Goal: Task Accomplishment & Management: Use online tool/utility

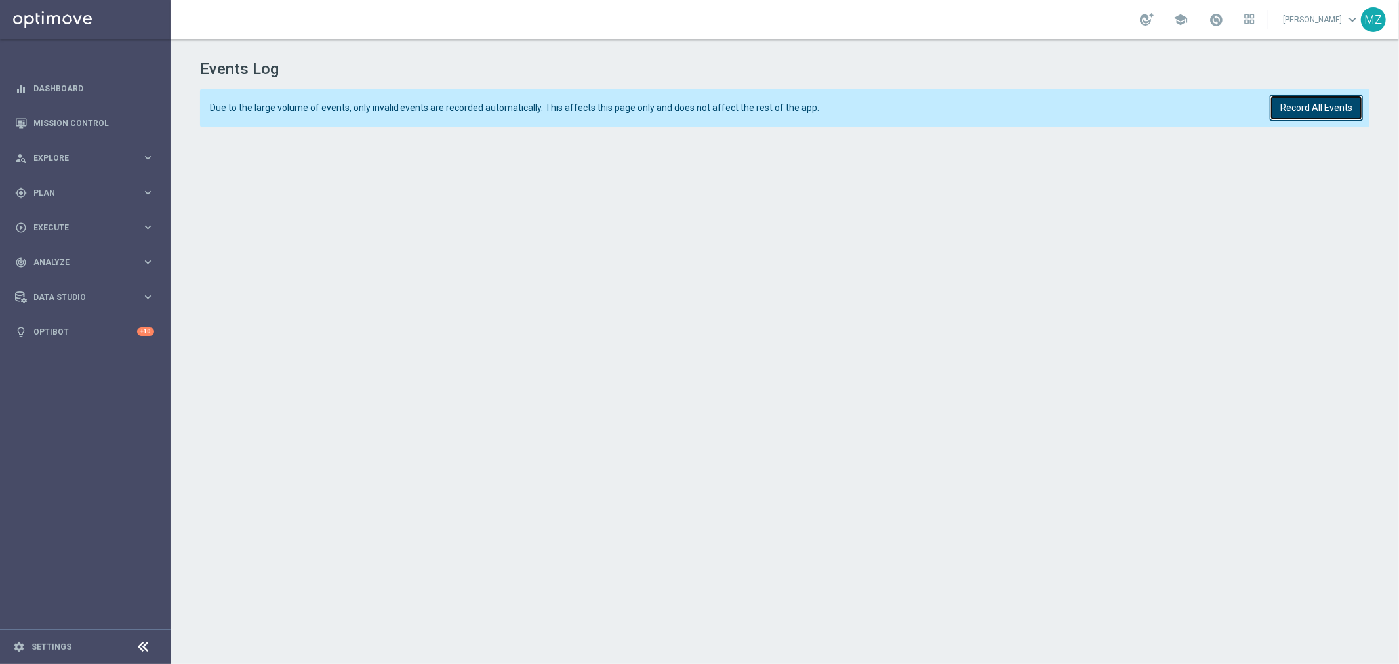
click at [1294, 110] on button "Record All Events" at bounding box center [1316, 108] width 93 height 26
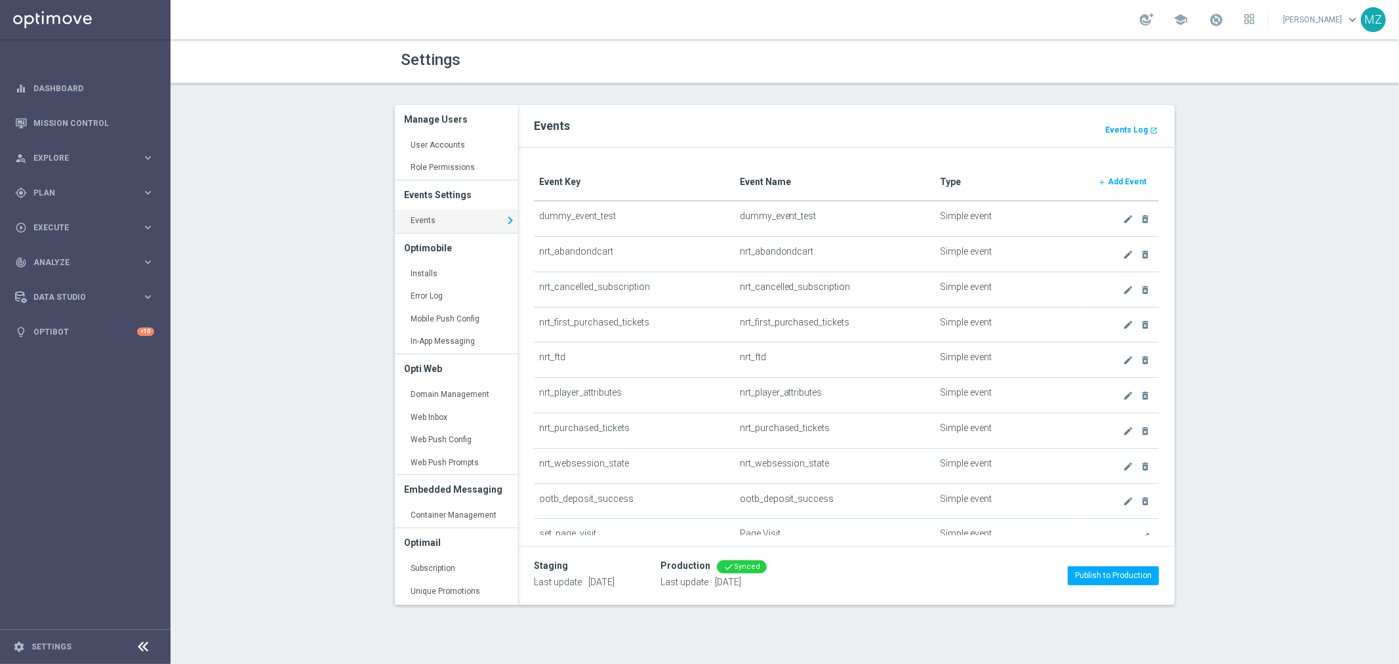
scroll to position [225, 0]
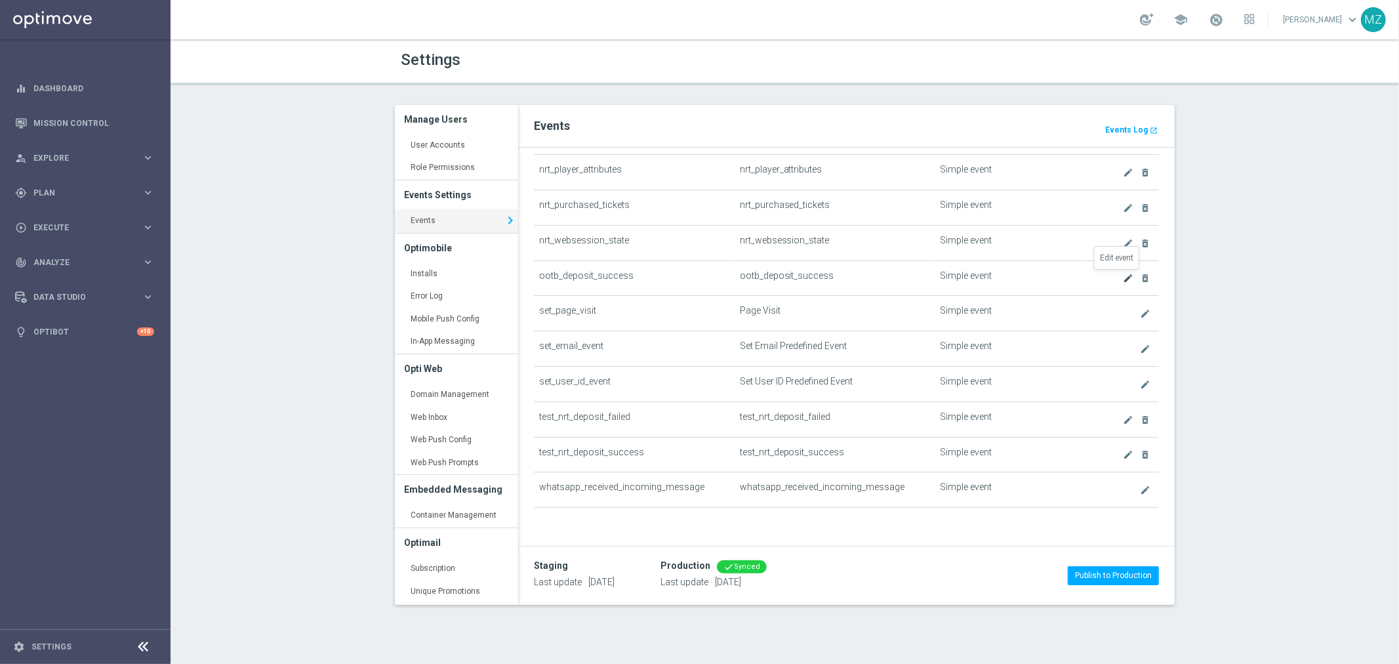
click at [1123, 277] on icon "create" at bounding box center [1128, 278] width 10 height 10
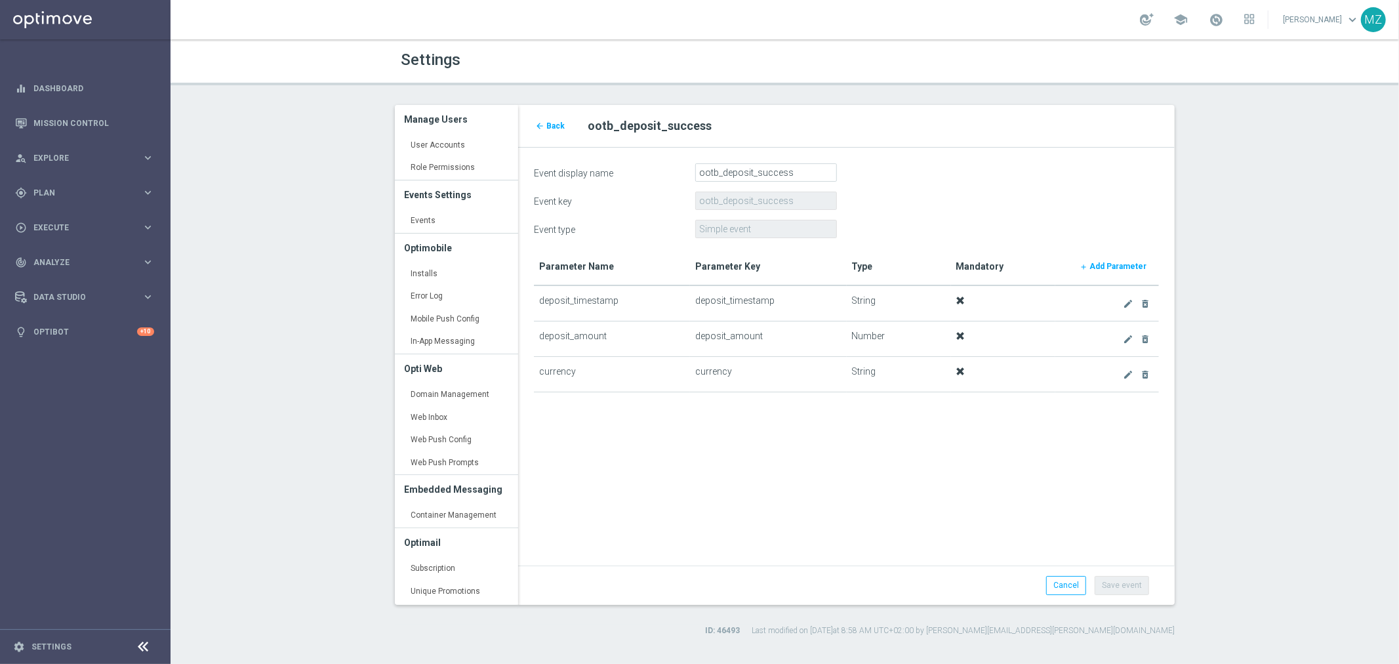
drag, startPoint x: 541, startPoint y: 299, endPoint x: 613, endPoint y: 298, distance: 72.1
click at [613, 298] on td "deposit_timestamp" at bounding box center [612, 302] width 156 height 35
click at [101, 162] on div "person_search Explore" at bounding box center [78, 158] width 127 height 12
click at [102, 152] on div "person_search Explore" at bounding box center [78, 158] width 127 height 12
click at [89, 187] on div "gps_fixed Plan" at bounding box center [78, 193] width 127 height 12
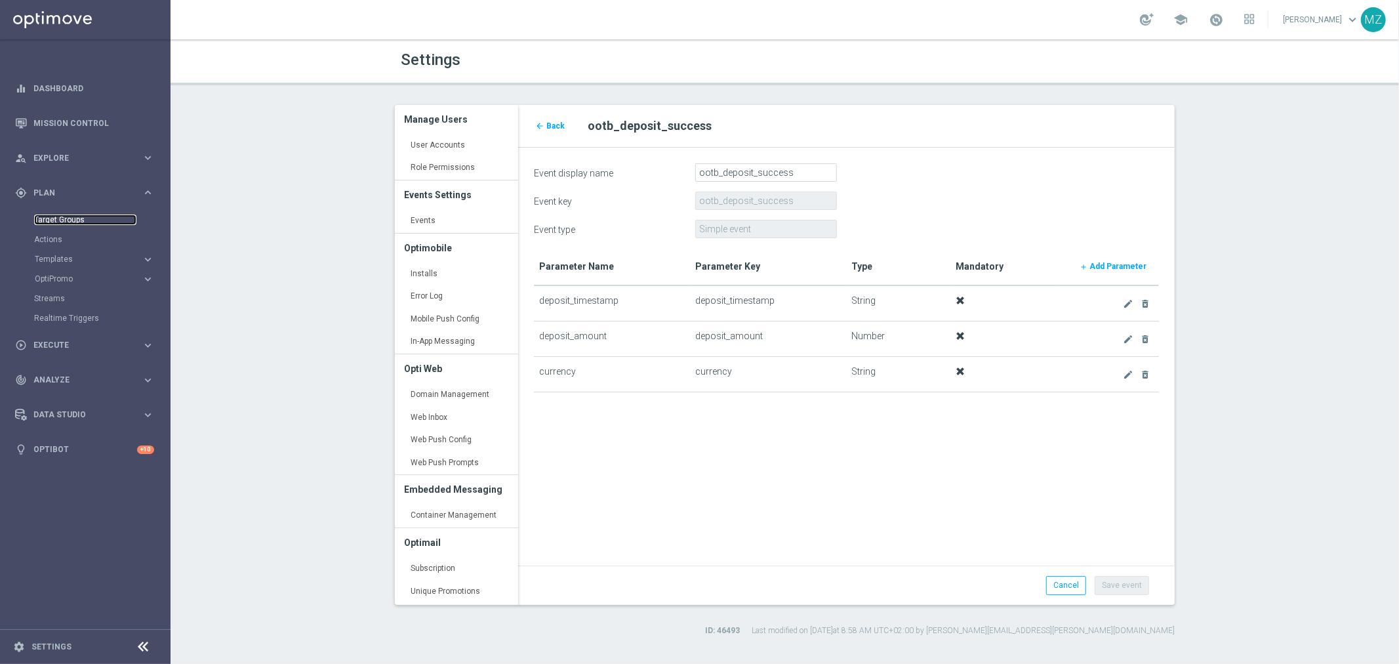
click at [58, 219] on link "Target Groups" at bounding box center [85, 219] width 102 height 10
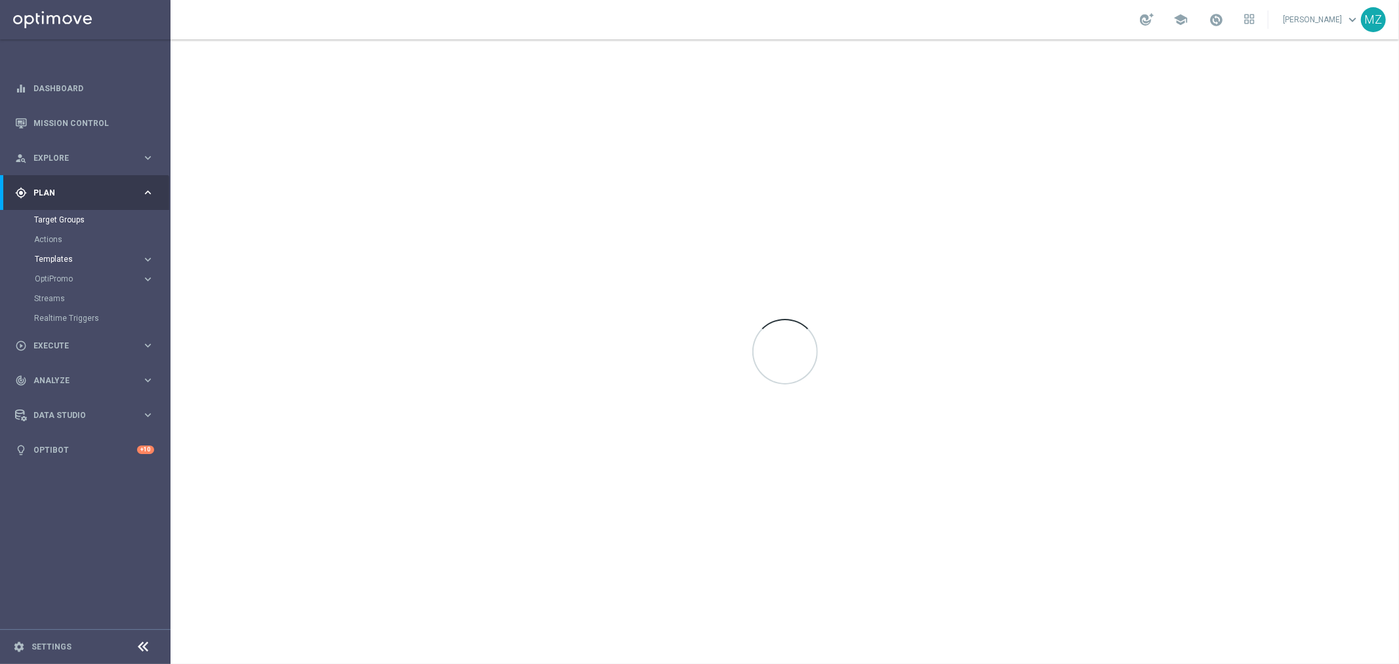
click at [64, 258] on span "Templates" at bounding box center [82, 259] width 94 height 8
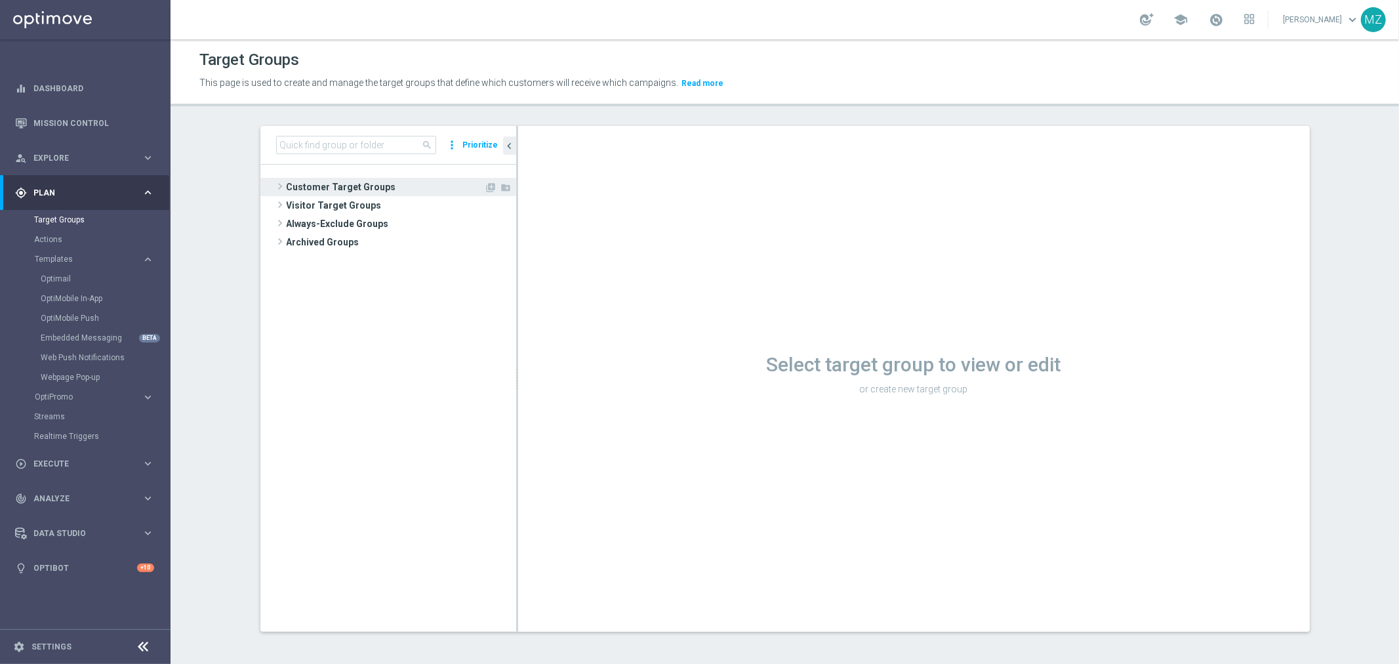
click at [273, 186] on span at bounding box center [279, 186] width 13 height 16
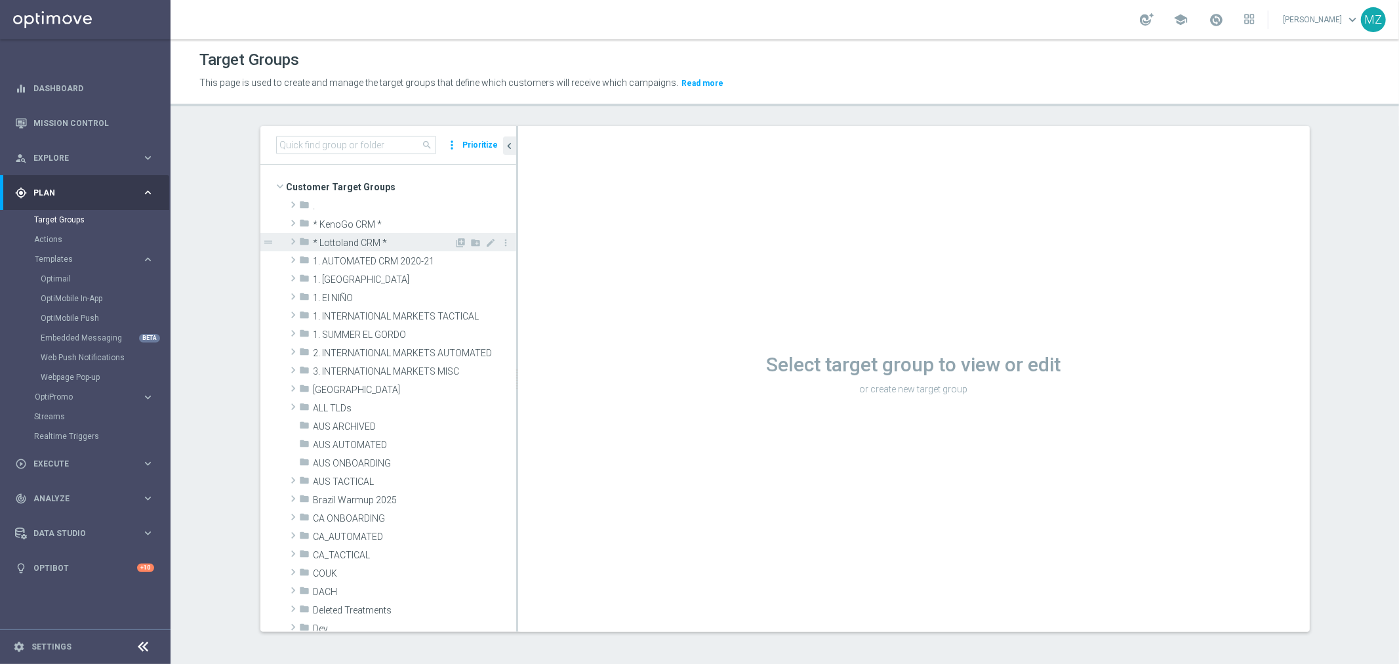
click at [287, 237] on span at bounding box center [293, 241] width 13 height 16
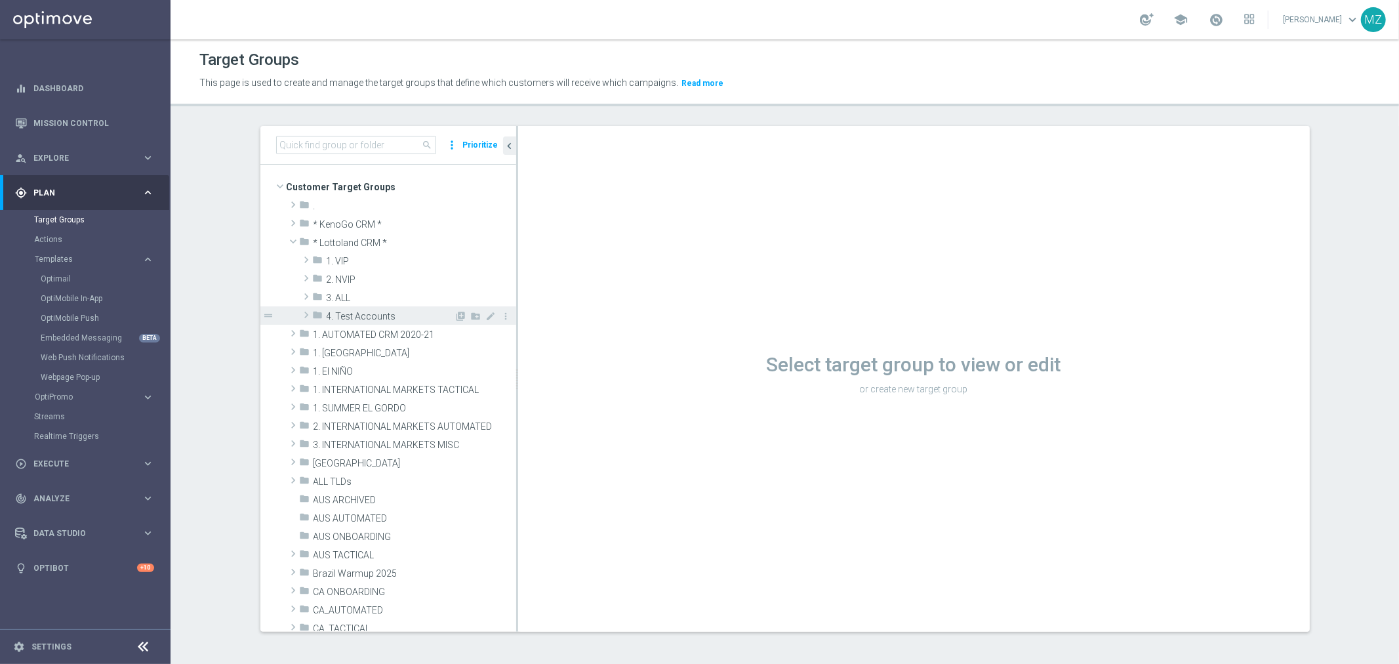
click at [300, 312] on span at bounding box center [306, 315] width 13 height 16
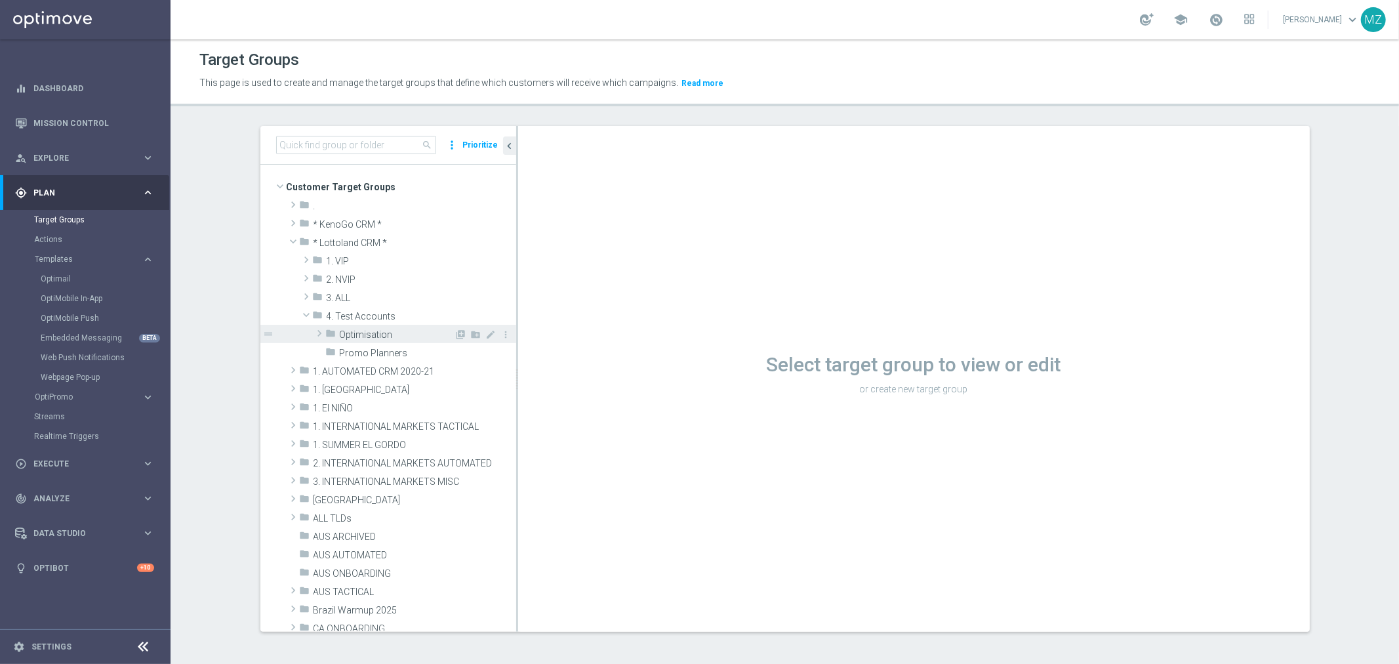
click at [313, 333] on span at bounding box center [319, 333] width 13 height 16
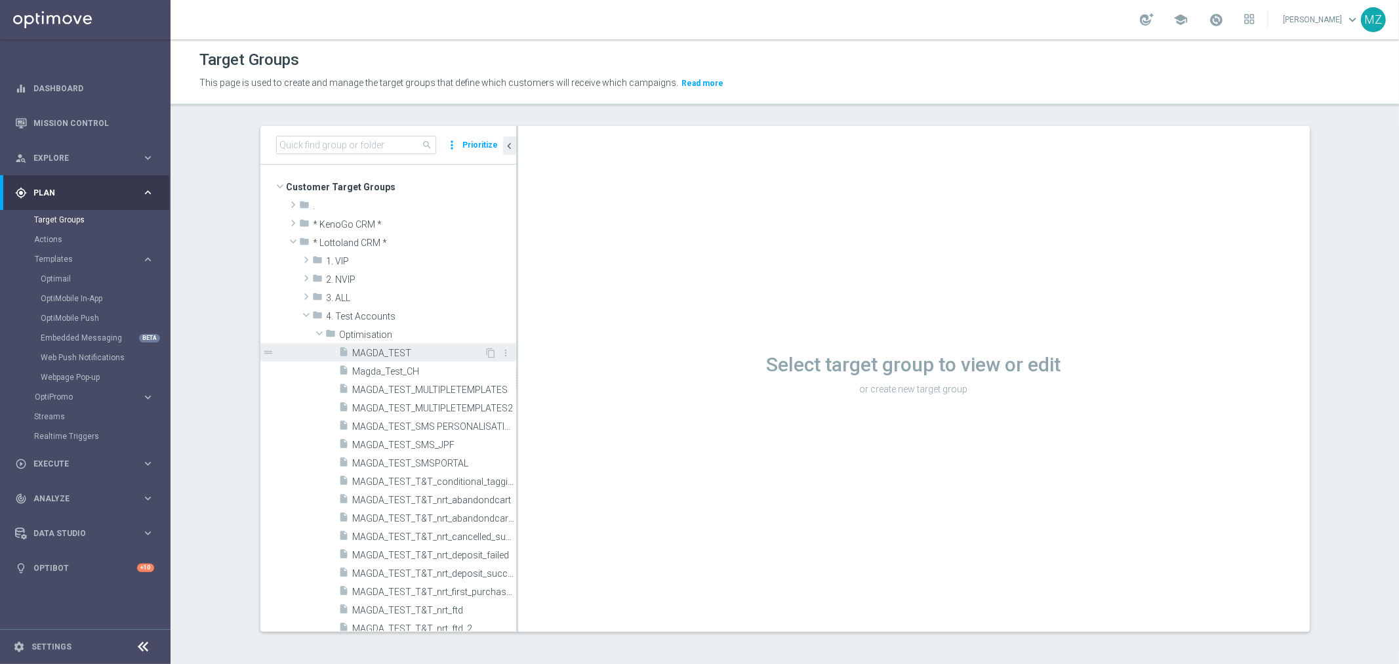
click at [368, 356] on span "MAGDA_TEST" at bounding box center [419, 353] width 132 height 11
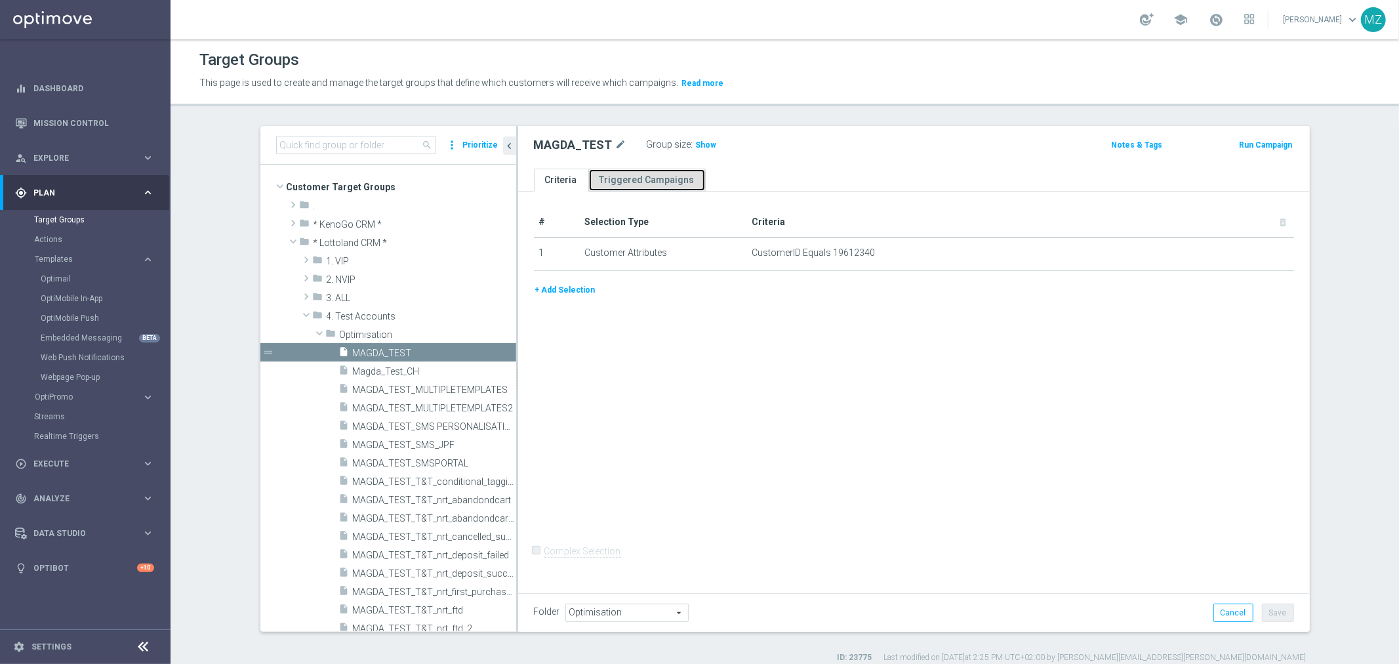
click at [647, 178] on link "Triggered Campaigns" at bounding box center [646, 180] width 117 height 23
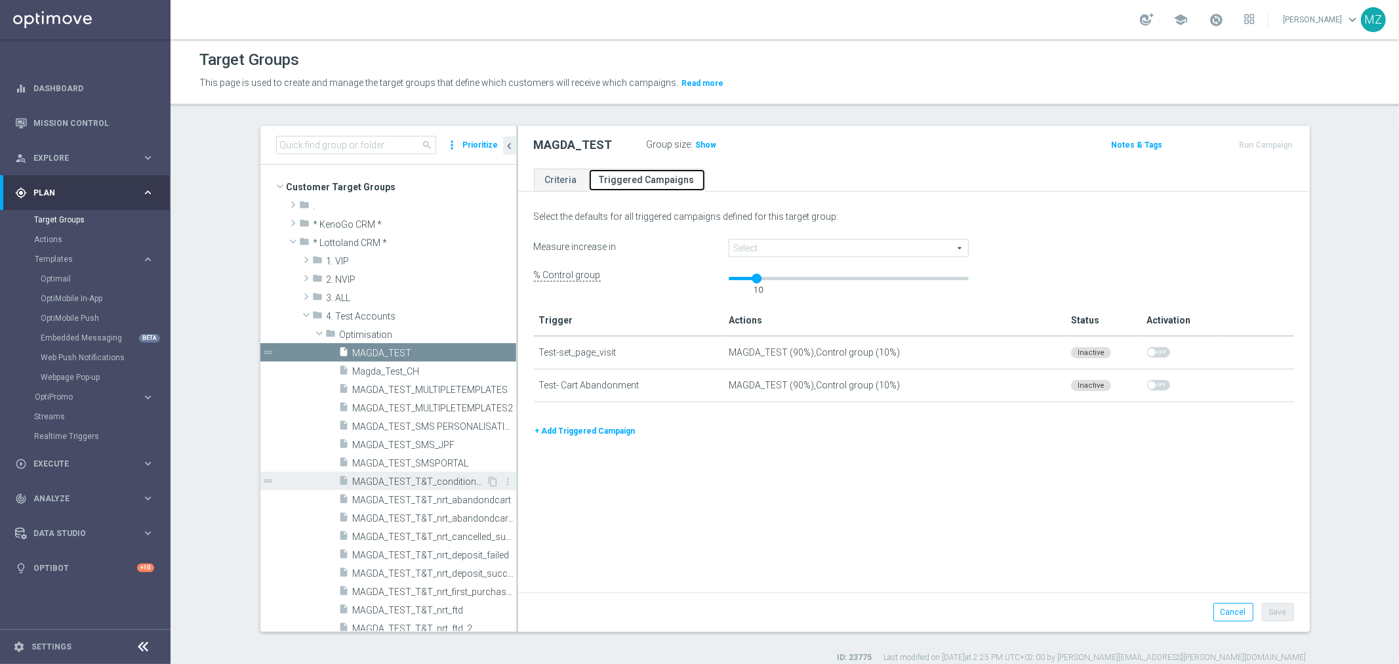
scroll to position [73, 0]
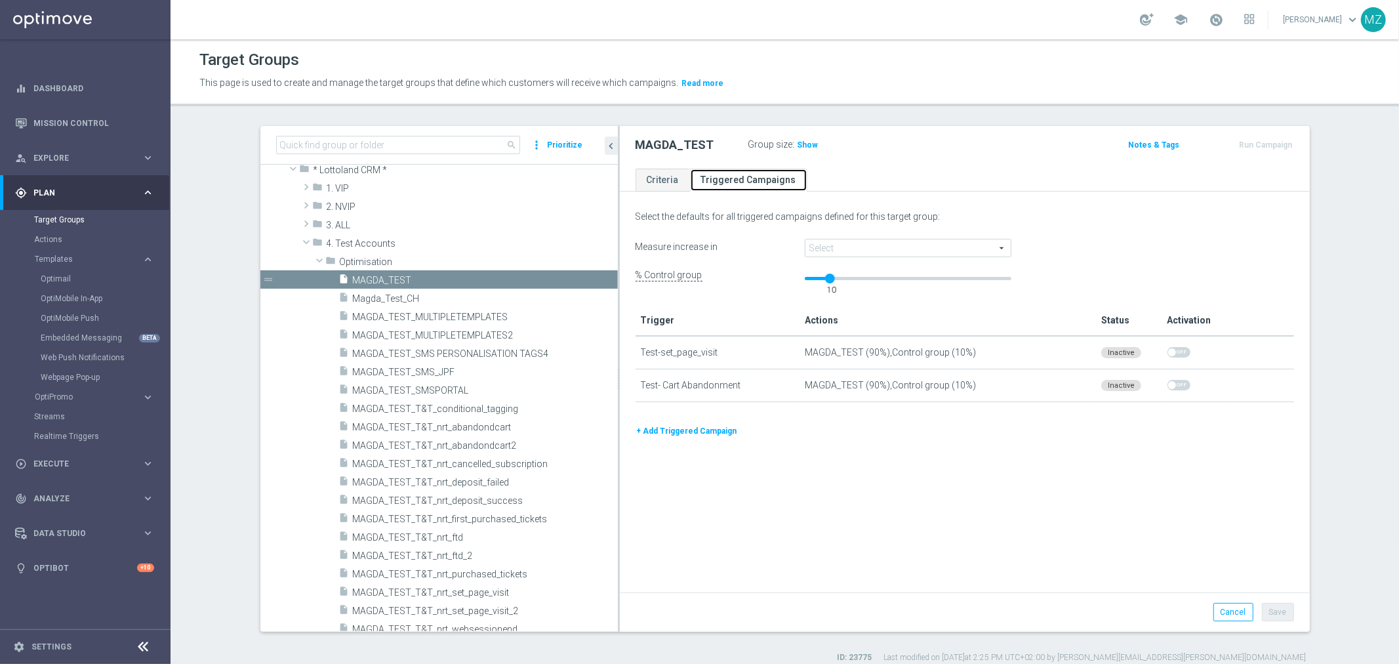
drag, startPoint x: 512, startPoint y: 521, endPoint x: 627, endPoint y: 518, distance: 115.5
click at [627, 518] on as-split "search more_vert Prioritize Customer Target Groups library_add create_new_folder" at bounding box center [784, 379] width 1049 height 506
click at [482, 424] on span "MAGDA_TEST_T&T_nrt_abandondcart" at bounding box center [469, 427] width 233 height 11
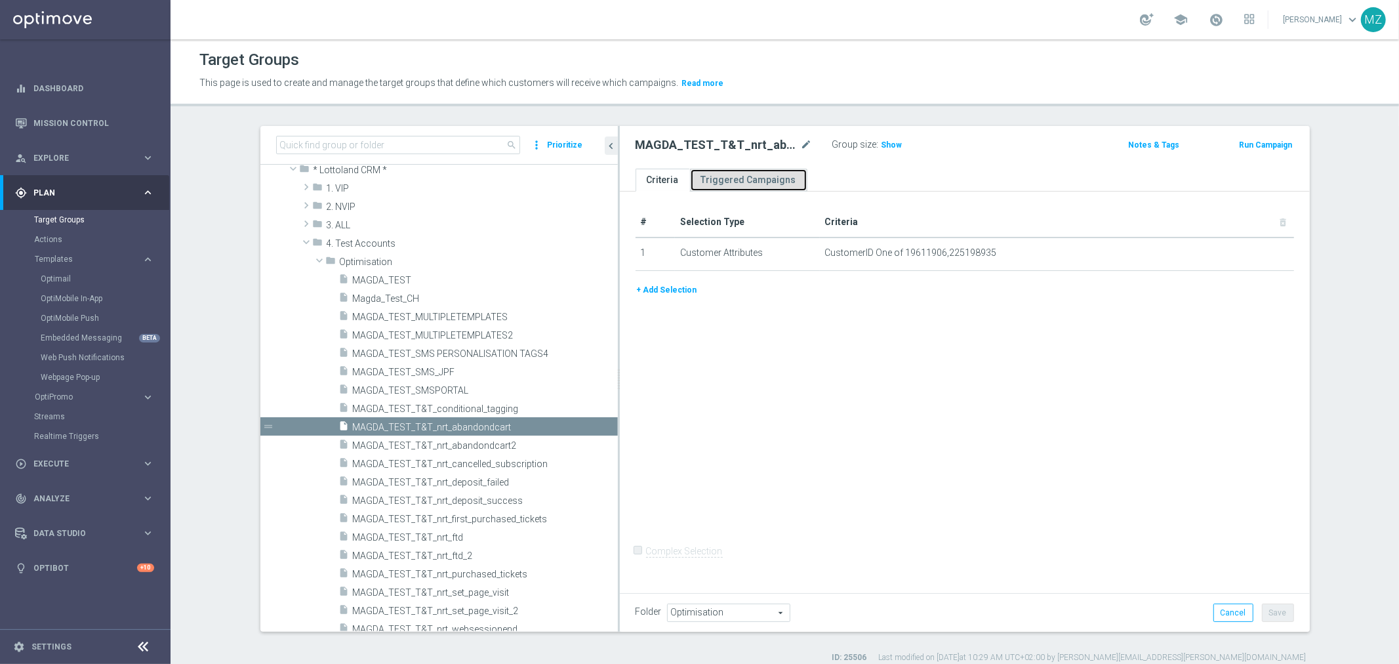
click at [748, 182] on link "Triggered Campaigns" at bounding box center [748, 180] width 117 height 23
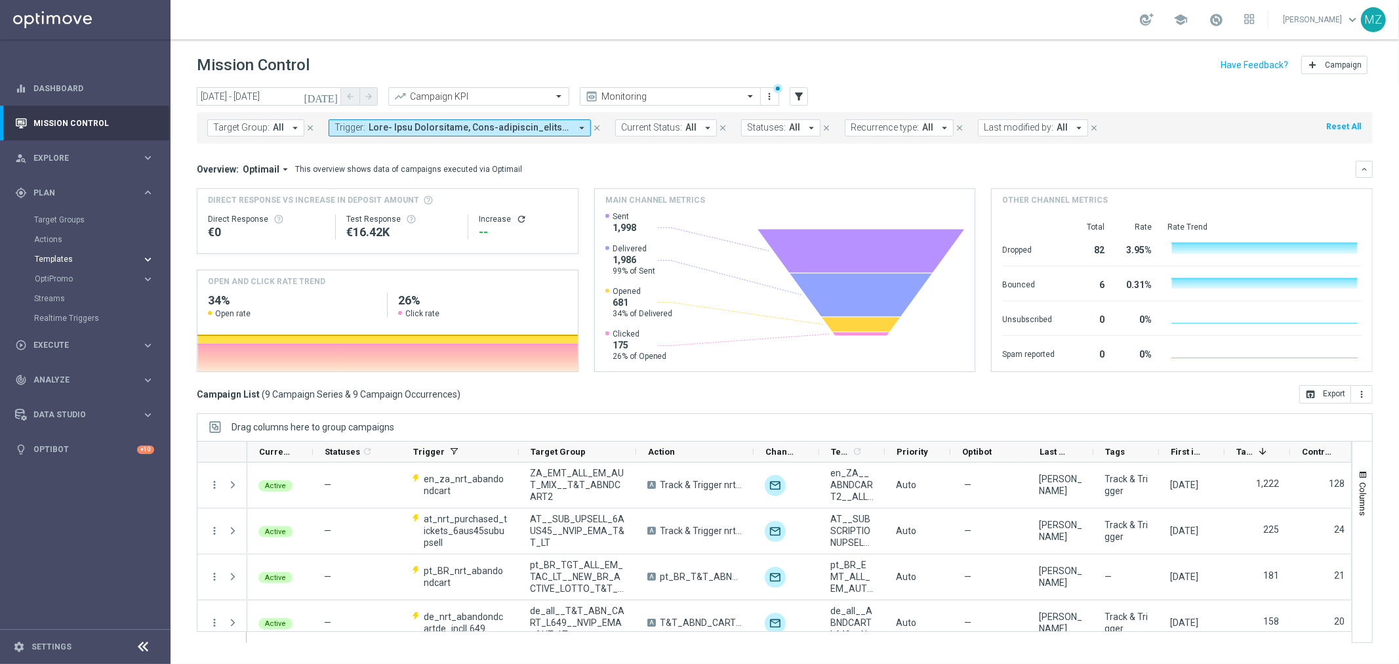
click at [57, 261] on span "Templates" at bounding box center [82, 259] width 94 height 8
click at [58, 261] on span "Templates" at bounding box center [82, 259] width 94 height 8
click at [87, 165] on div "person_search Explore keyboard_arrow_right" at bounding box center [84, 157] width 169 height 35
click at [54, 373] on div "play_circle_outline Execute keyboard_arrow_right" at bounding box center [84, 384] width 169 height 35
click at [67, 189] on span "Plan" at bounding box center [87, 193] width 108 height 8
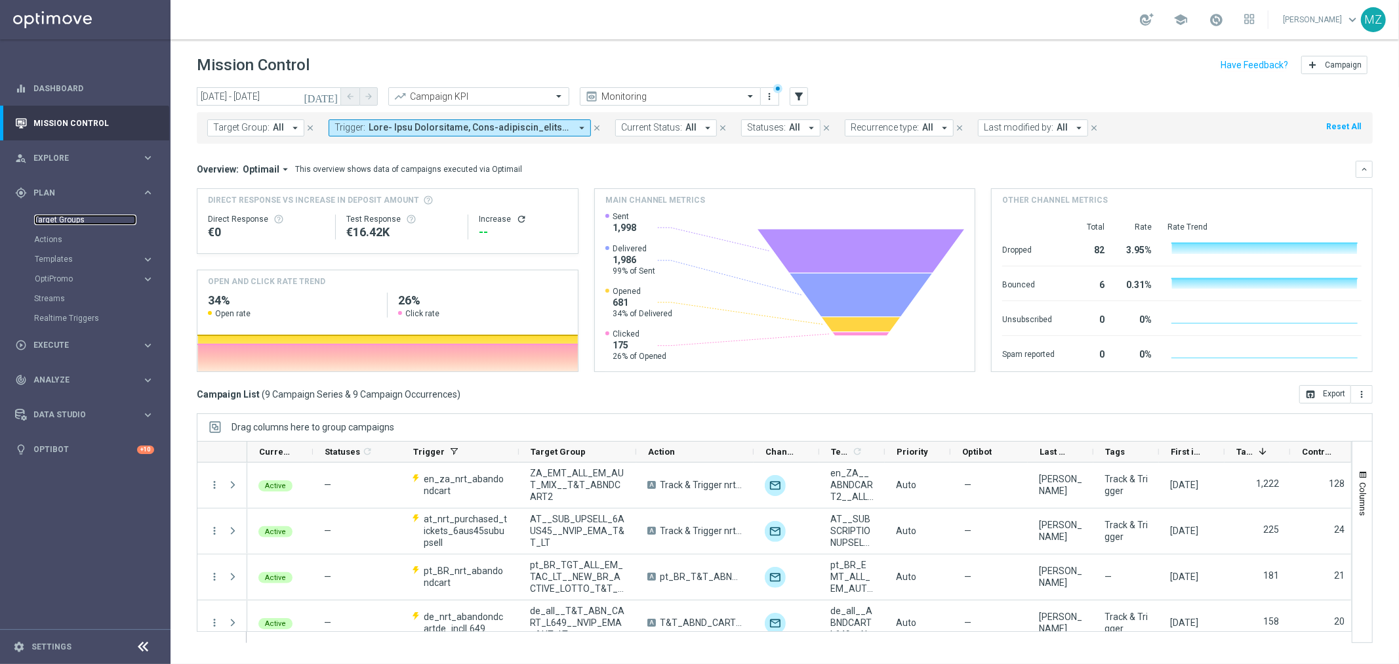
click at [60, 220] on link "Target Groups" at bounding box center [85, 219] width 102 height 10
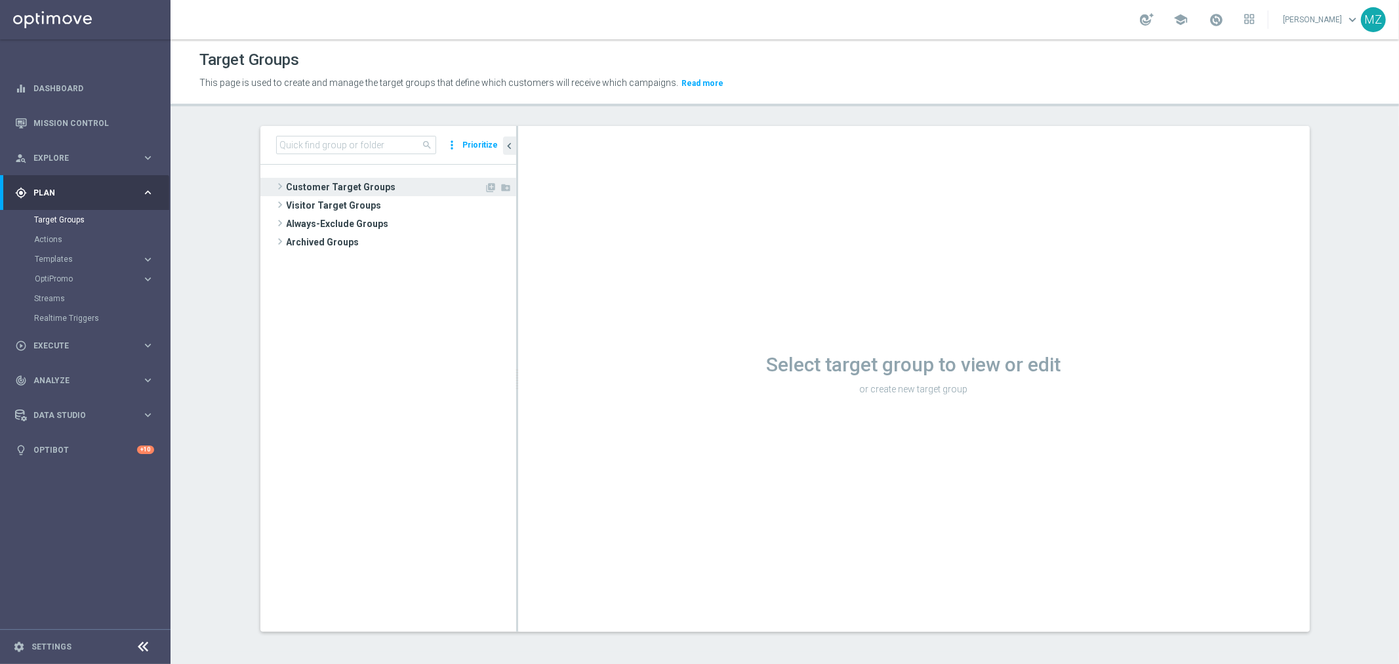
click at [273, 190] on span at bounding box center [279, 186] width 13 height 16
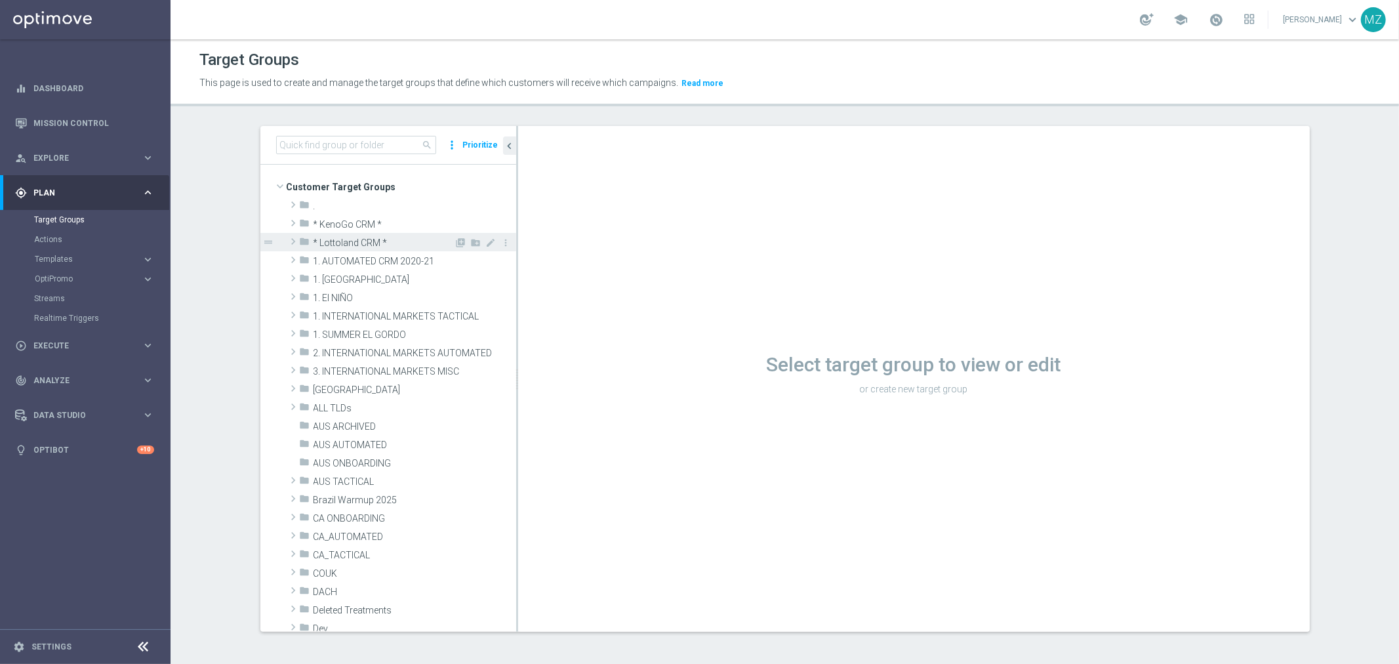
click at [287, 241] on span at bounding box center [293, 241] width 13 height 16
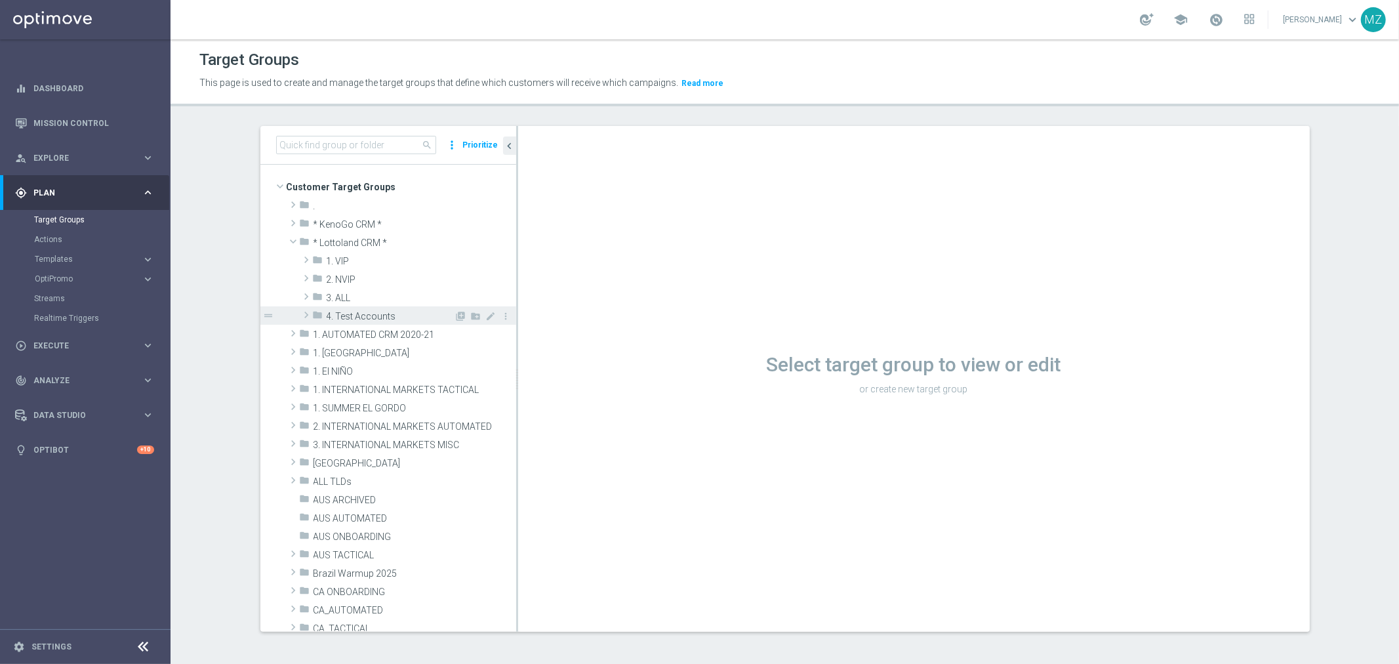
click at [300, 318] on span at bounding box center [306, 315] width 13 height 16
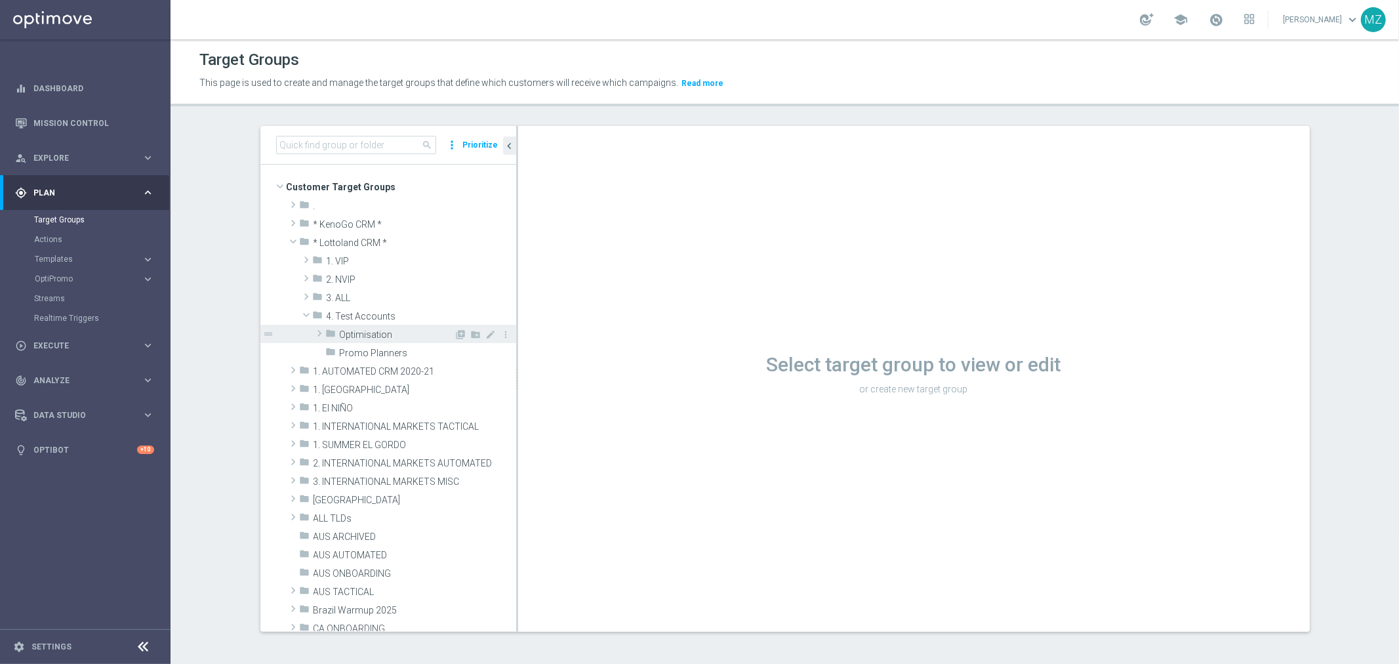
click at [313, 334] on span at bounding box center [319, 333] width 13 height 16
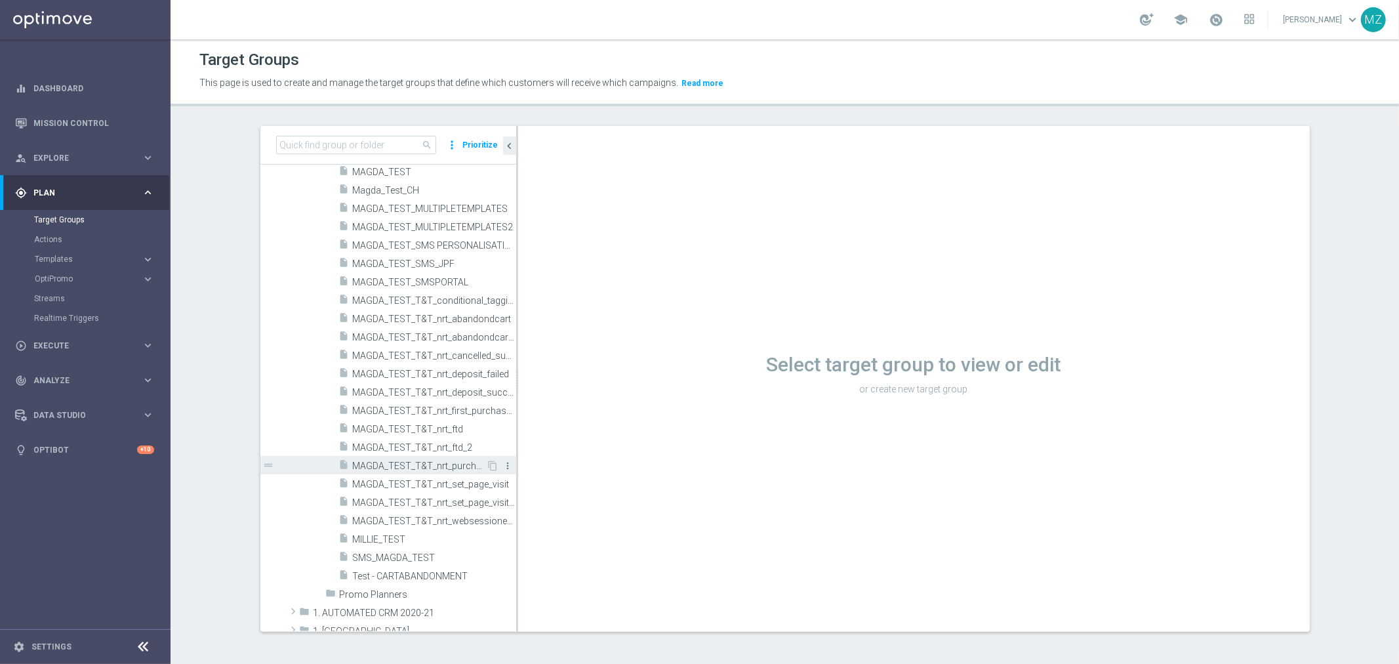
scroll to position [218, 0]
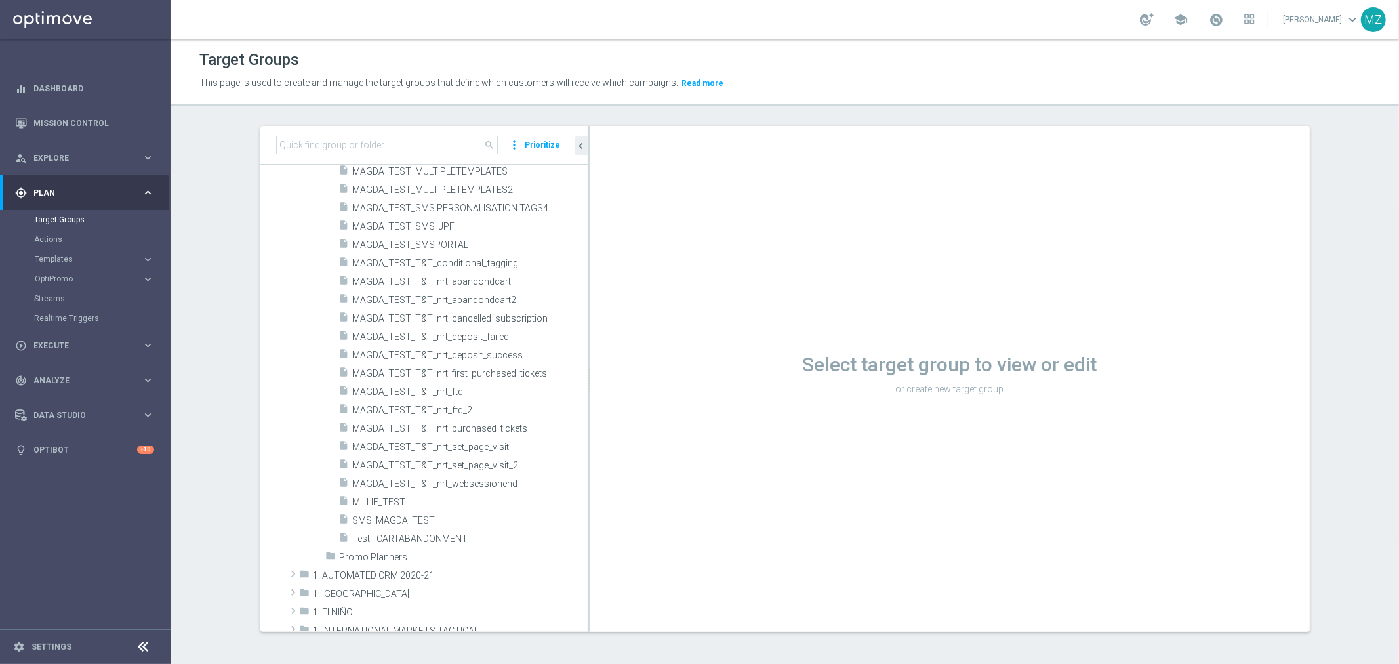
drag, startPoint x: 510, startPoint y: 457, endPoint x: 582, endPoint y: 457, distance: 71.5
click at [588, 457] on div at bounding box center [589, 379] width 2 height 506
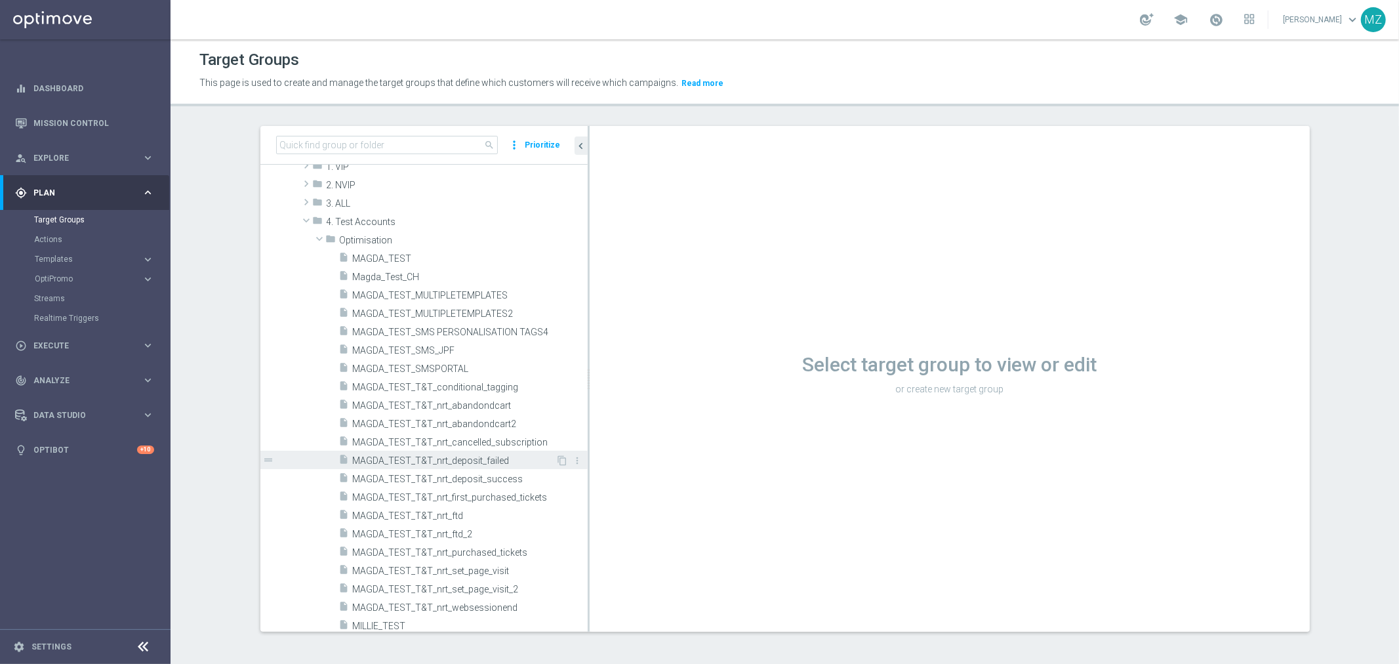
scroll to position [73, 0]
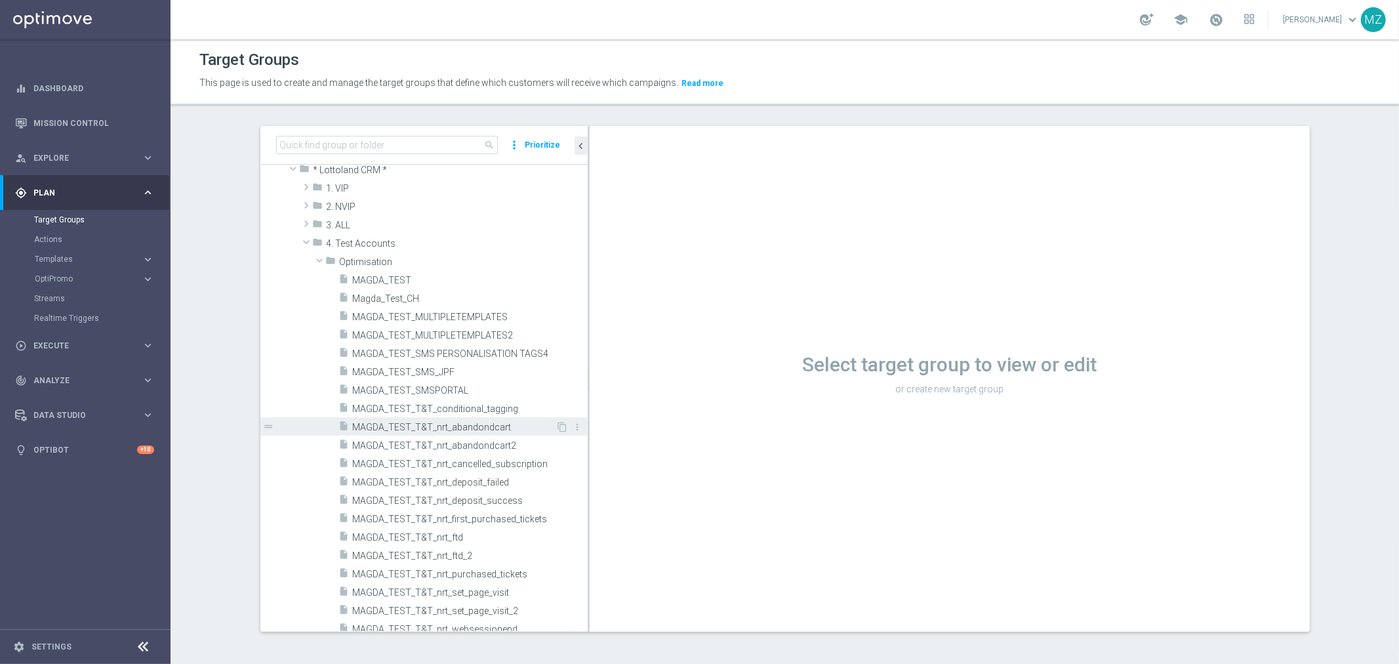
click at [466, 430] on span "MAGDA_TEST_T&T_nrt_abandondcart" at bounding box center [454, 427] width 203 height 11
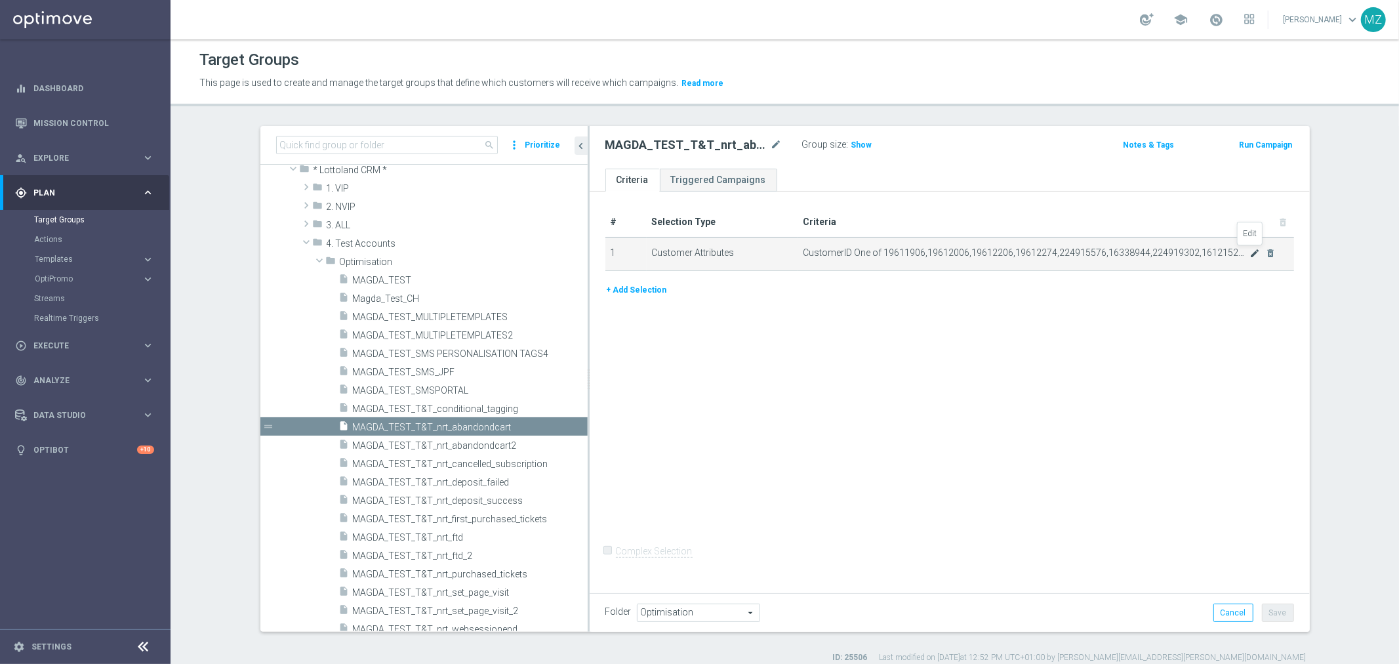
click at [1249, 254] on icon "mode_edit" at bounding box center [1254, 253] width 10 height 10
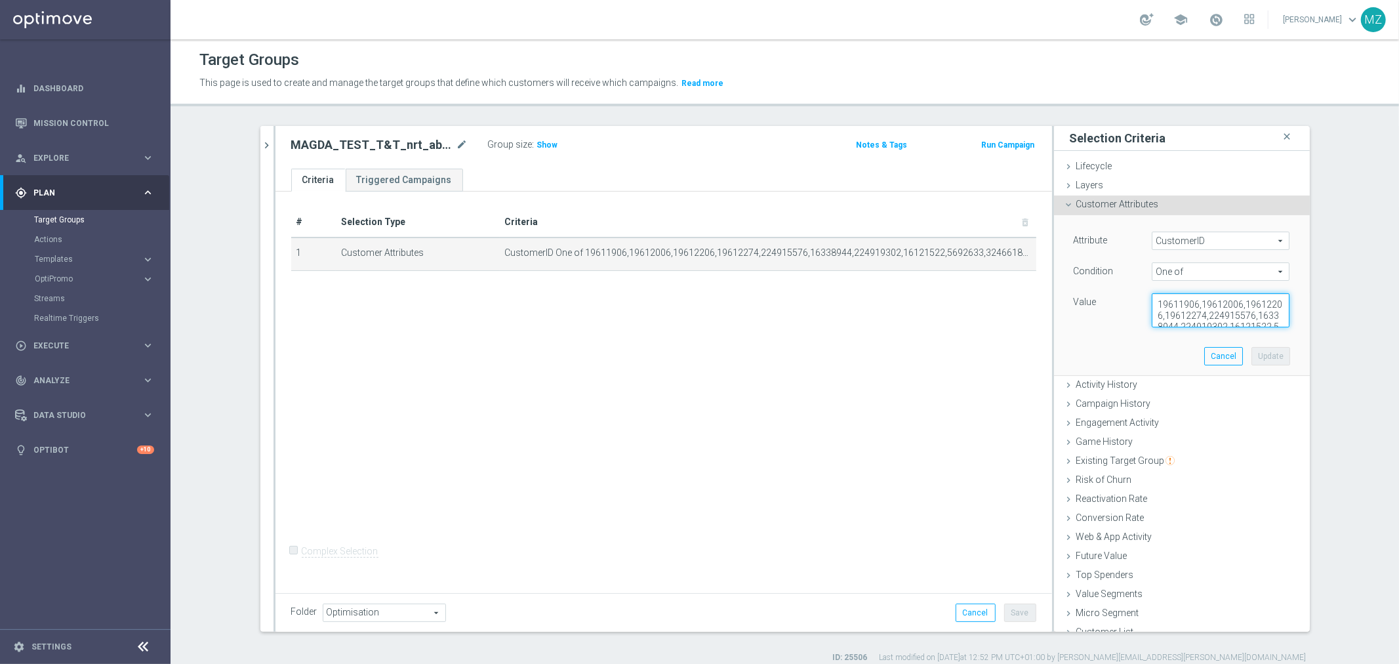
click at [1205, 306] on textarea "19611906,19612006,19612206,19612274,224915576,16338944,224919302,16121522,56926…" at bounding box center [1221, 310] width 138 height 34
paste textarea "19611906"
paste textarea "225198935"
type textarea "19611906,225198935"
click at [1262, 350] on button "Update" at bounding box center [1270, 356] width 39 height 18
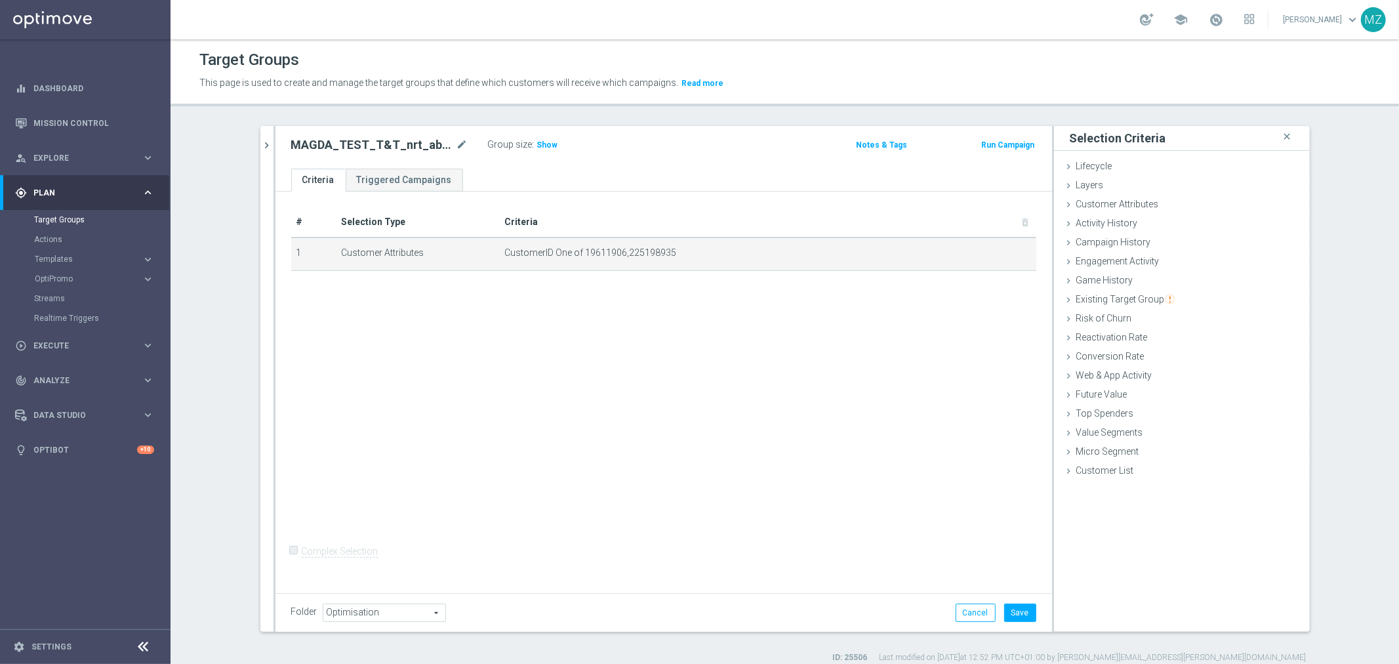
drag, startPoint x: 541, startPoint y: 142, endPoint x: 553, endPoint y: 150, distance: 14.2
click at [540, 142] on span "Show" at bounding box center [547, 144] width 21 height 9
click at [1019, 613] on button "Save" at bounding box center [1020, 612] width 32 height 18
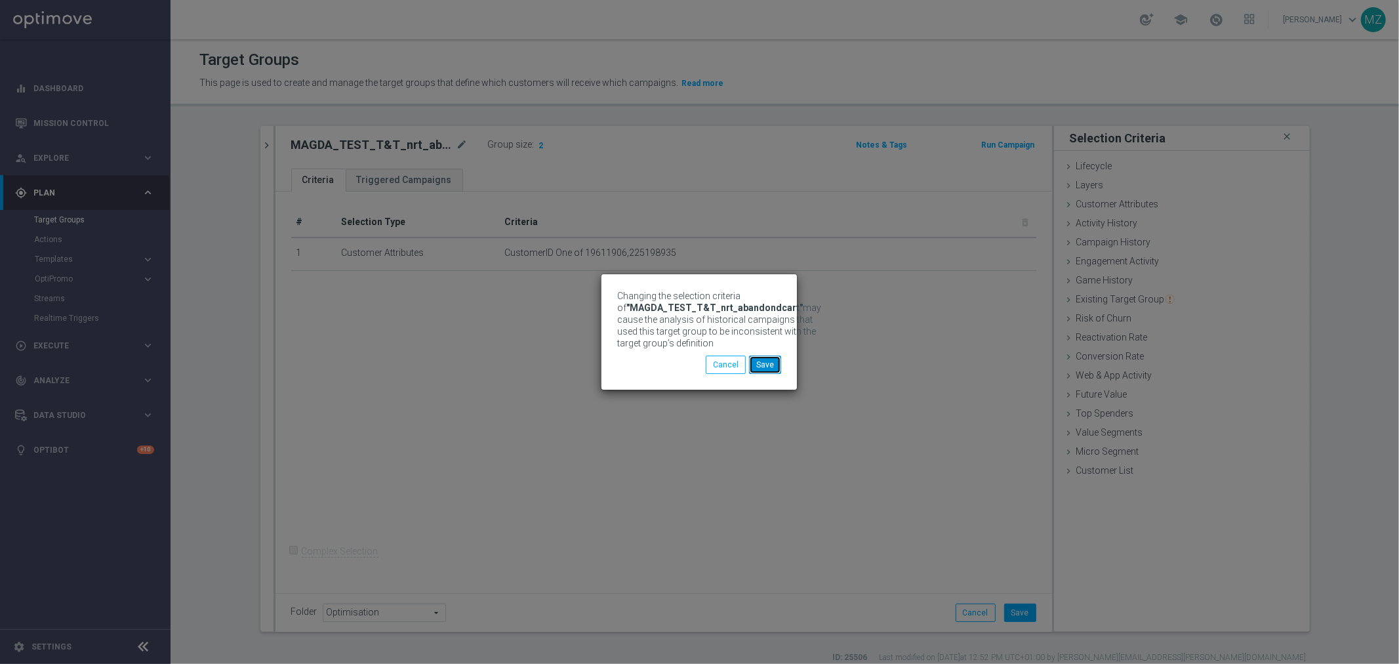
click at [762, 369] on button "Save" at bounding box center [765, 364] width 32 height 18
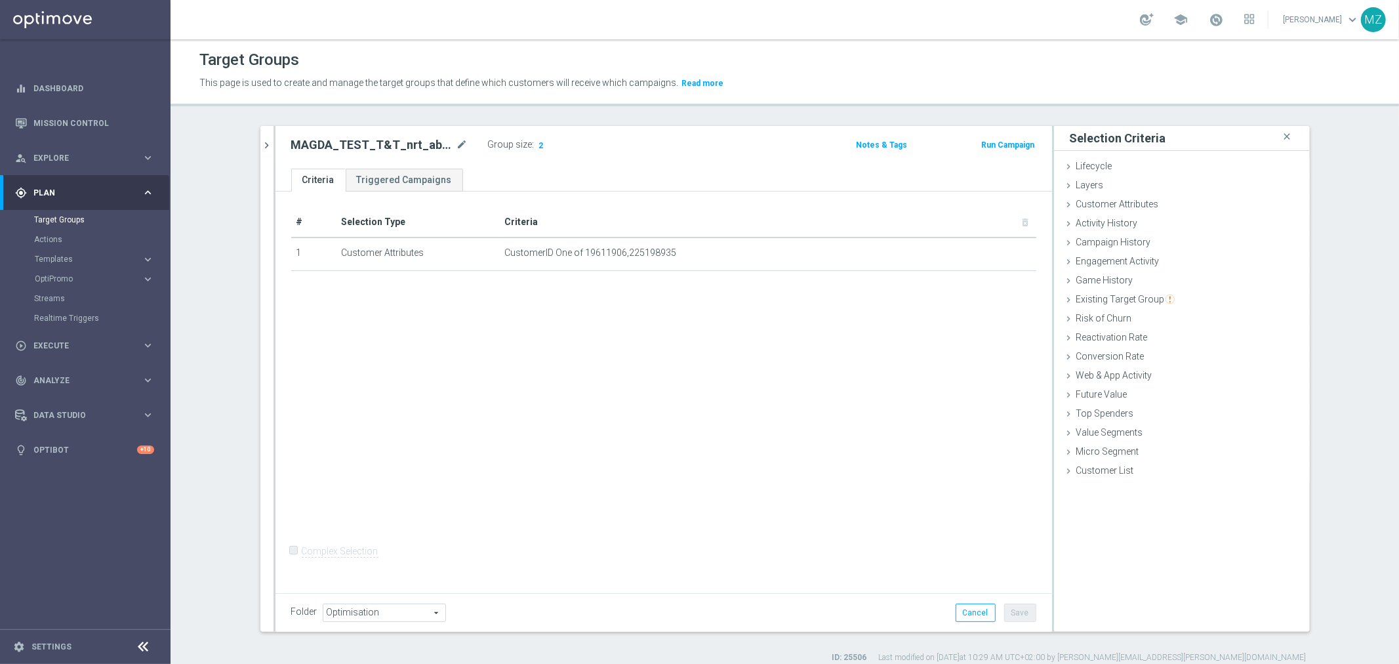
click at [996, 142] on button "Run Campaign" at bounding box center [1008, 145] width 56 height 14
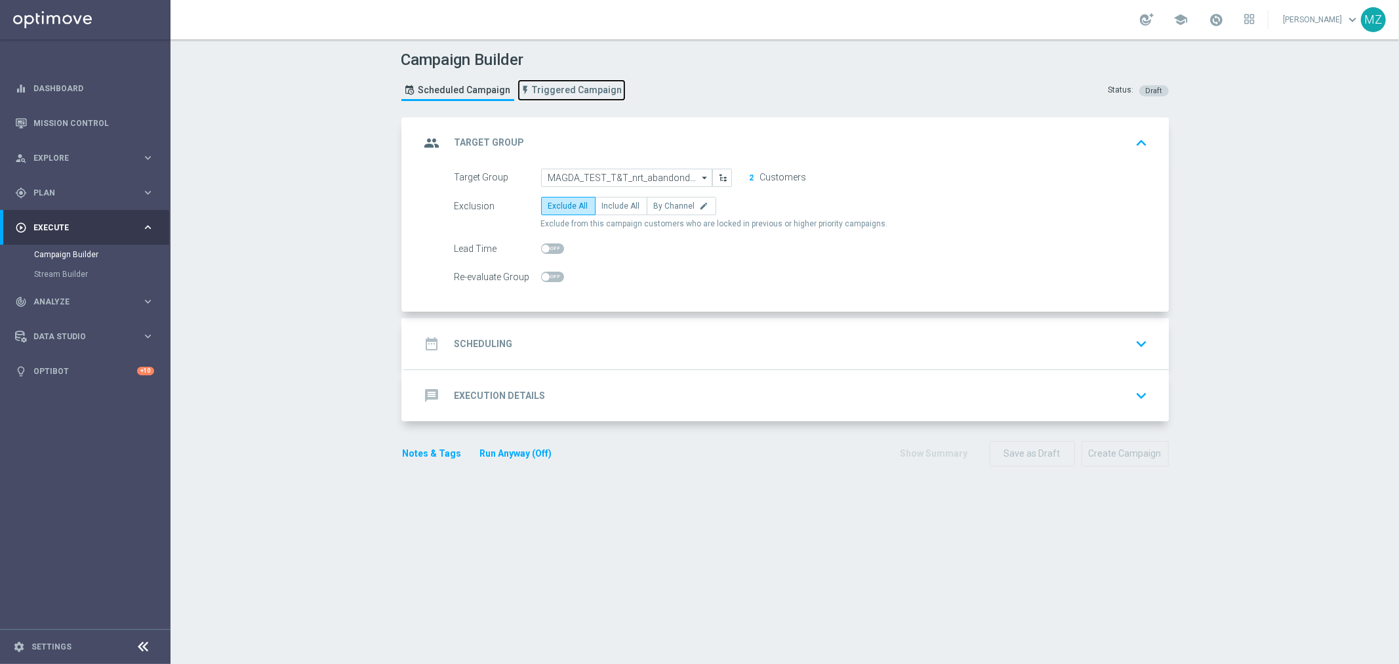
click at [533, 94] on span "Triggered Campaign" at bounding box center [578, 90] width 90 height 11
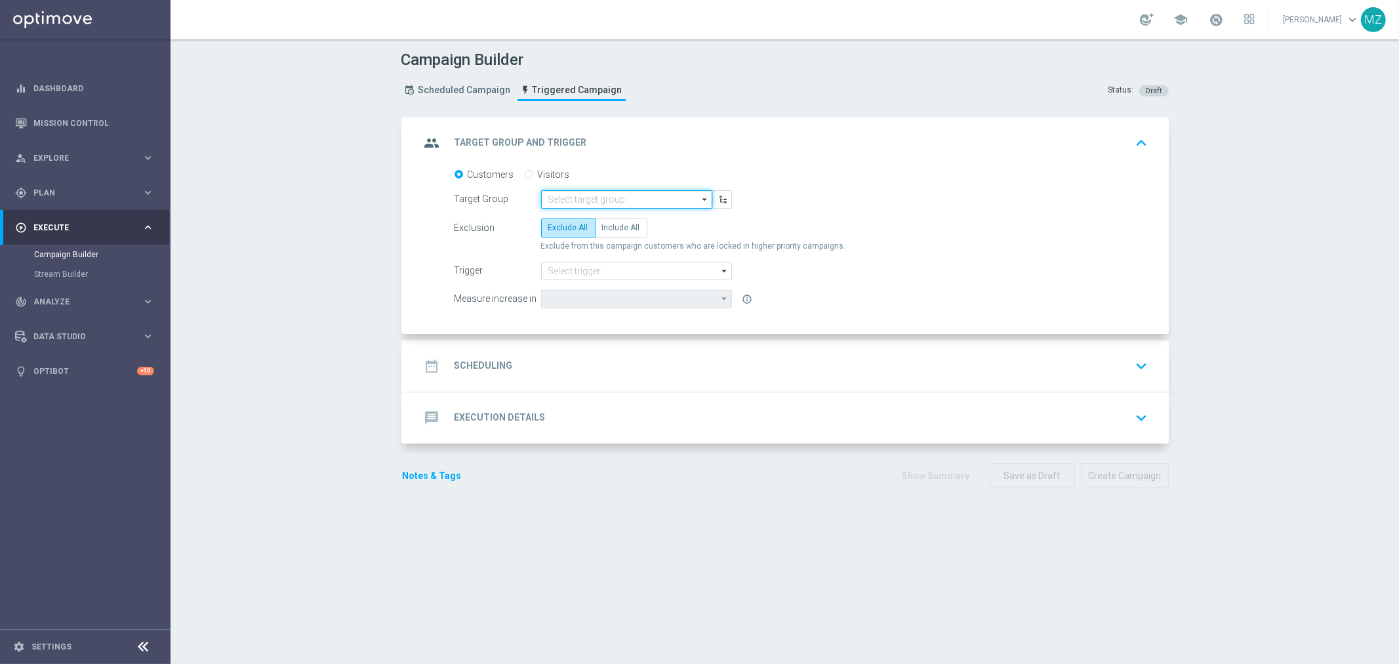
click at [608, 204] on input at bounding box center [626, 199] width 171 height 18
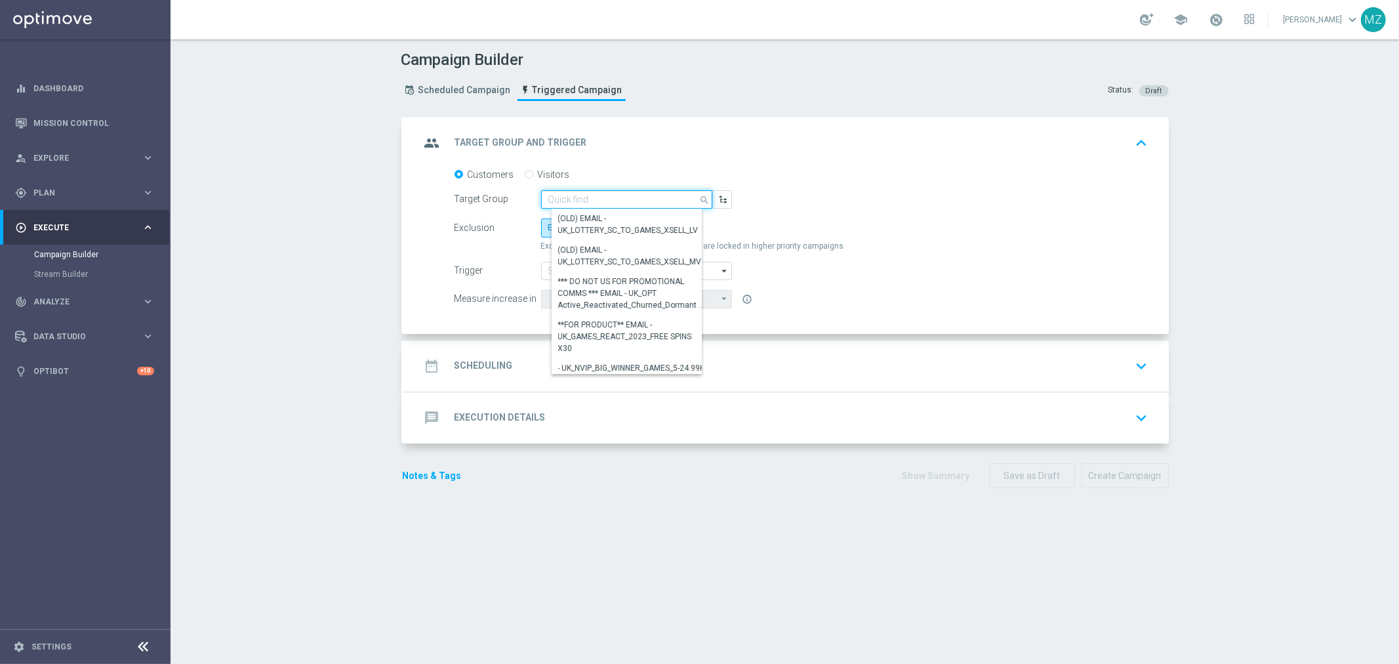
paste input "225198935"
type input "225198935"
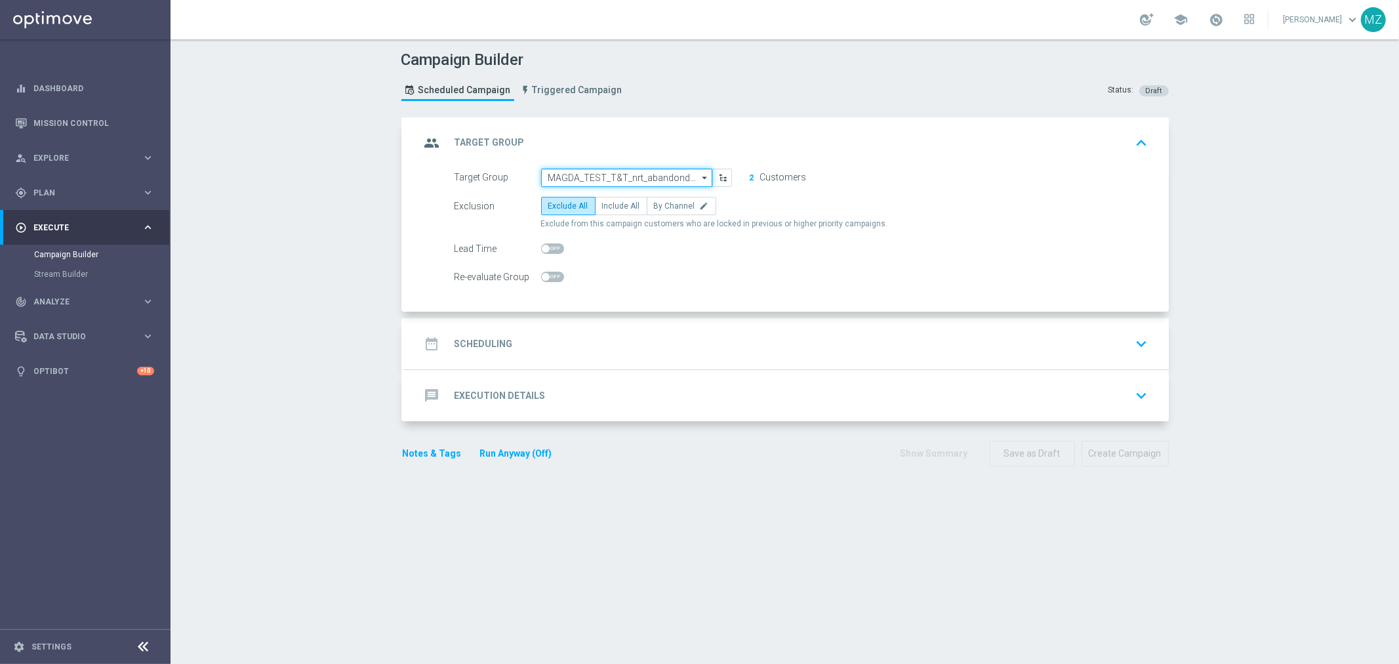
click at [650, 178] on input "MAGDA_TEST_T&T_nrt_abandondcart" at bounding box center [626, 178] width 171 height 18
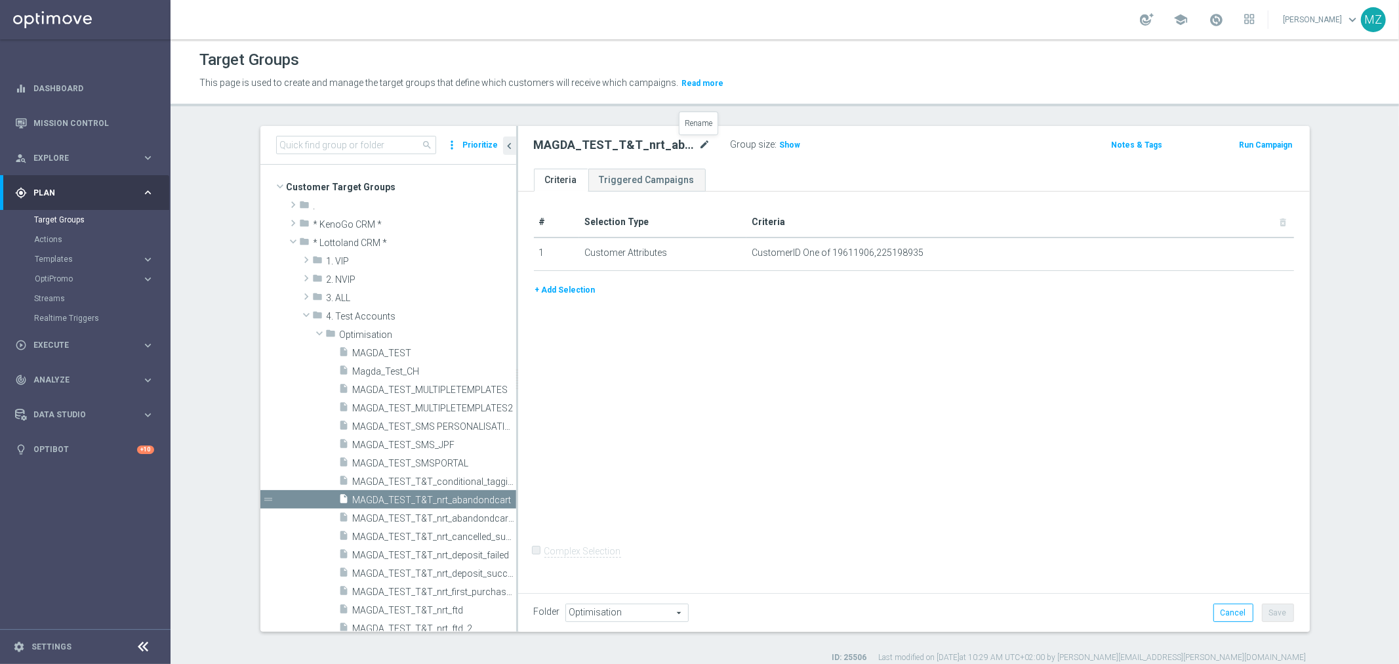
click at [699, 138] on icon "mode_edit" at bounding box center [705, 145] width 12 height 16
click at [1276, 140] on button "Run Campaign" at bounding box center [1266, 145] width 56 height 14
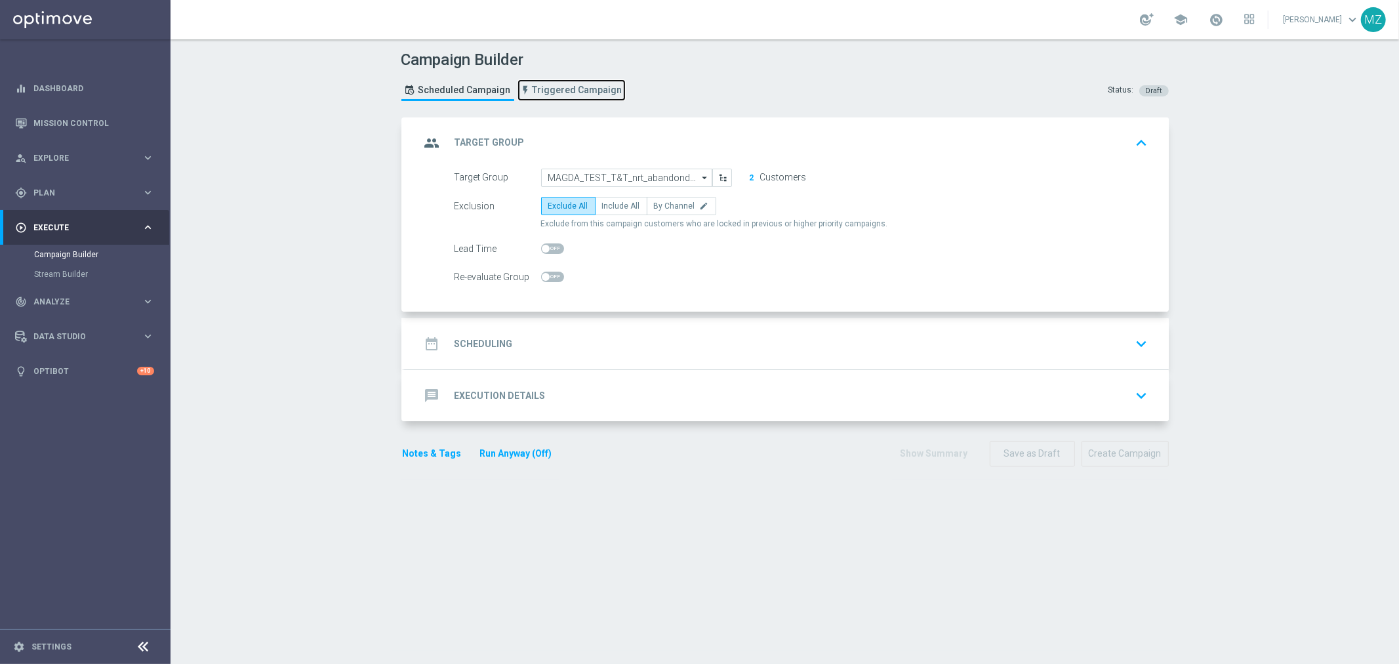
click at [558, 90] on span "Triggered Campaign" at bounding box center [578, 90] width 90 height 11
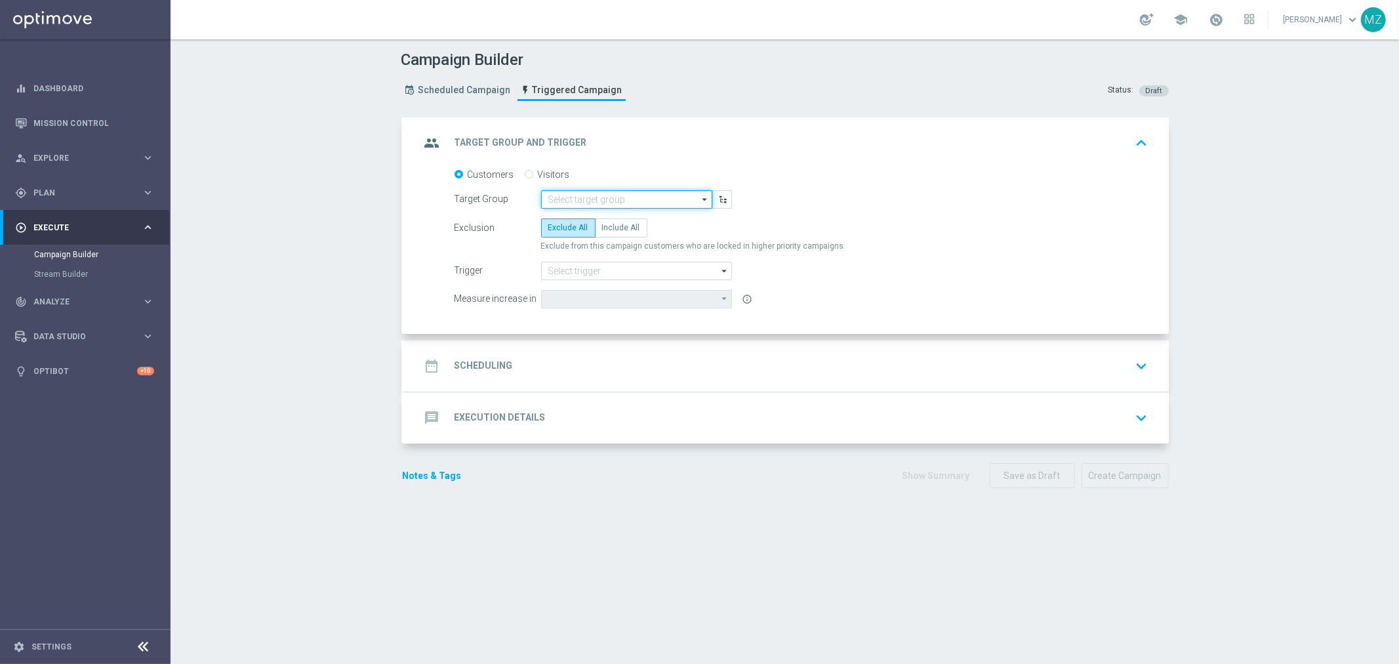
click at [600, 200] on input at bounding box center [626, 199] width 171 height 18
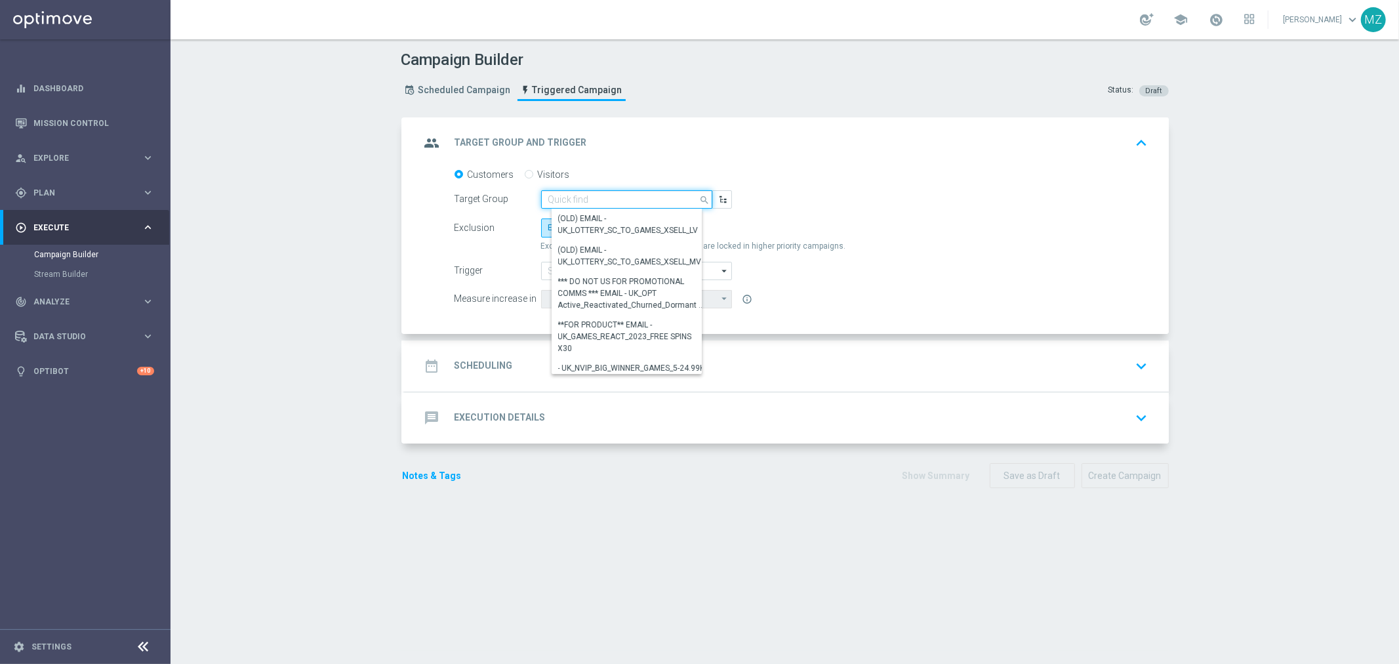
paste input "MAGDA_TEST_T&T_nrt_abandondcart"
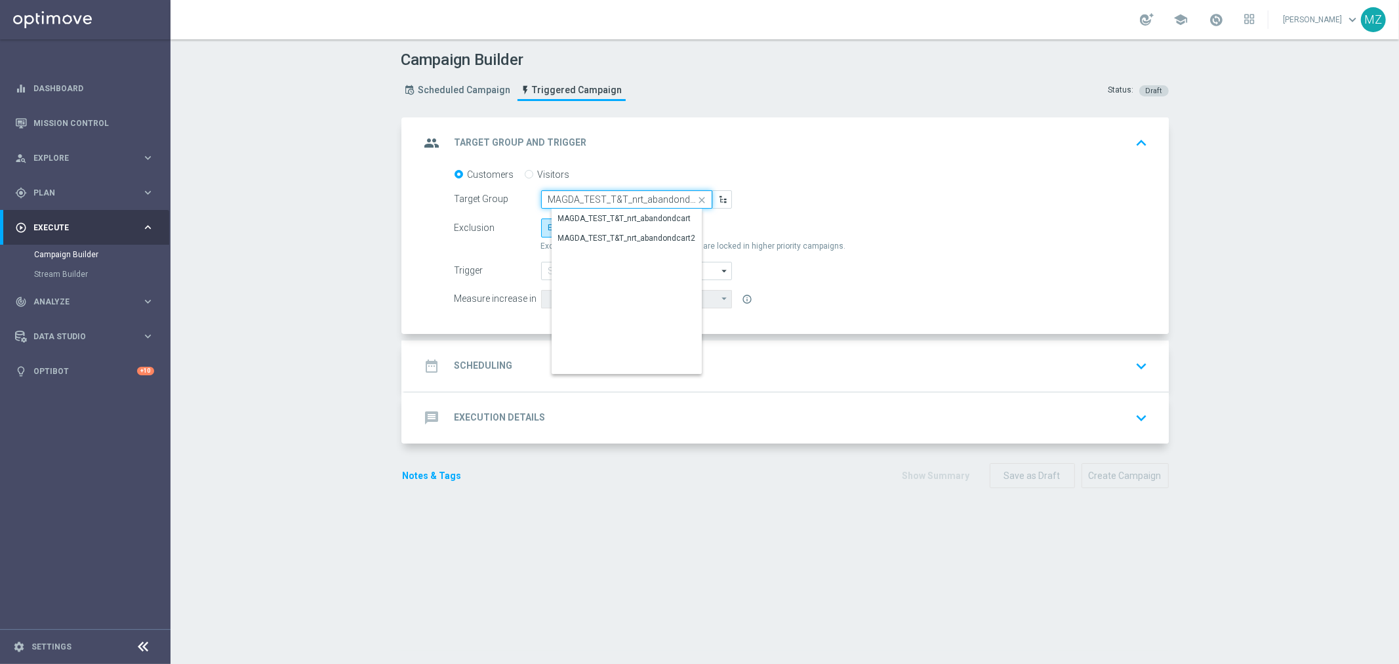
scroll to position [0, 3]
click at [603, 219] on div "MAGDA_TEST_T&T_nrt_abandondcart" at bounding box center [625, 219] width 133 height 12
type input "MAGDA_TEST_T&T_nrt_abandondcart"
type input "Deposit Amount"
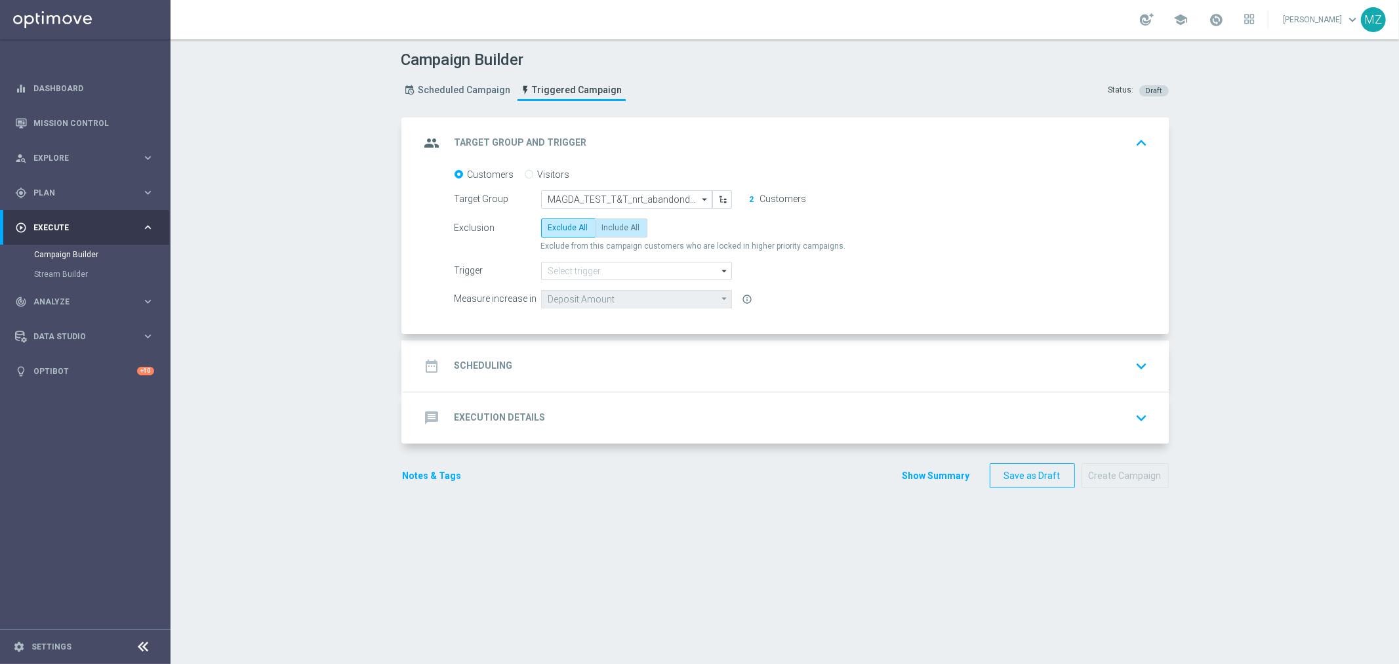
click at [603, 223] on span "Include All" at bounding box center [621, 227] width 38 height 9
click at [603, 226] on input "Include All" at bounding box center [606, 230] width 9 height 9
radio input "true"
click at [589, 273] on input at bounding box center [636, 271] width 191 height 18
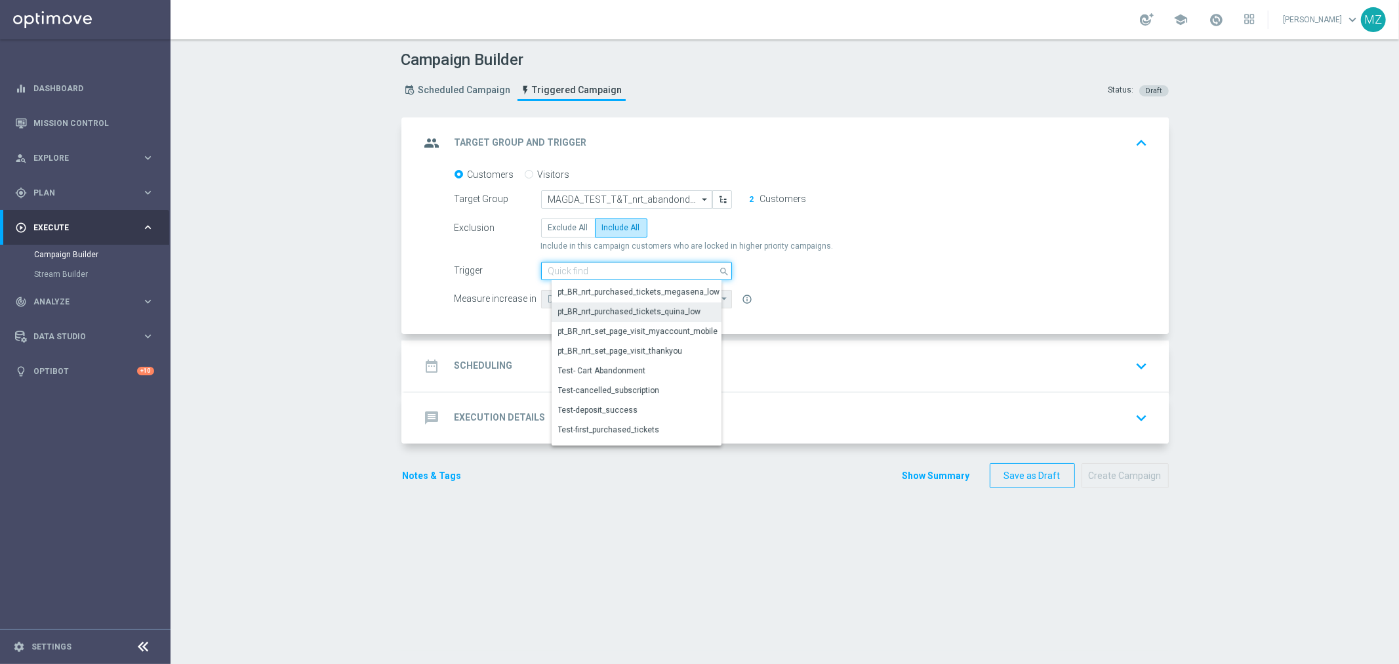
scroll to position [582, 0]
click at [634, 299] on div "Test- Cart Abandonment" at bounding box center [602, 298] width 88 height 12
type input "Test- Cart Abandonment"
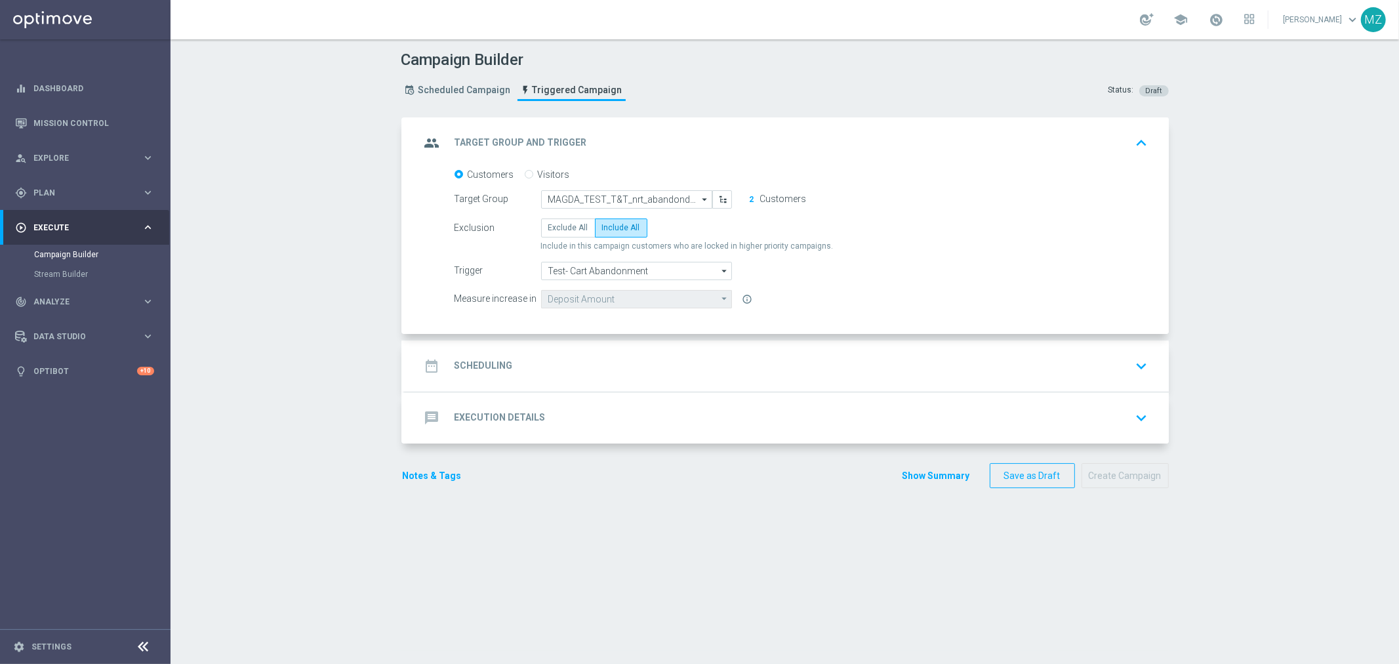
click at [1132, 356] on icon "keyboard_arrow_down" at bounding box center [1142, 366] width 20 height 20
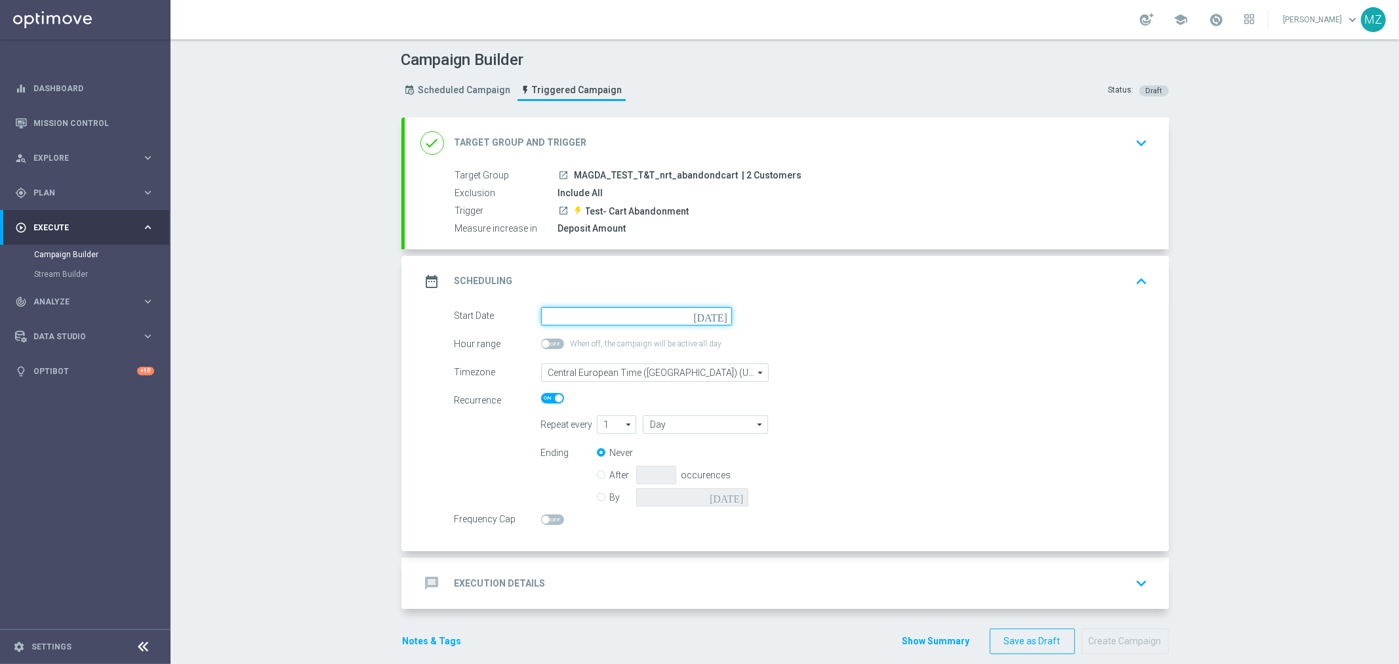
click at [714, 321] on input at bounding box center [636, 316] width 191 height 18
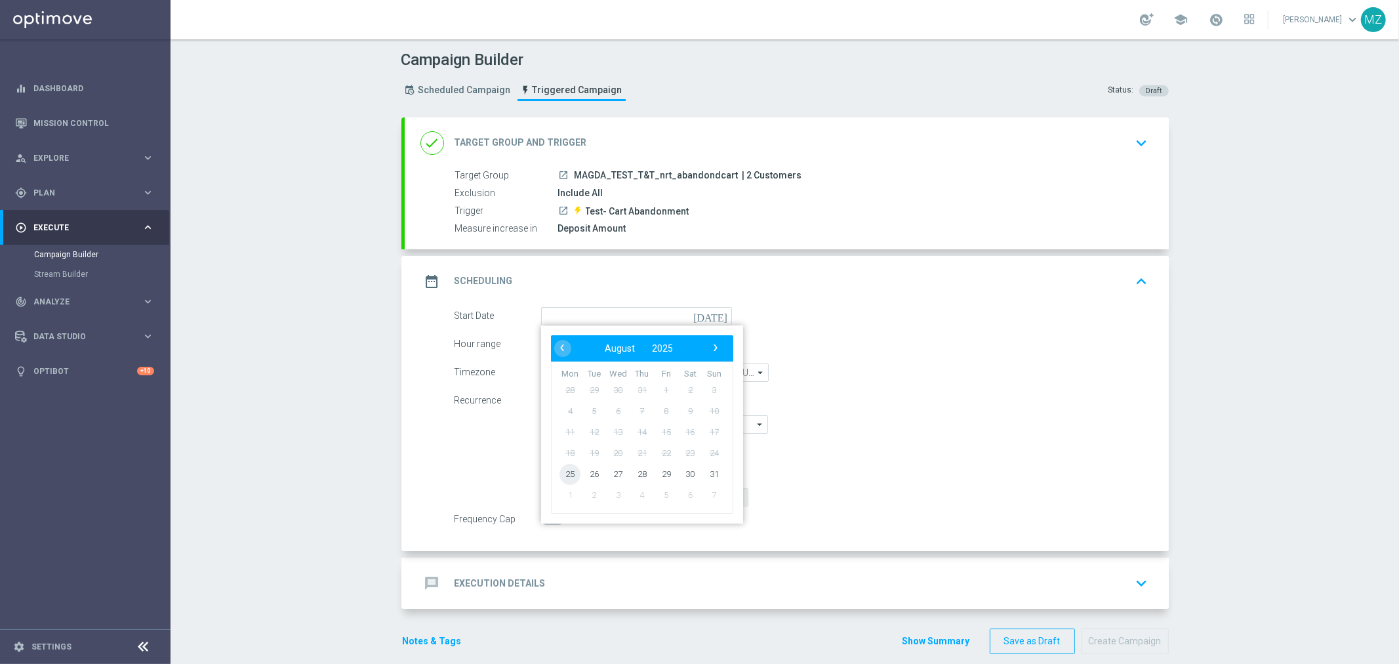
click at [559, 477] on span "25" at bounding box center [569, 473] width 21 height 21
type input "25 Aug 2025"
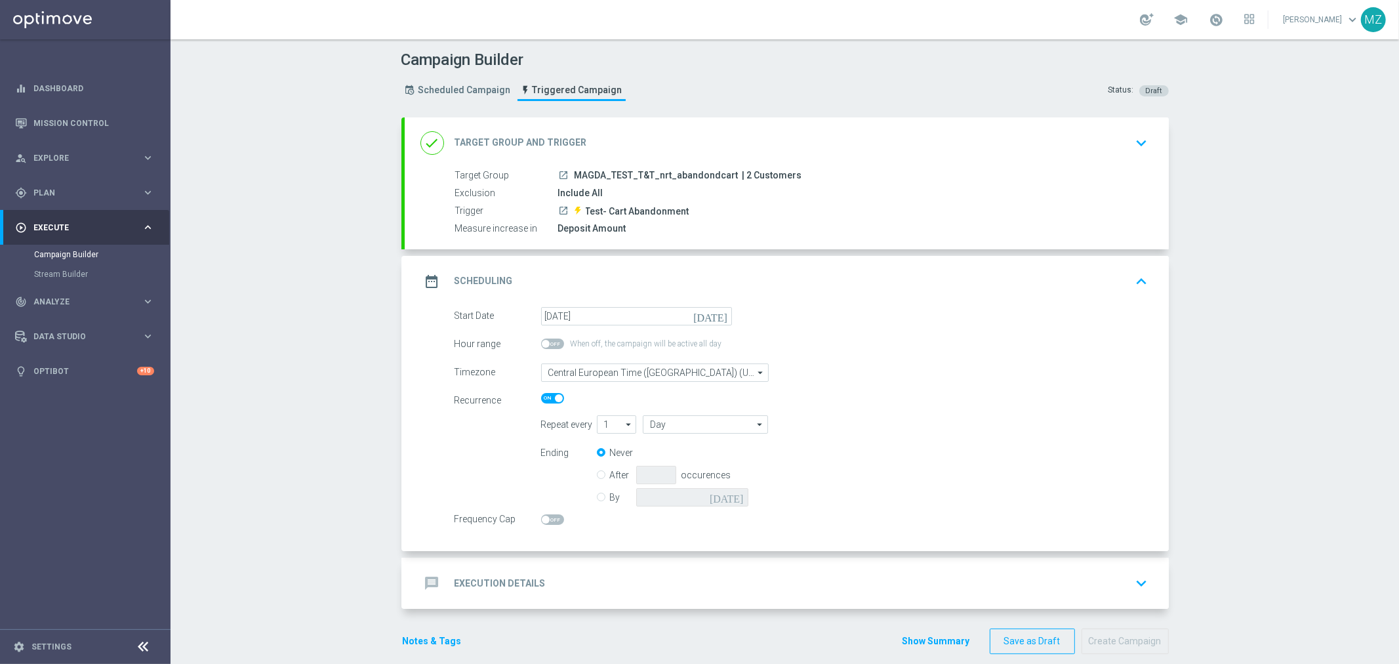
scroll to position [15, 0]
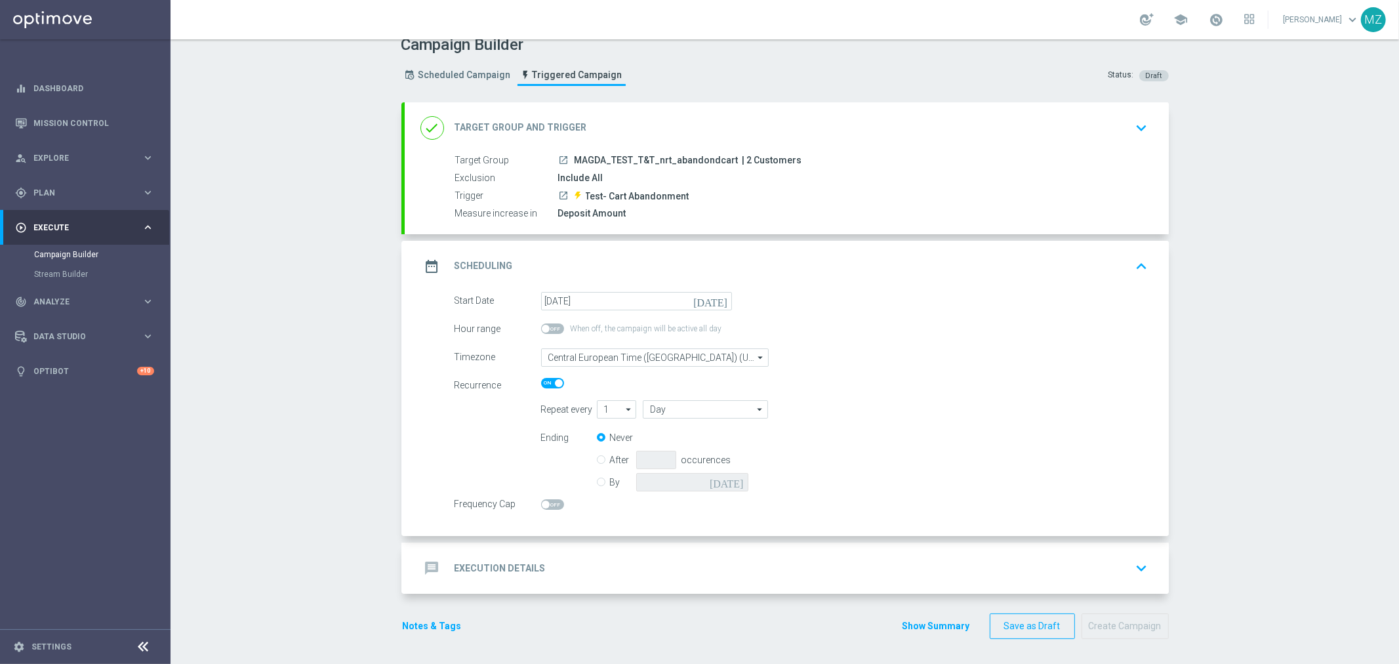
click at [1132, 565] on icon "keyboard_arrow_down" at bounding box center [1142, 568] width 20 height 20
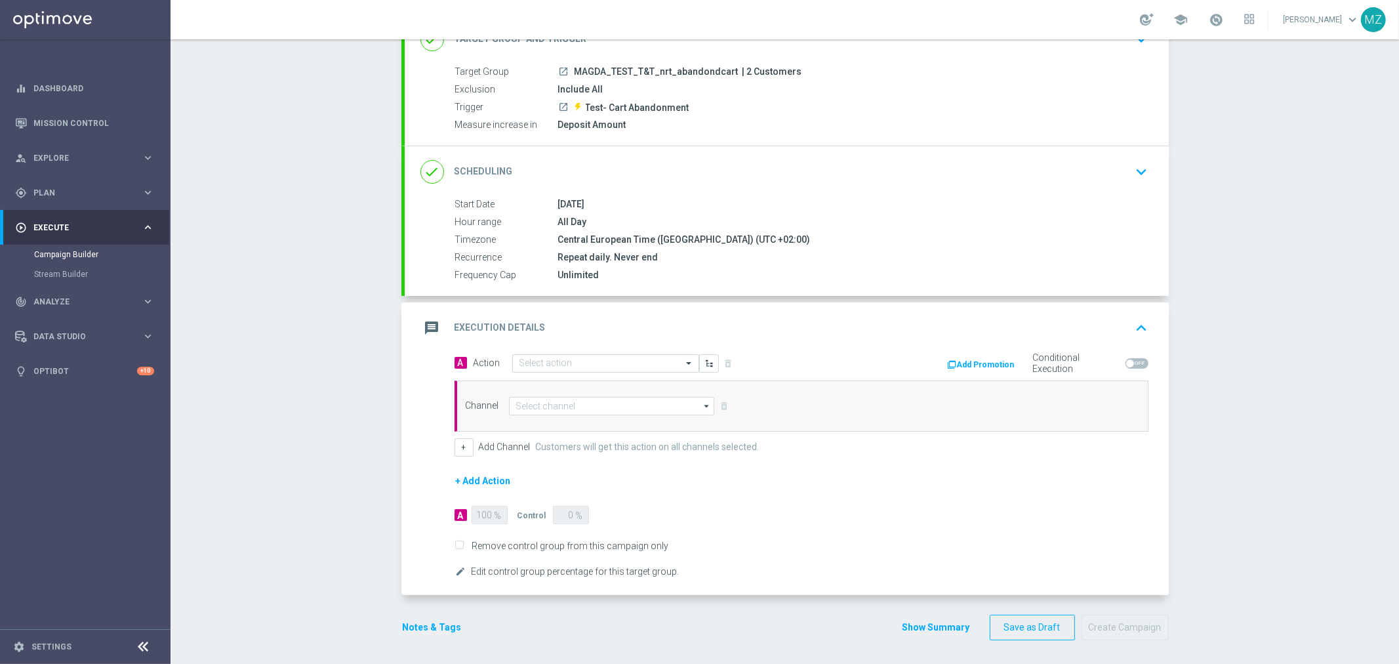
scroll to position [106, 0]
click at [526, 355] on input "text" at bounding box center [592, 360] width 146 height 11
click at [527, 378] on label "MAGDA_TEST" at bounding box center [544, 383] width 50 height 11
type input "magda"
click at [530, 403] on input at bounding box center [612, 403] width 206 height 18
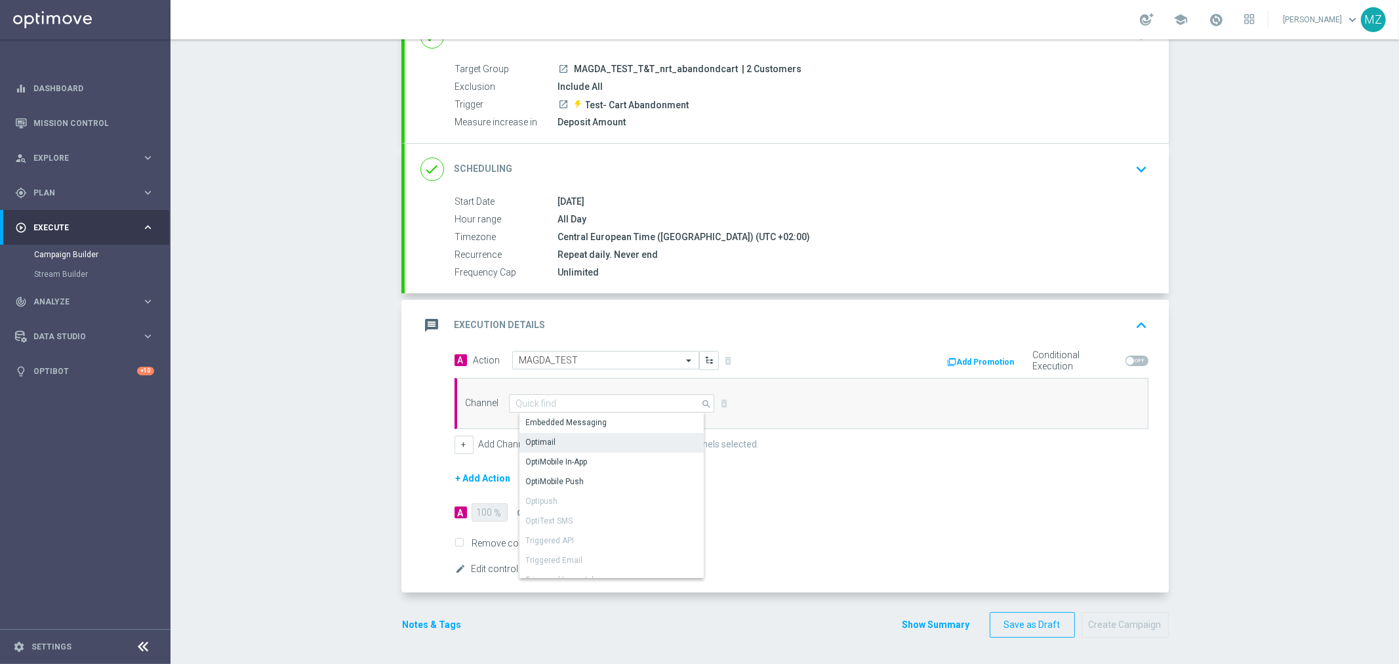
click at [543, 443] on div "Optimail" at bounding box center [541, 442] width 30 height 12
type input "Optimail"
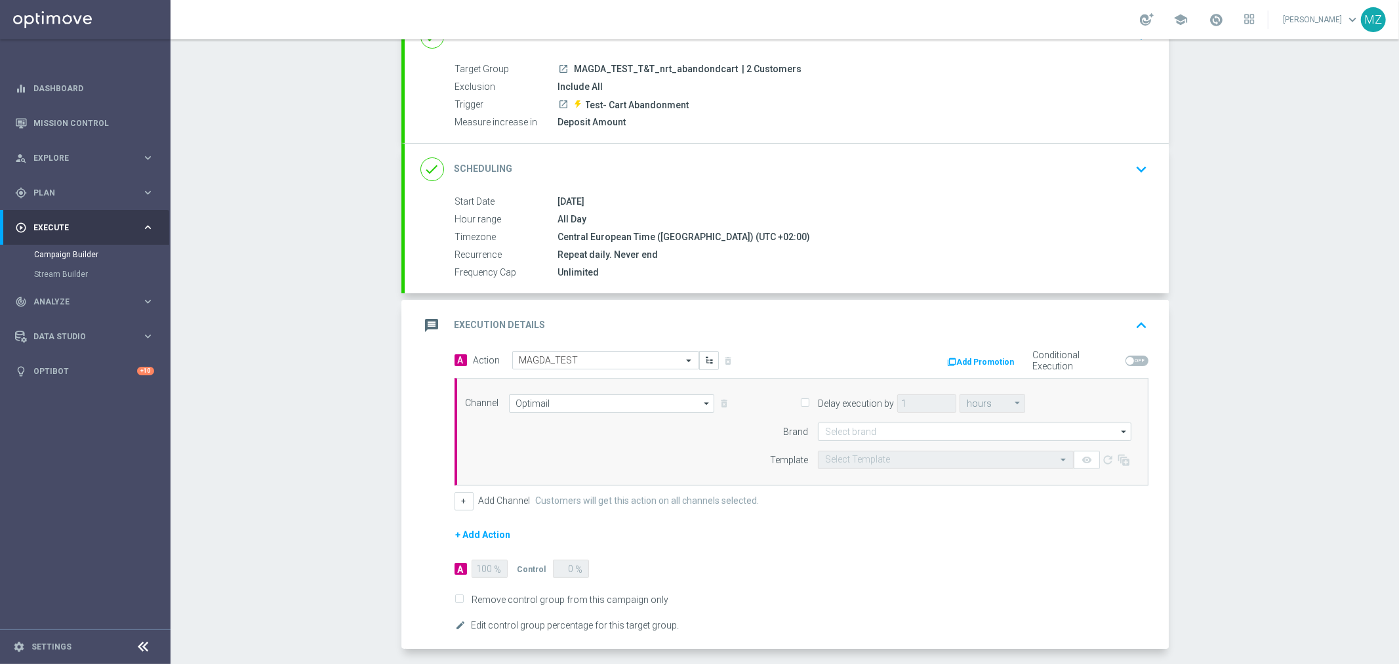
click at [913, 420] on div "Delay execution by 1 hours hours arrow_drop_down Drag here to set row groups Dr…" at bounding box center [941, 431] width 400 height 75
click at [913, 422] on input at bounding box center [974, 431] width 313 height 18
click at [880, 475] on div "lottoland" at bounding box center [985, 471] width 314 height 20
type input "lottoland"
click at [857, 468] on div "Select Template" at bounding box center [946, 460] width 256 height 18
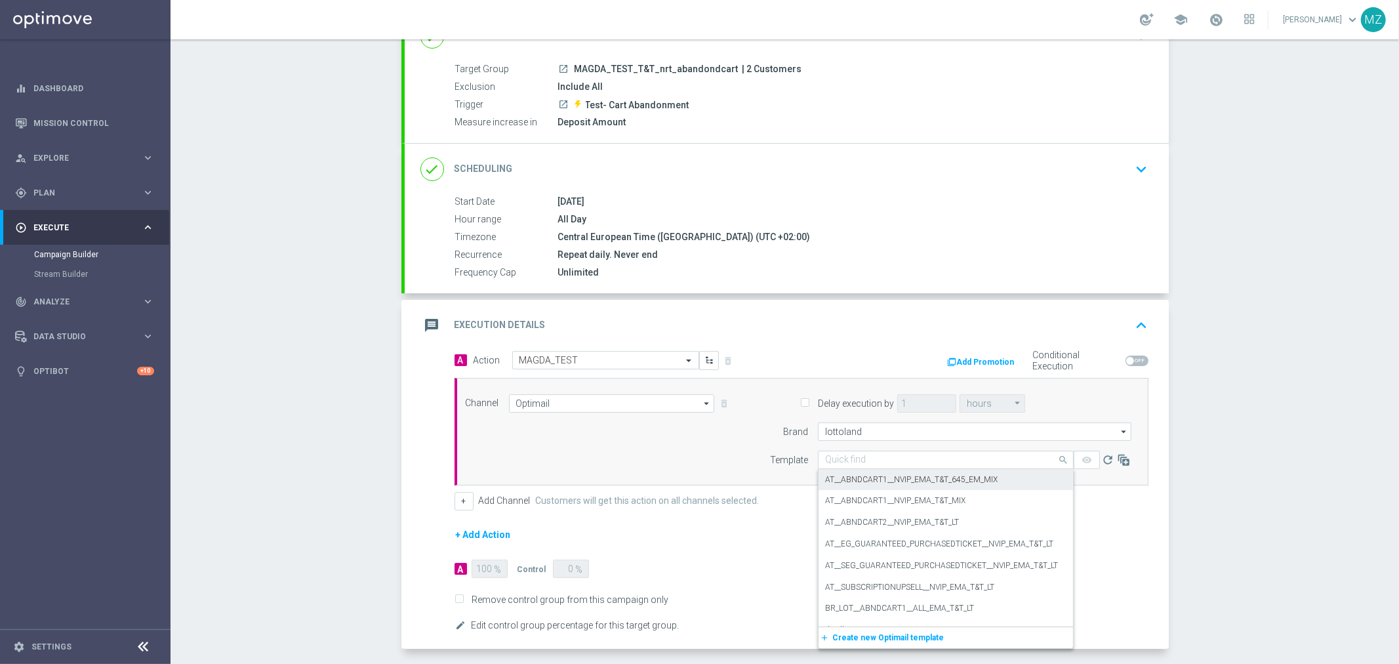
click at [889, 461] on input "text" at bounding box center [932, 459] width 215 height 11
paste input "en_GB__ABNDCART_PERSONALISED1__NVIP_EMA_T&T_LT"
type input "en_GB__ABNDCART_PERSONALISED1__NVIP_EMA_T&T_LT"
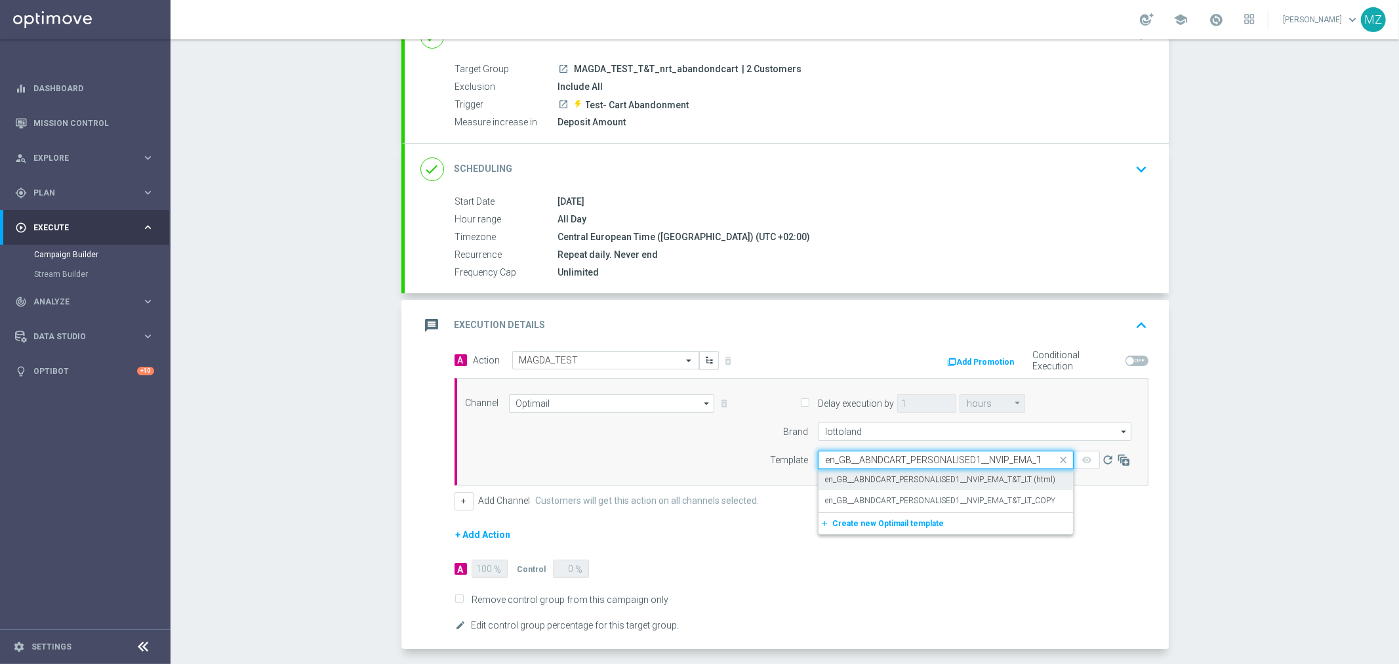
scroll to position [0, 23]
click at [879, 475] on label "en_GB__ABNDCART_PERSONALISED1__NVIP_EMA_T&T_LT (html)" at bounding box center [940, 479] width 230 height 11
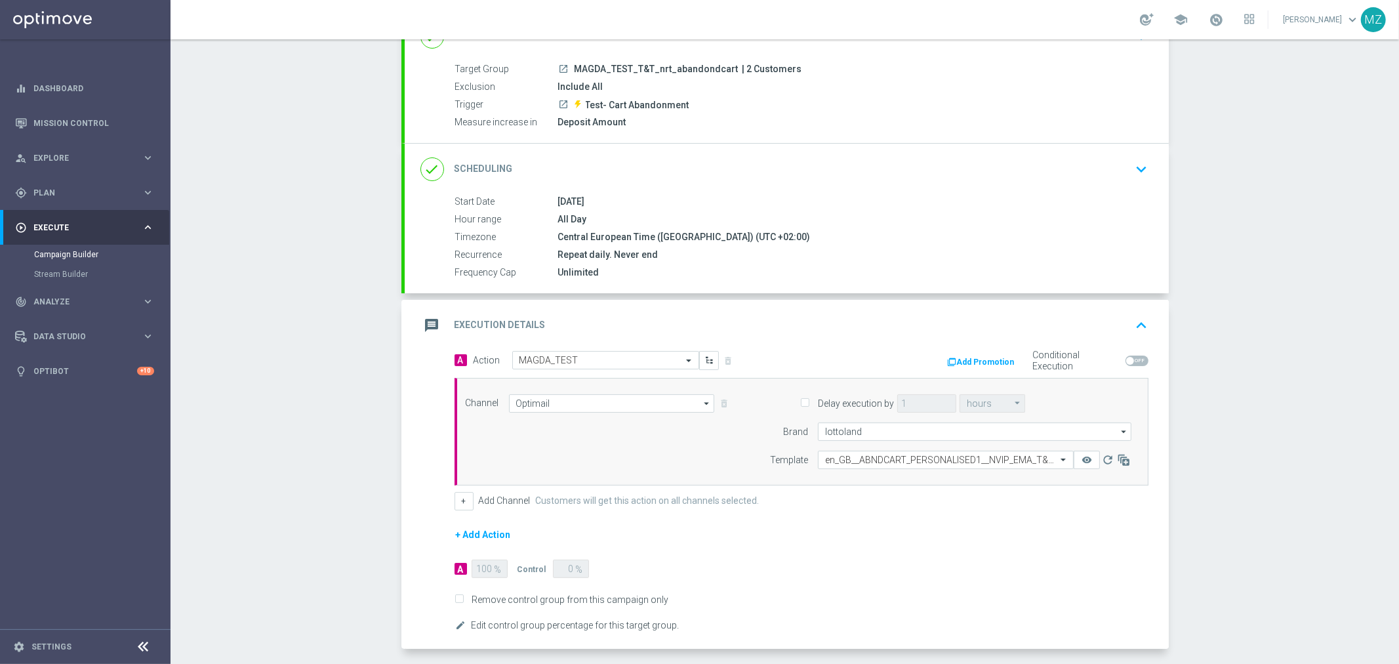
scroll to position [162, 0]
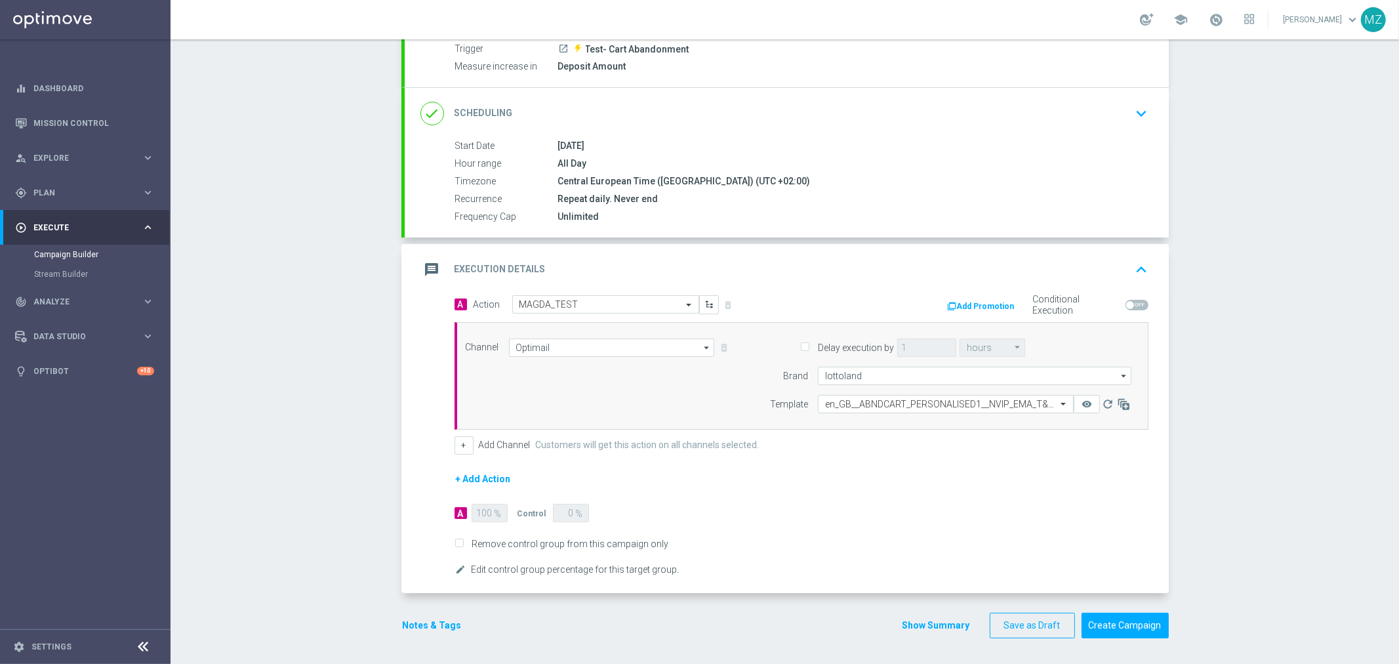
click at [395, 628] on section "done Target Group and Trigger keyboard_arrow_down Target Group launch MAGDA_TES…" at bounding box center [785, 303] width 787 height 696
click at [407, 621] on button "Notes & Tags" at bounding box center [432, 625] width 62 height 16
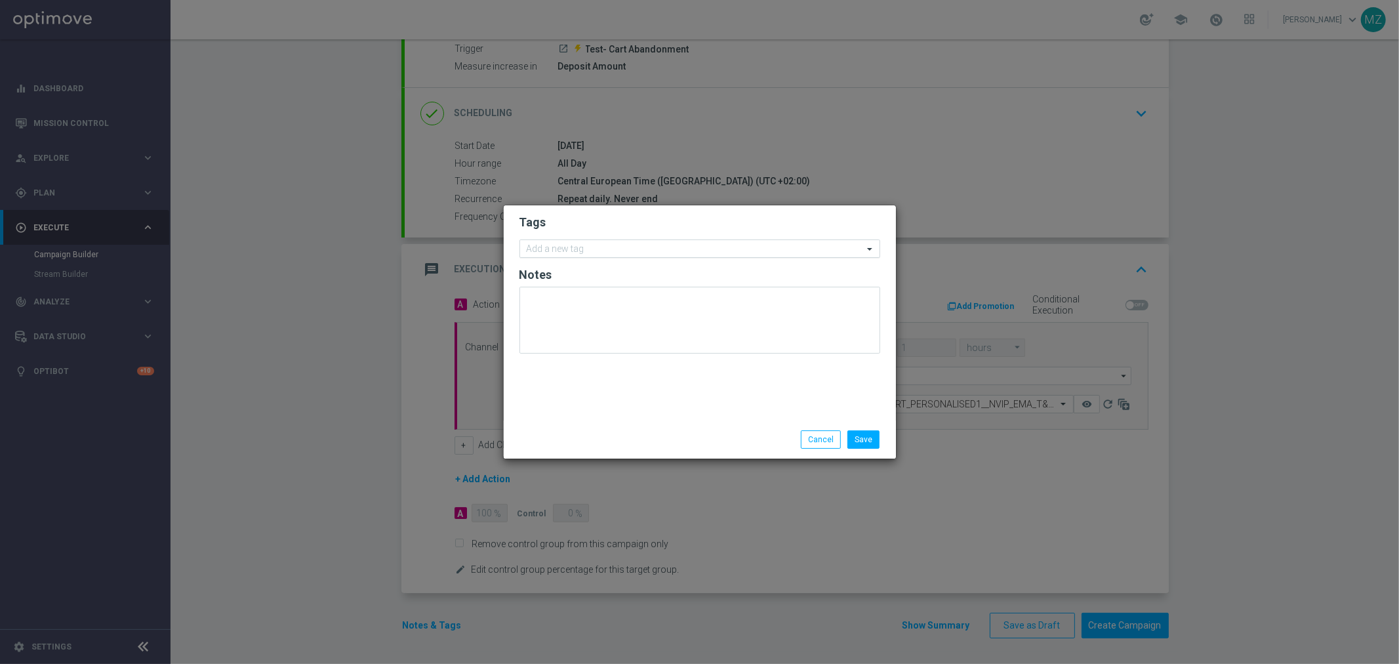
click at [552, 256] on div at bounding box center [694, 250] width 338 height 13
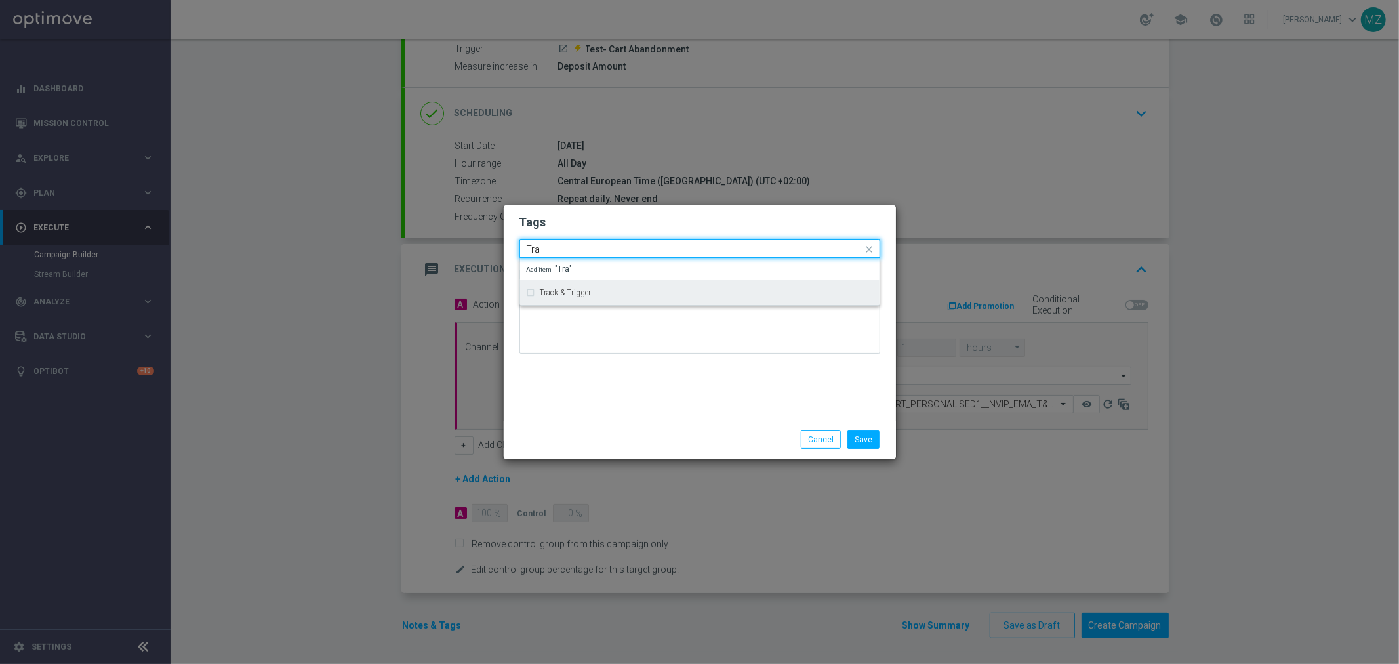
click at [546, 299] on div "Track & Trigger" at bounding box center [700, 292] width 346 height 21
type input "Tra"
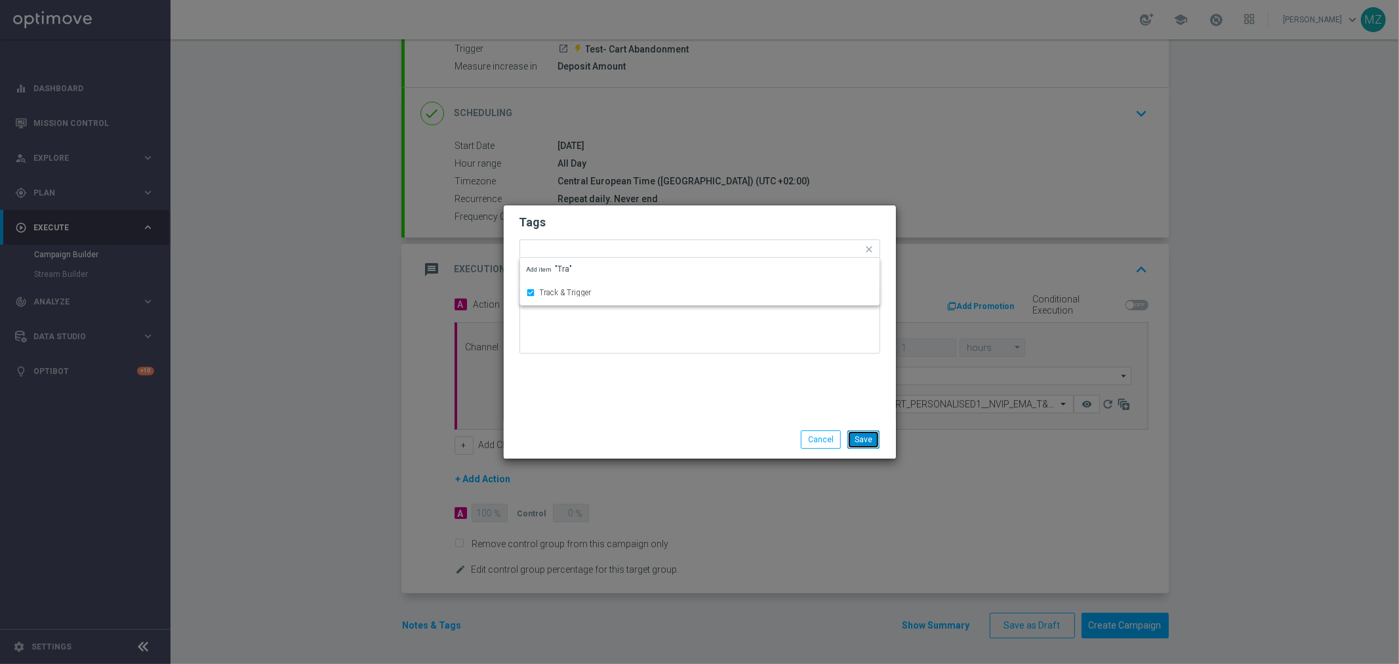
click at [855, 430] on button "Save" at bounding box center [863, 439] width 32 height 18
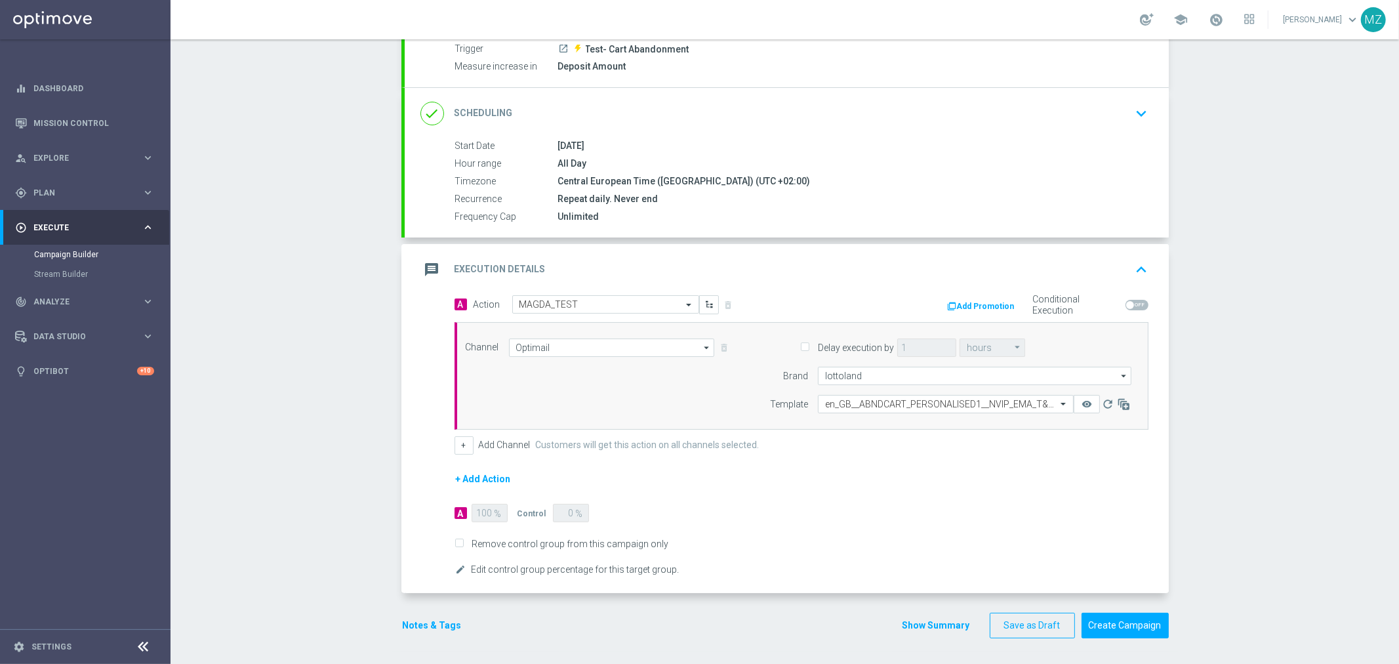
click at [999, 470] on form "A Action Select action MAGDA_TEST delete_forever Add Promotion Conditional Exec…" at bounding box center [801, 436] width 694 height 283
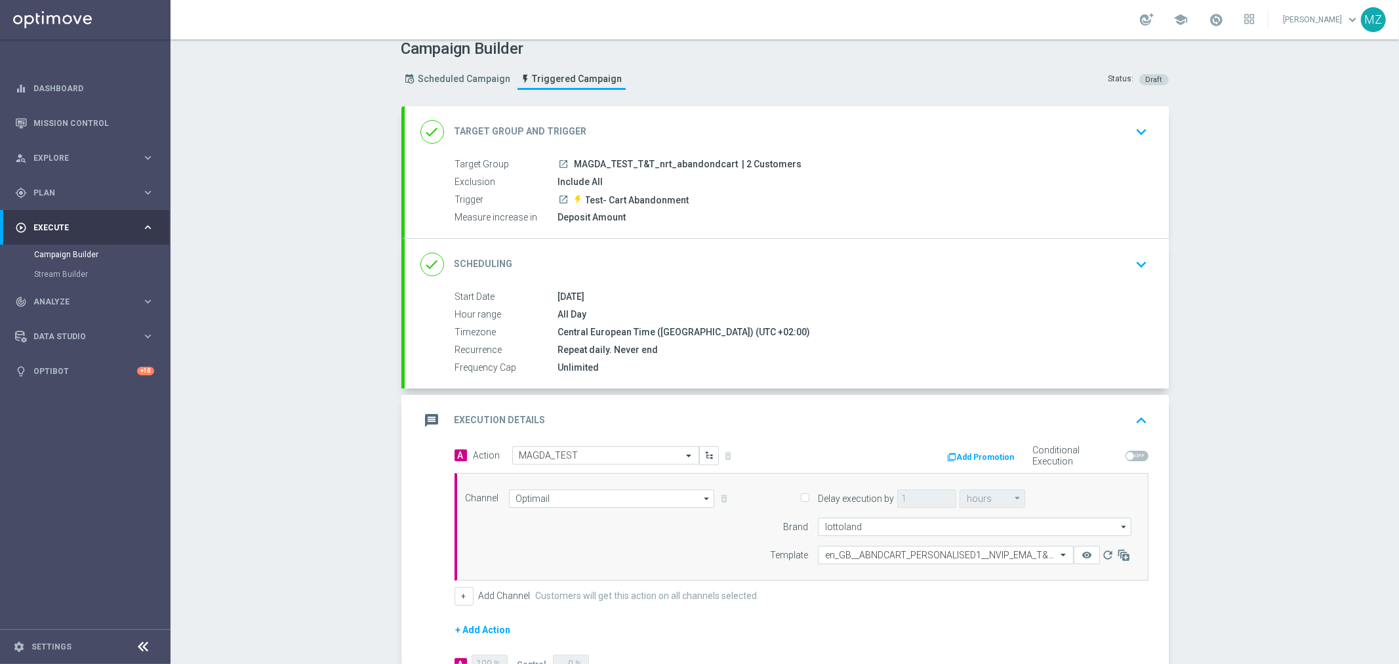
scroll to position [0, 0]
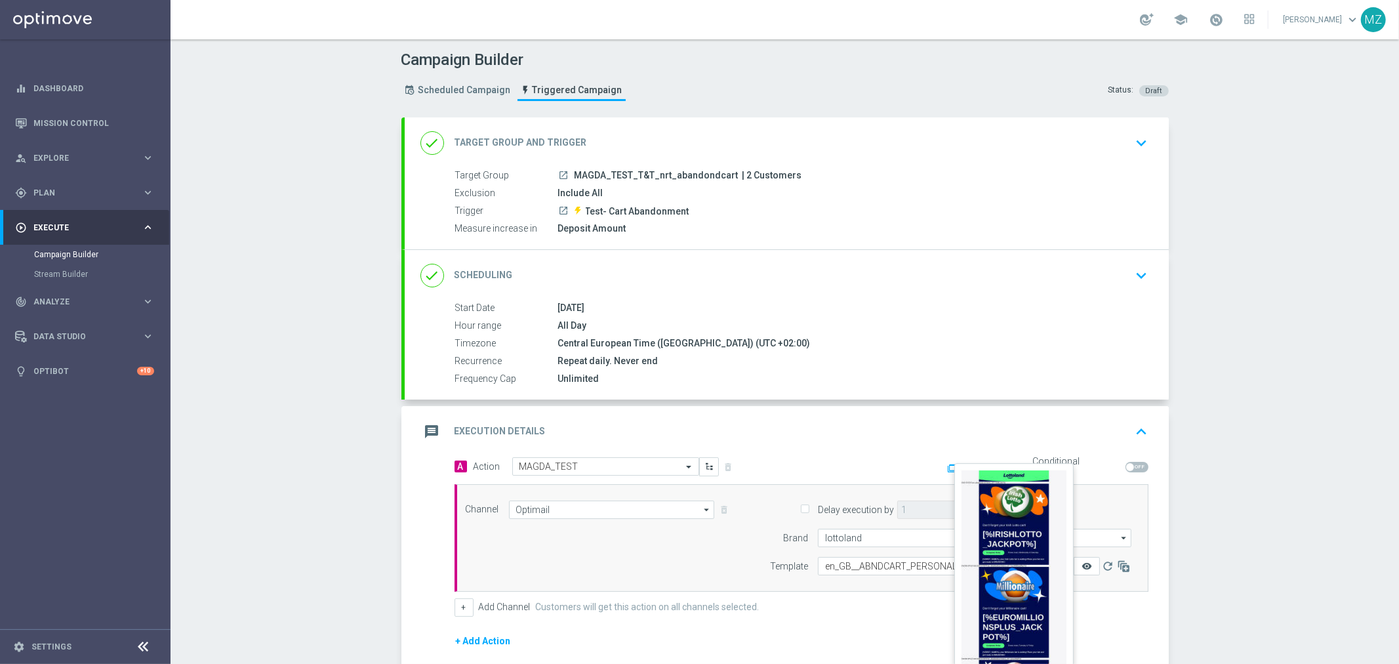
click at [1081, 565] on icon "remove_red_eye" at bounding box center [1086, 566] width 10 height 10
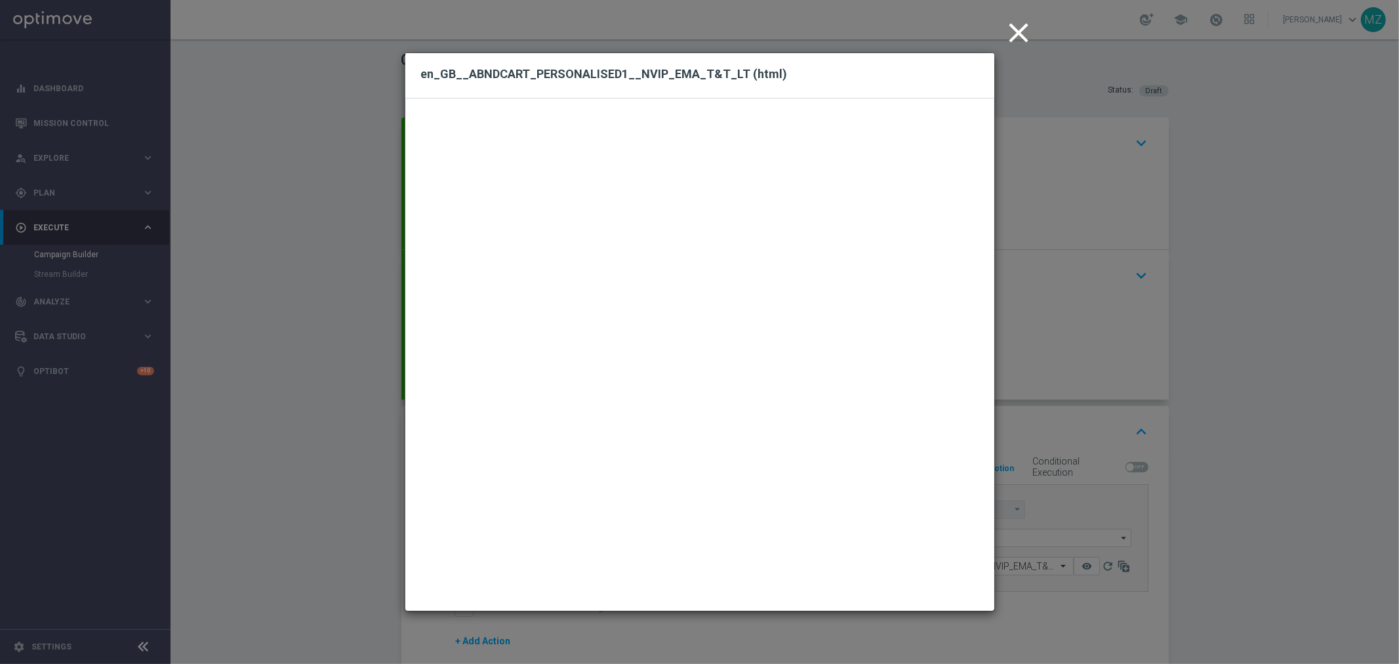
click at [1021, 26] on icon "close" at bounding box center [1019, 32] width 33 height 33
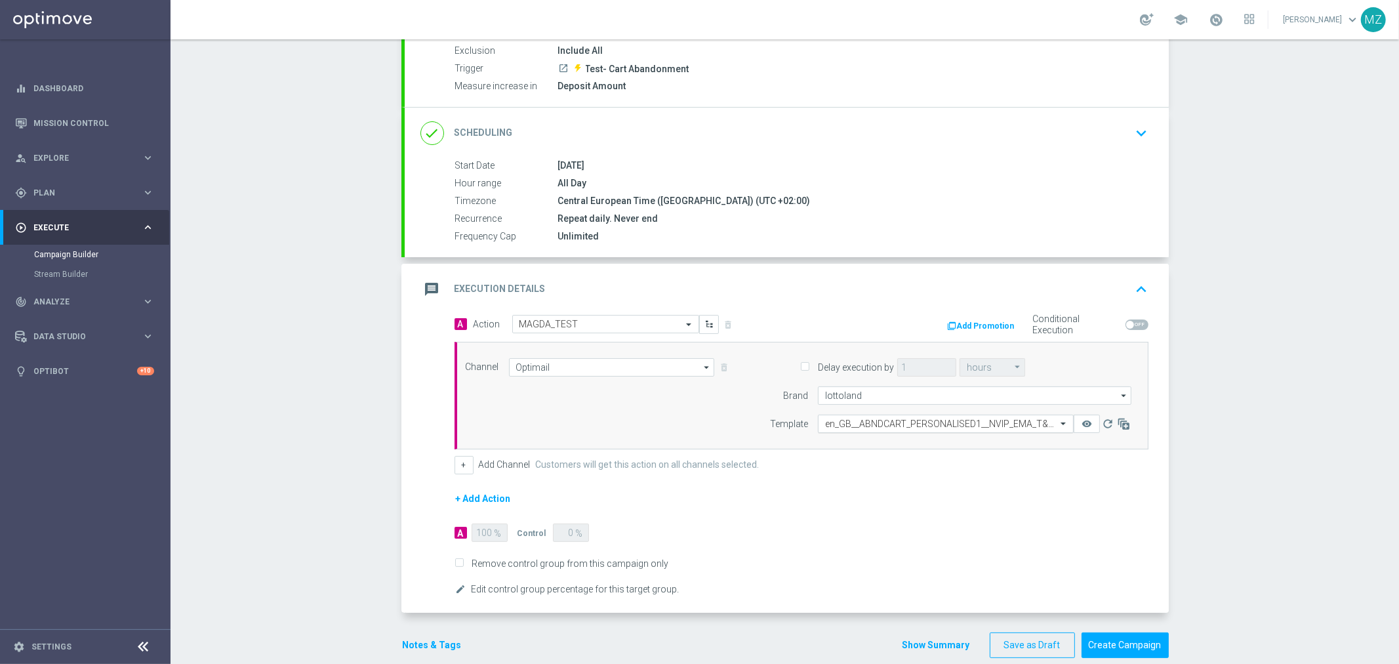
scroll to position [146, 0]
drag, startPoint x: 592, startPoint y: 233, endPoint x: 542, endPoint y: 237, distance: 50.0
click at [542, 237] on div "Frequency Cap Unlimited" at bounding box center [799, 233] width 688 height 14
click at [1114, 637] on button "Create Campaign" at bounding box center [1124, 642] width 87 height 26
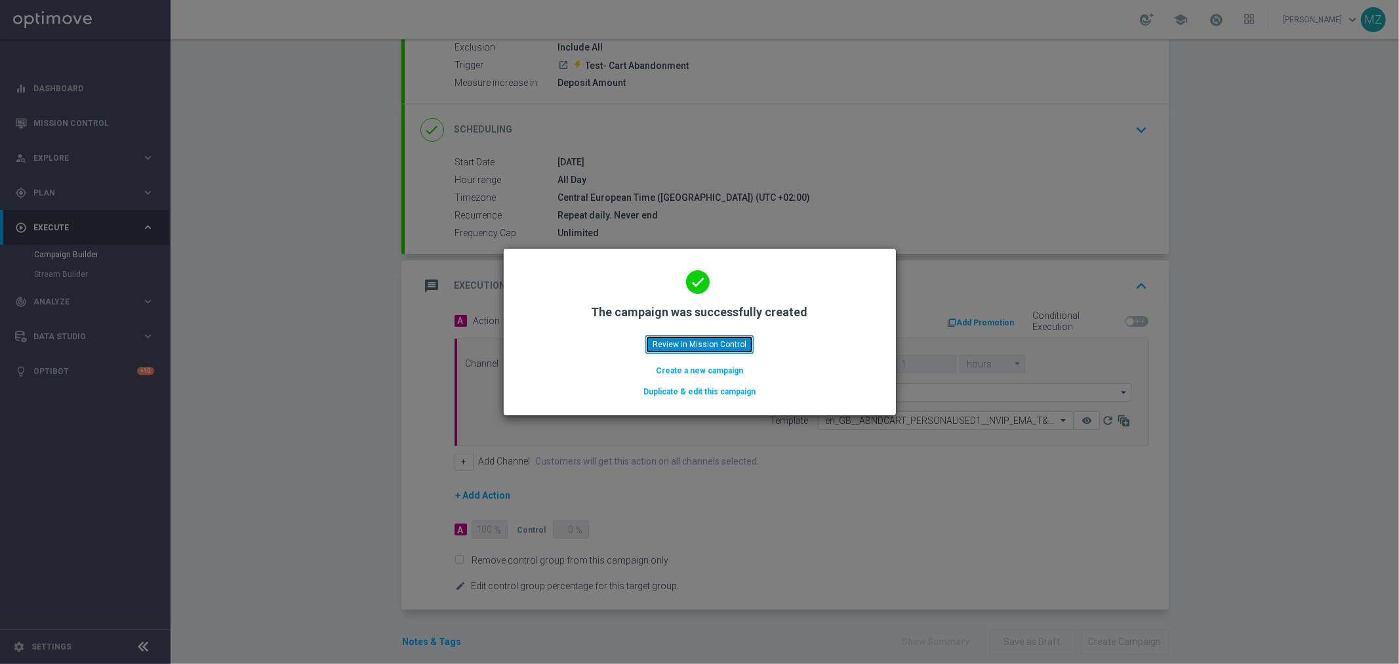
click at [696, 343] on button "Review in Mission Control" at bounding box center [699, 344] width 108 height 18
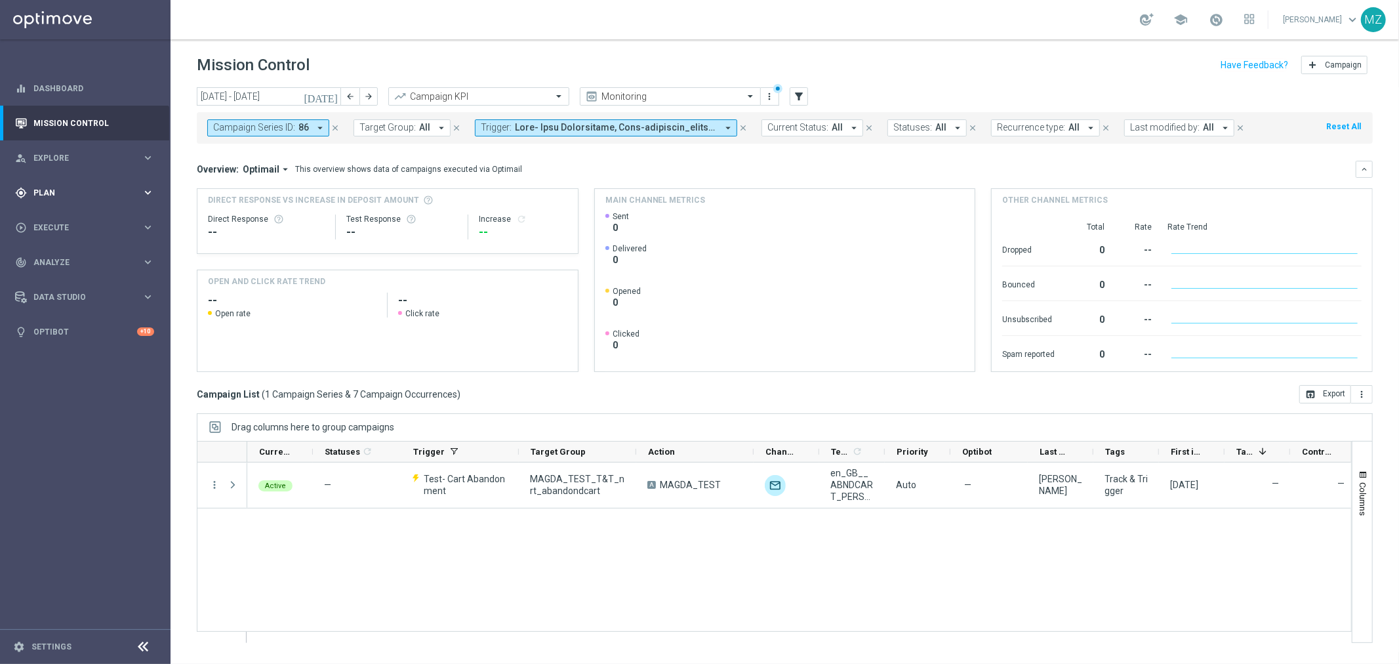
click at [90, 189] on span "Plan" at bounding box center [87, 193] width 108 height 8
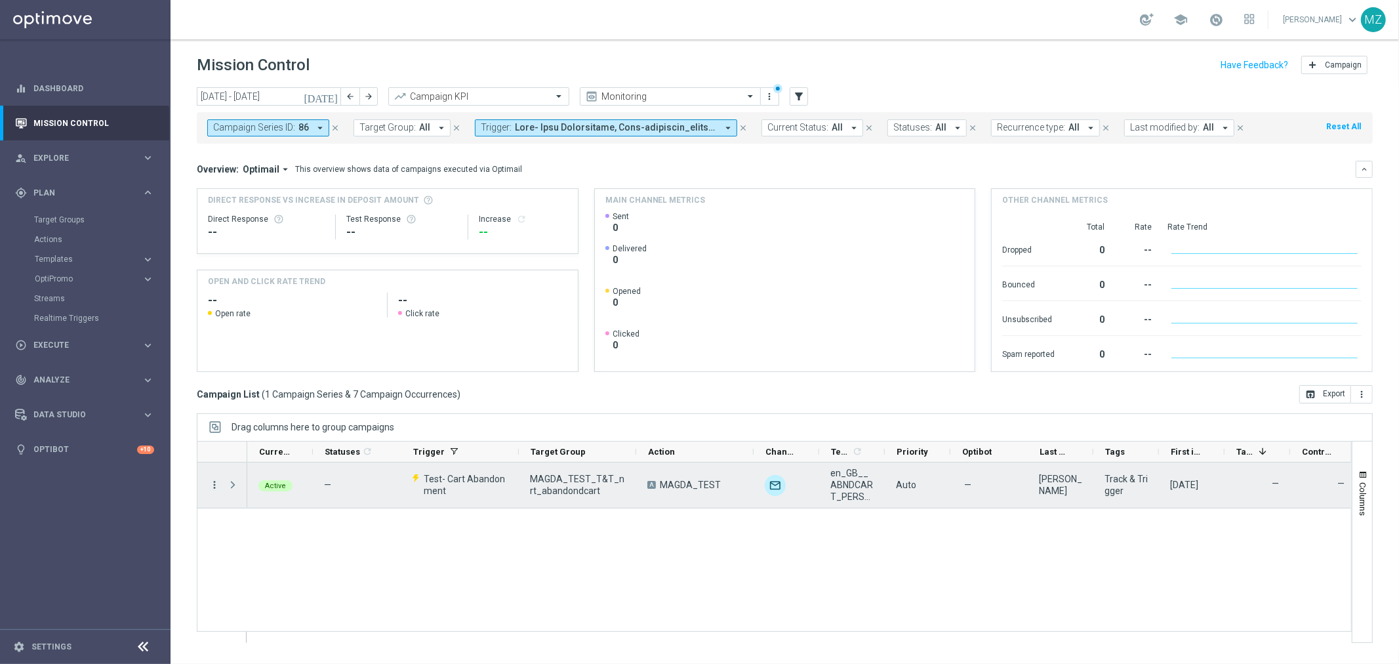
click at [212, 487] on icon "more_vert" at bounding box center [215, 485] width 12 height 12
click at [847, 576] on div "Active — Test- Cart Abandonment MAGDA_TEST_T&T_nrt_abandondcart A MAGDA_TEST un…" at bounding box center [799, 552] width 1104 height 180
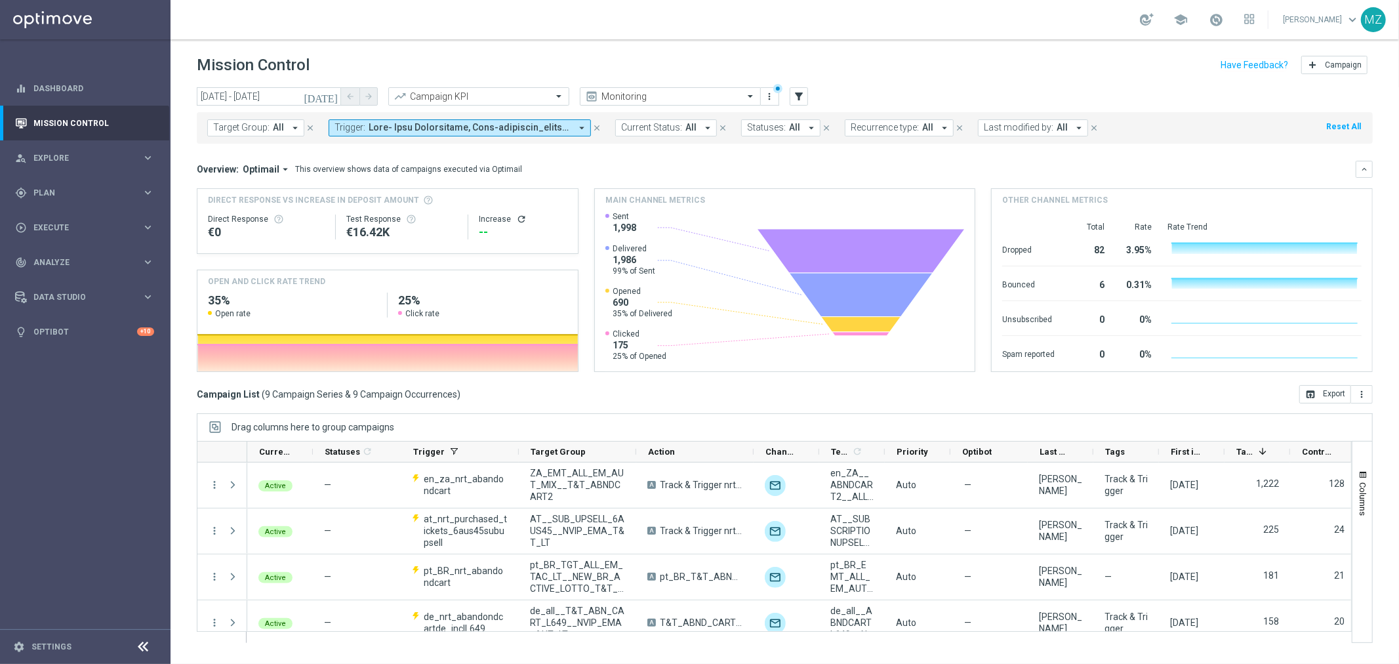
click at [489, 129] on span at bounding box center [470, 127] width 202 height 11
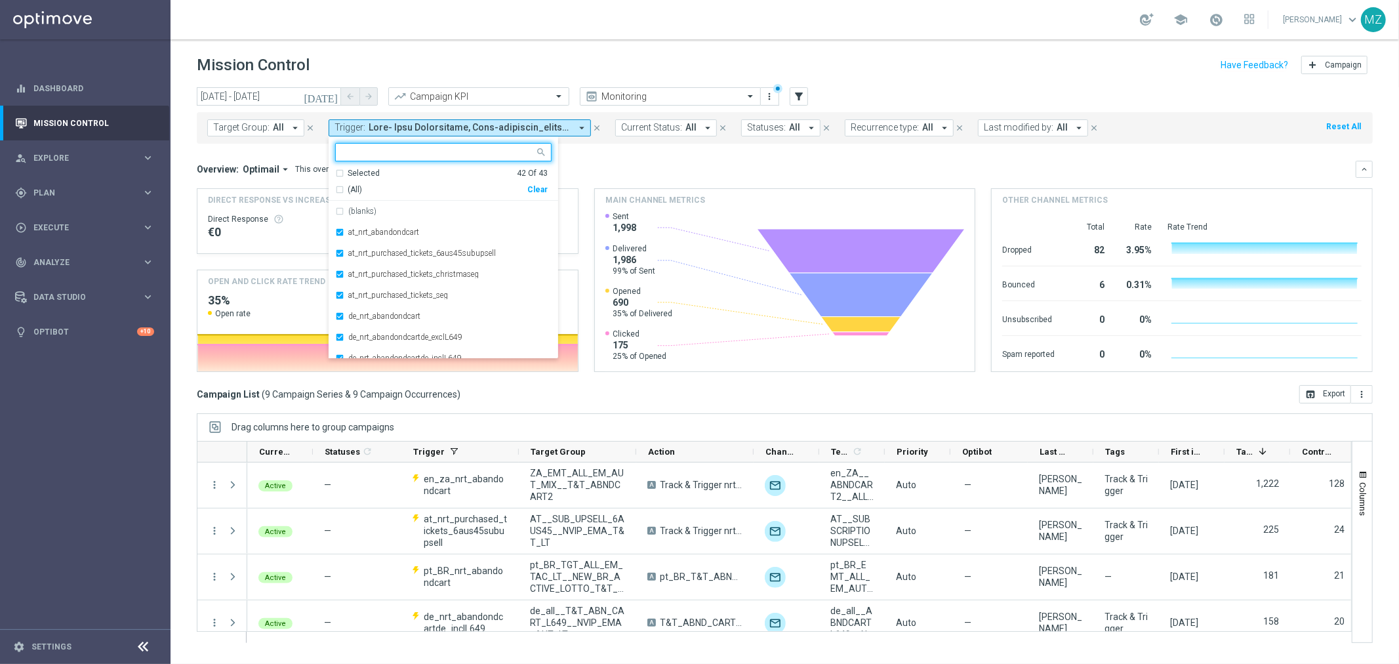
click at [0, 0] on div "Clear" at bounding box center [0, 0] width 0 height 0
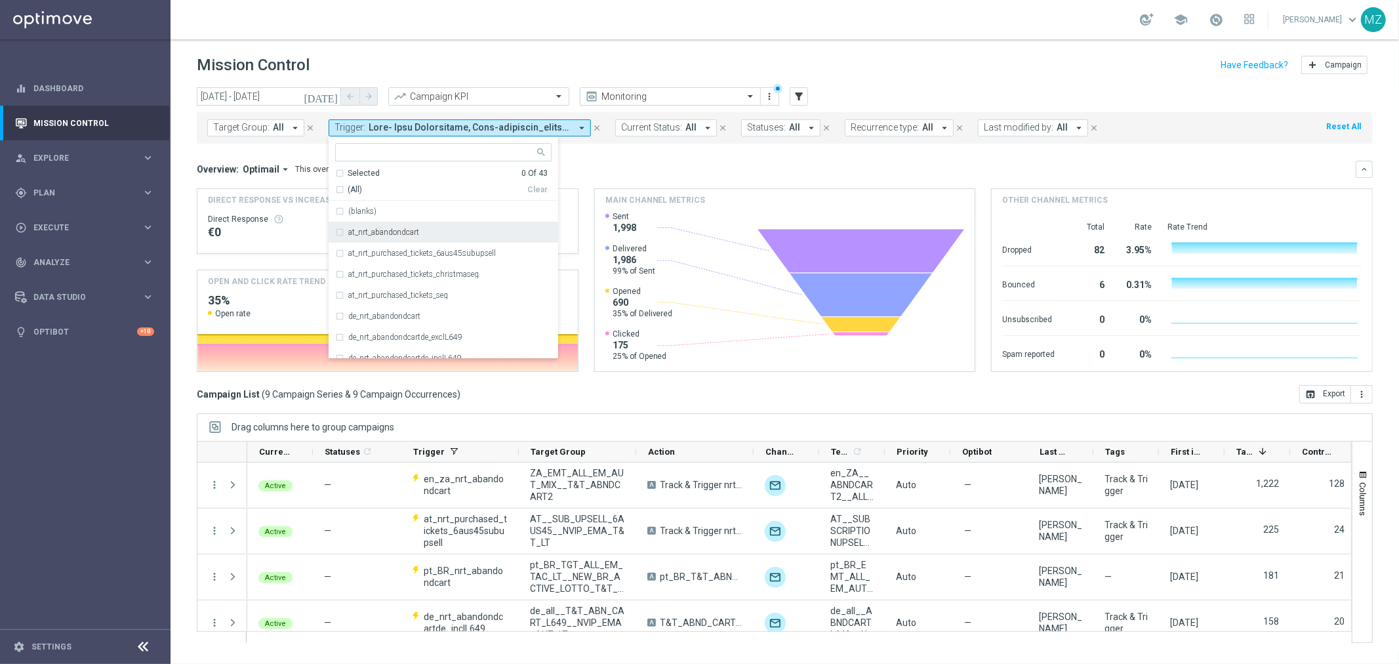
click at [383, 233] on label "at_nrt_abandondcart" at bounding box center [383, 232] width 71 height 8
click at [407, 230] on label "at_nrt_abandondcart" at bounding box center [383, 232] width 71 height 8
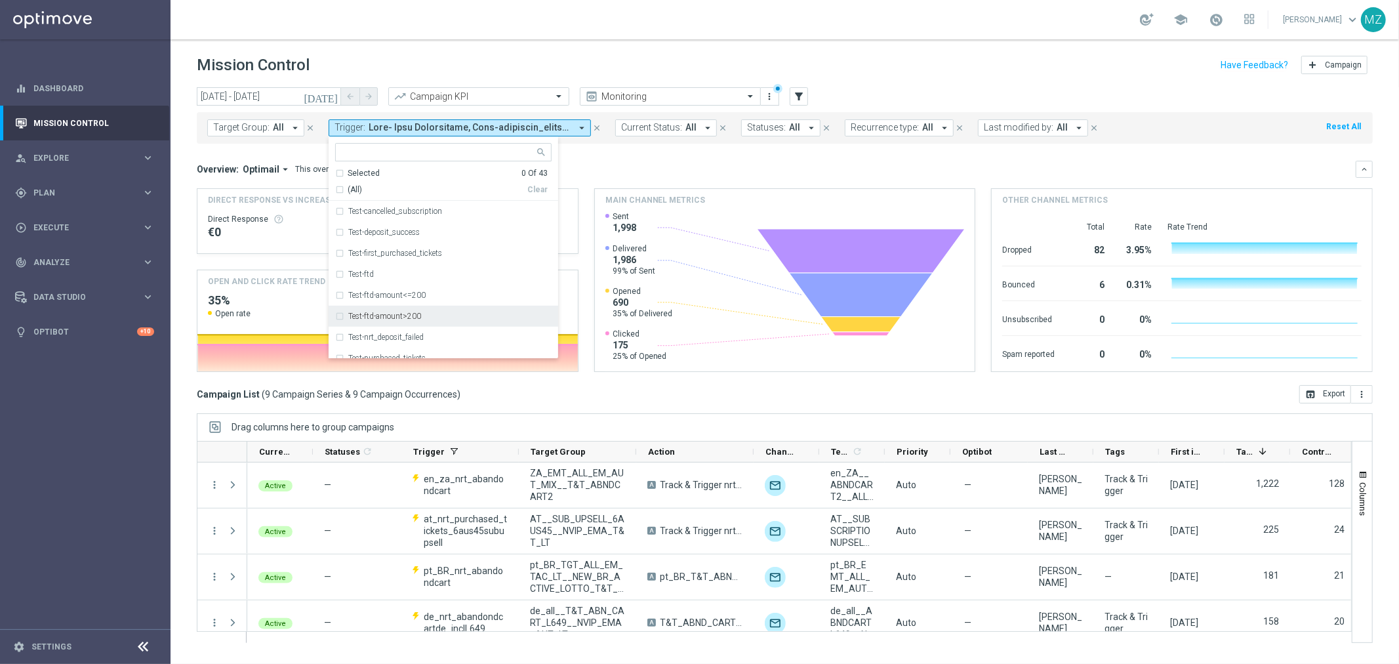
scroll to position [599, 0]
click at [396, 267] on div "Test- Cart Abandonment" at bounding box center [443, 262] width 216 height 21
click at [752, 43] on header "Mission Control add Campaign" at bounding box center [785, 63] width 1228 height 48
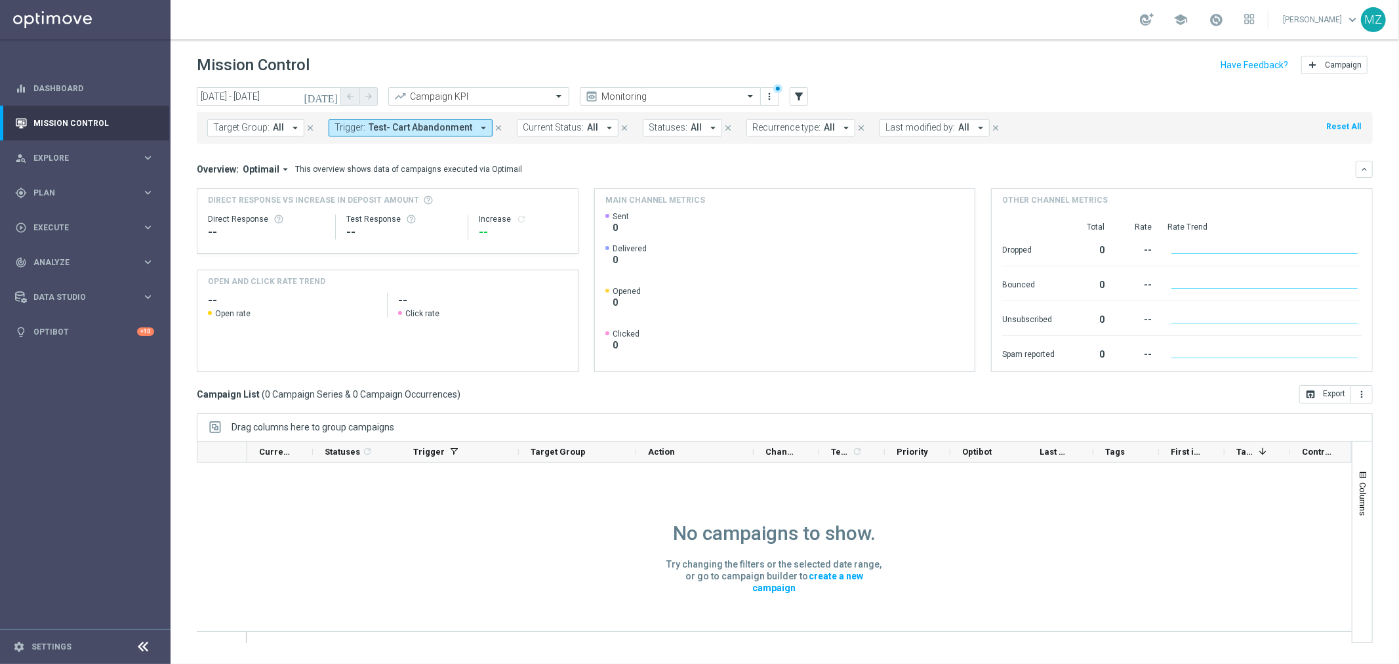
click at [336, 96] on icon "today" at bounding box center [321, 97] width 35 height 12
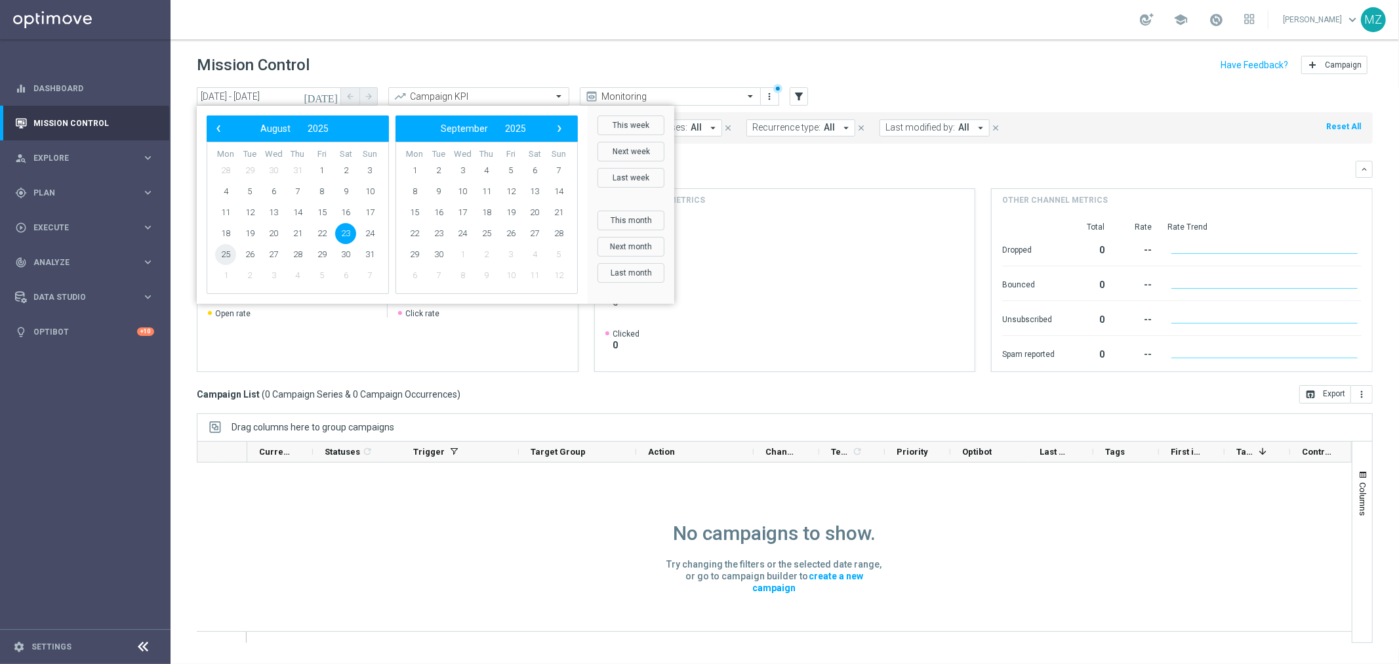
click at [226, 258] on span "25" at bounding box center [225, 254] width 21 height 21
type input "25 Aug 2025 - 25 Aug 2025"
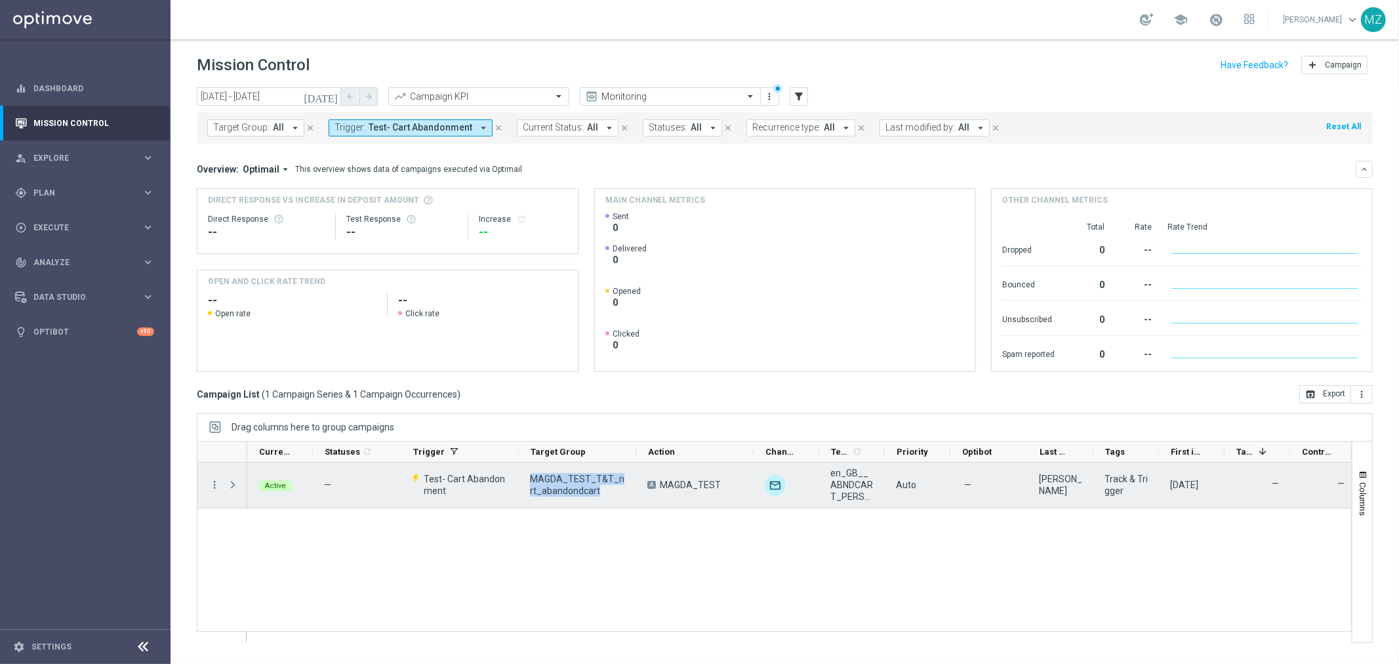
drag, startPoint x: 601, startPoint y: 489, endPoint x: 530, endPoint y: 477, distance: 71.8
click at [530, 477] on span "MAGDA_TEST_T&T_nrt_abandondcart" at bounding box center [577, 485] width 95 height 24
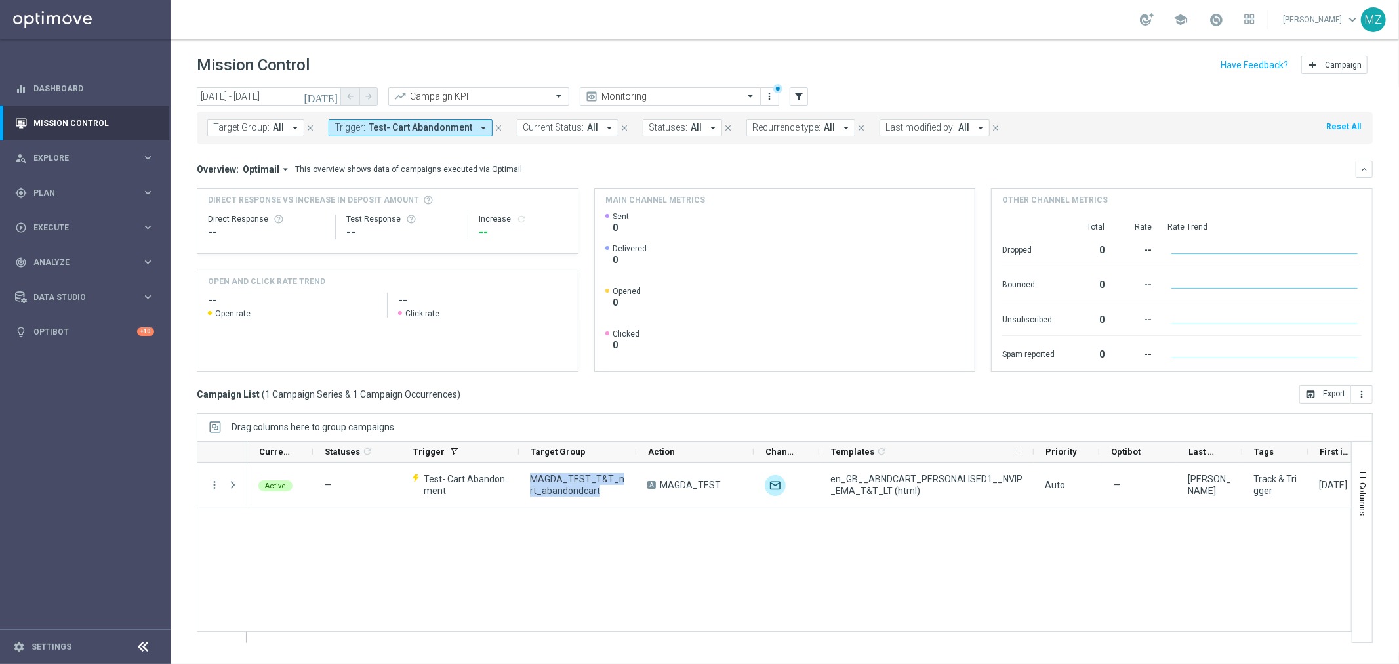
drag, startPoint x: 883, startPoint y: 454, endPoint x: 1045, endPoint y: 449, distance: 162.1
click at [1036, 449] on div at bounding box center [1033, 451] width 5 height 20
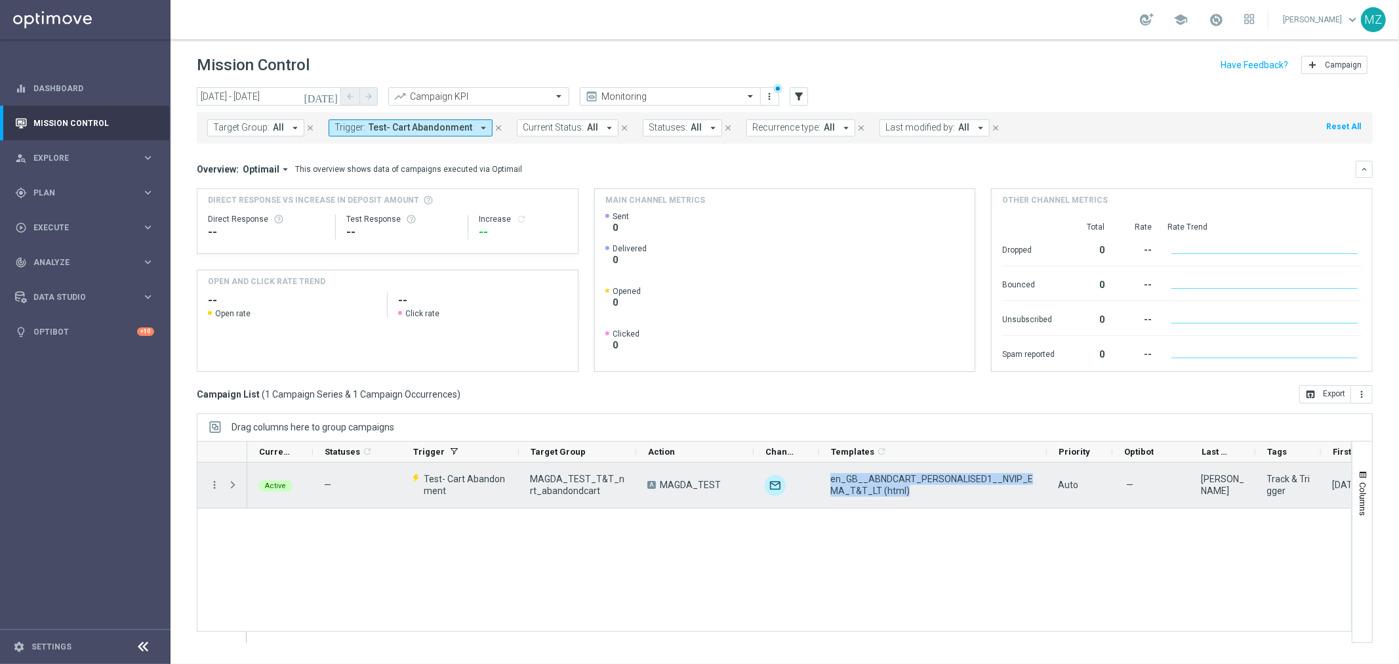
drag, startPoint x: 902, startPoint y: 488, endPoint x: 828, endPoint y: 482, distance: 73.7
click at [828, 482] on div "en_GB__ABNDCART_PERSONALISED1__NVIP_EMA_T&T_LT (html)" at bounding box center [933, 484] width 228 height 45
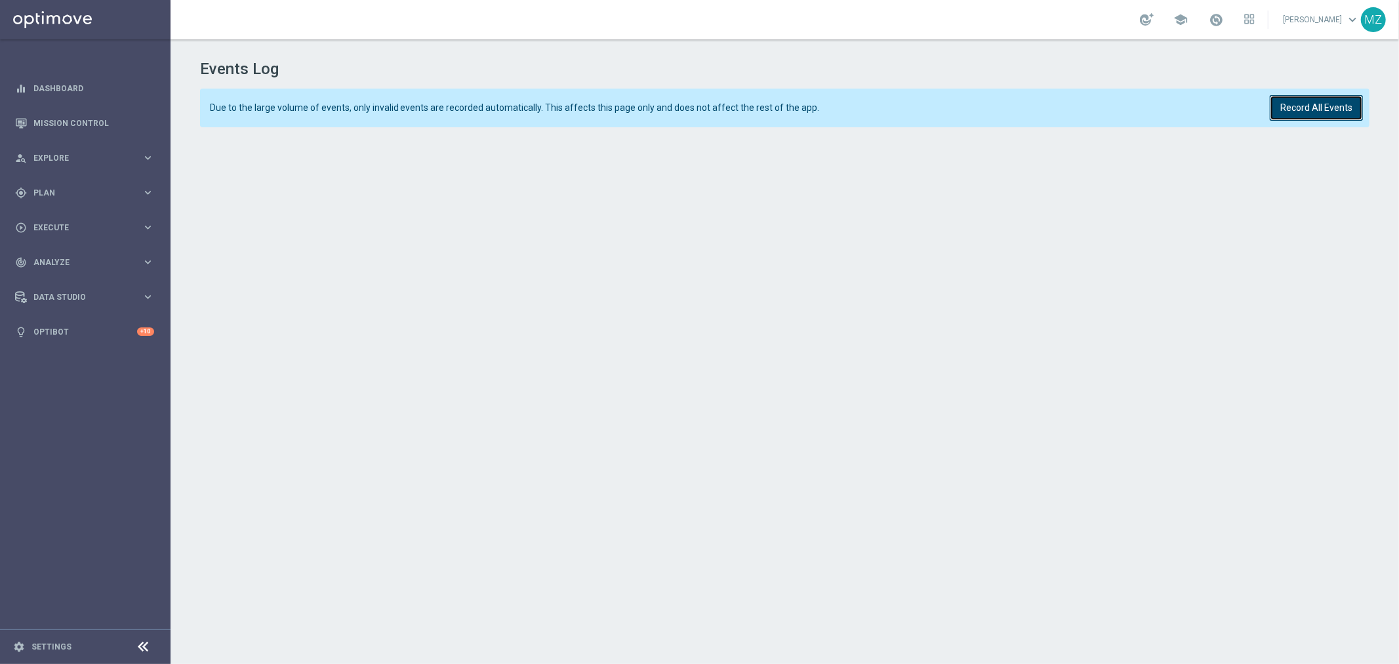
click at [1335, 104] on button "Record All Events" at bounding box center [1316, 108] width 93 height 26
click at [1314, 100] on button "Record All Events" at bounding box center [1316, 108] width 93 height 26
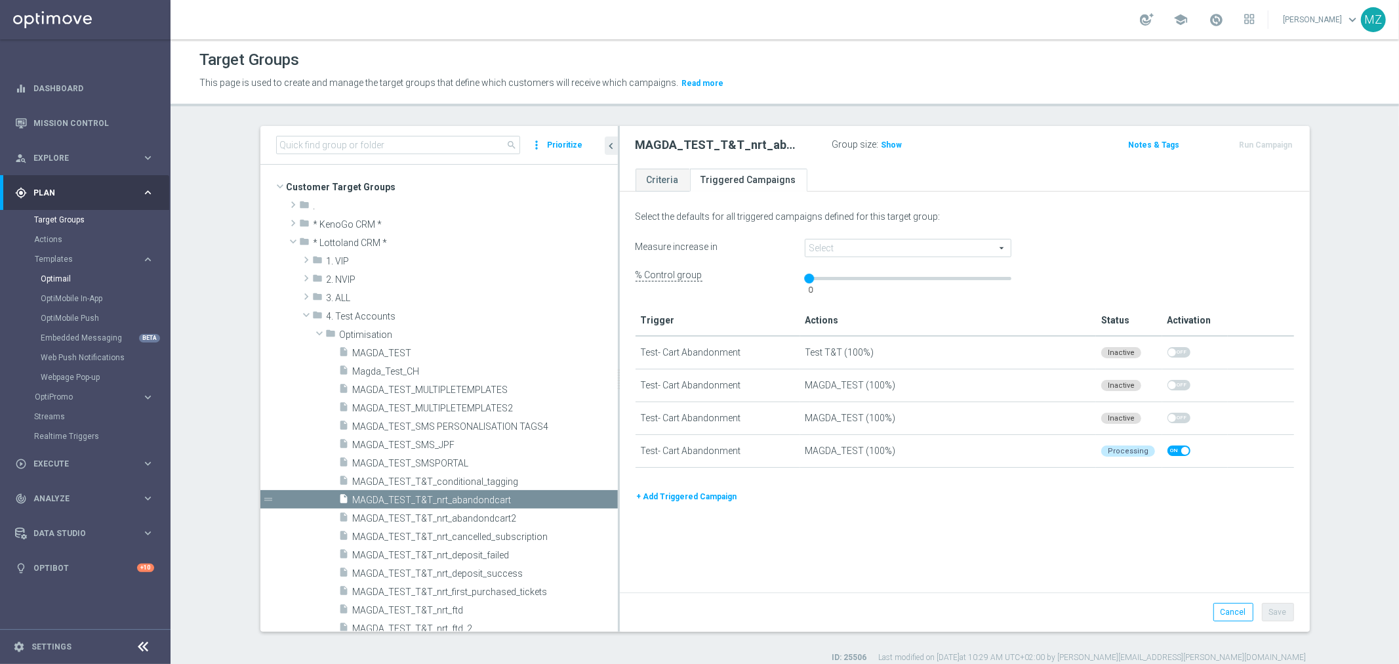
scroll to position [73, 0]
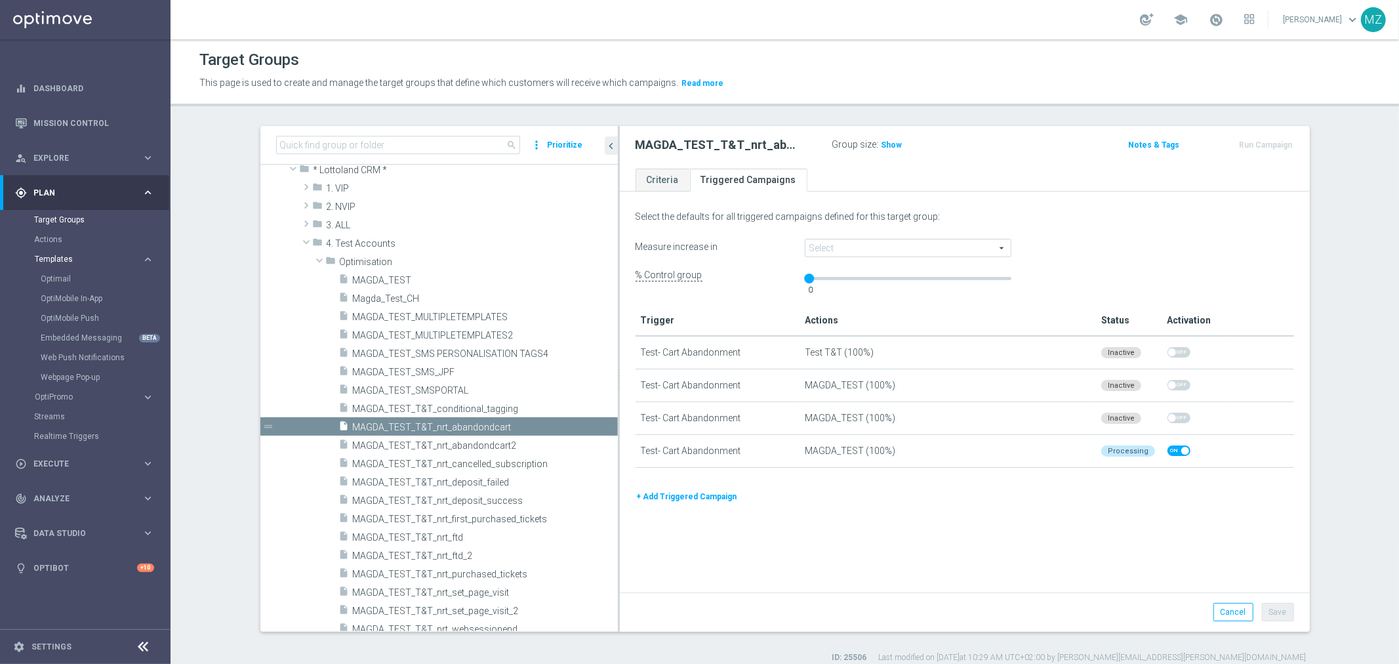
click at [73, 259] on span "Templates" at bounding box center [82, 259] width 94 height 8
click at [90, 278] on span "OptiPromo" at bounding box center [82, 279] width 94 height 8
click at [83, 259] on span "Templates" at bounding box center [82, 259] width 94 height 8
click at [81, 261] on span "Templates" at bounding box center [82, 259] width 94 height 8
click at [90, 214] on link "Target Groups" at bounding box center [85, 219] width 102 height 10
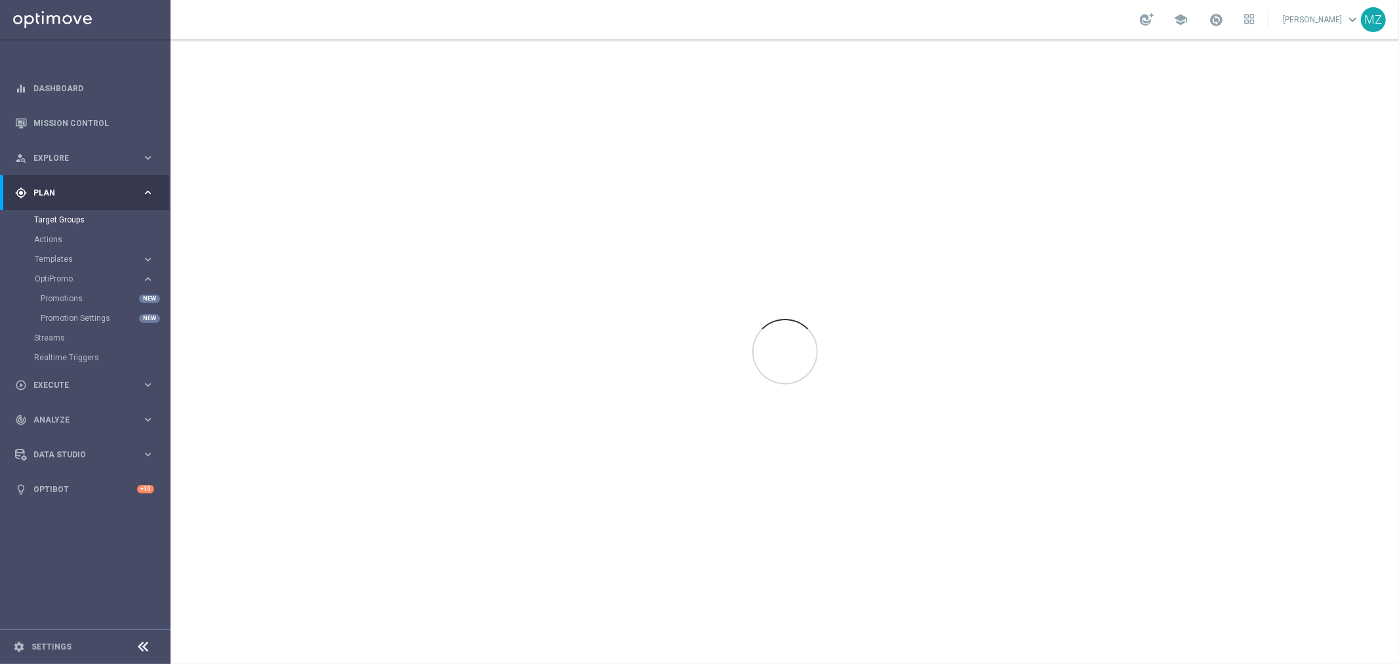
click at [135, 191] on span "Plan" at bounding box center [87, 193] width 108 height 8
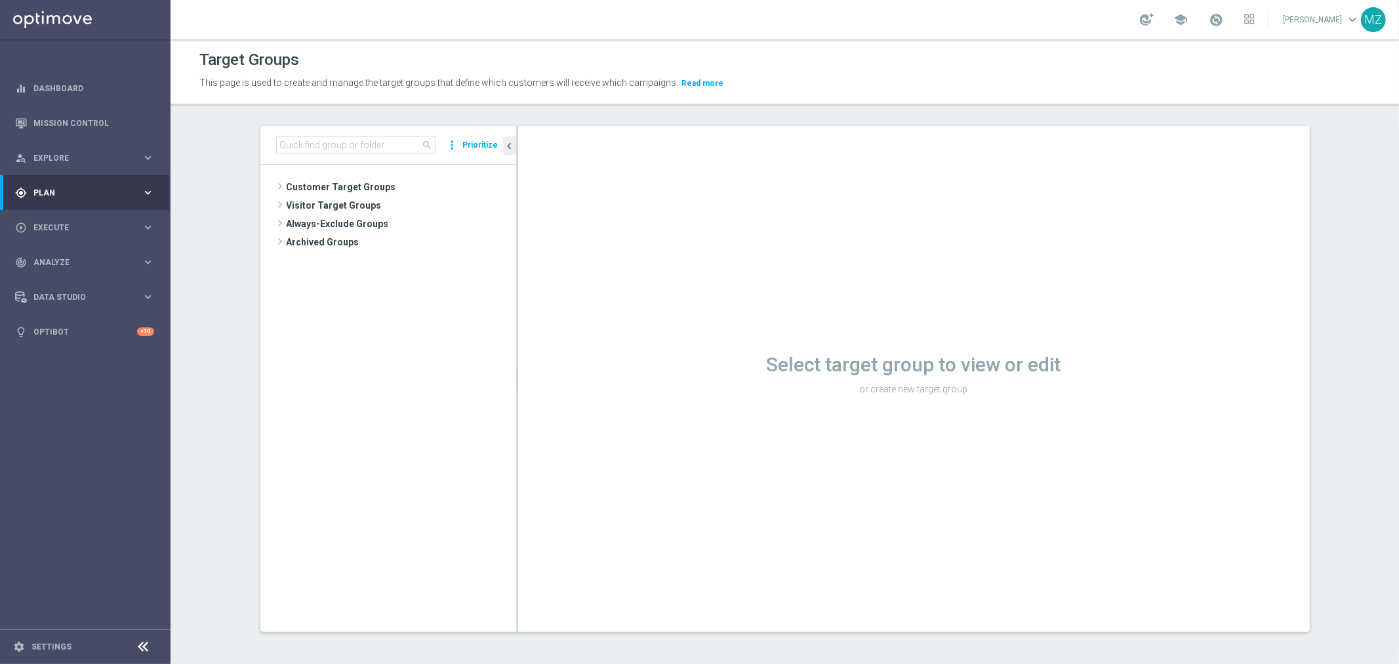
click at [118, 189] on span "Plan" at bounding box center [87, 193] width 108 height 8
click at [64, 355] on link "Realtime Triggers" at bounding box center [85, 357] width 102 height 10
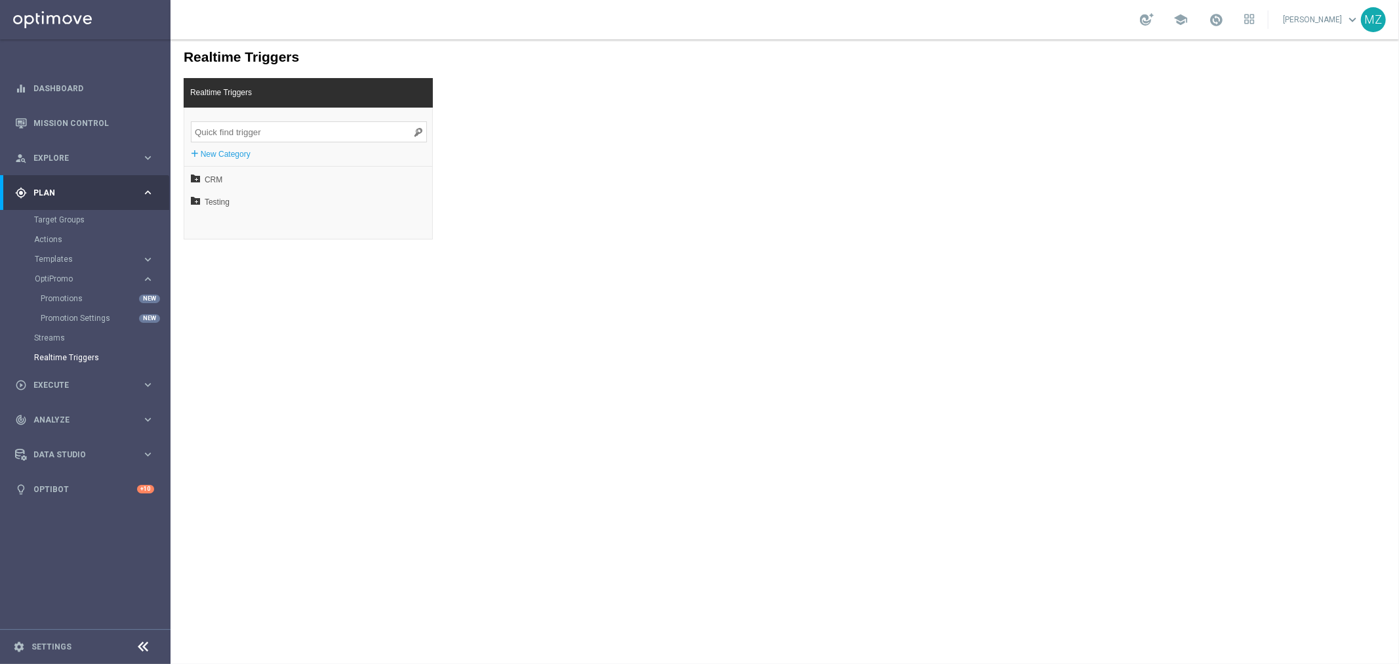
click at [188, 176] on li "CRM" at bounding box center [308, 177] width 248 height 22
click at [195, 174] on icon at bounding box center [194, 176] width 9 height 9
click at [197, 201] on icon at bounding box center [194, 199] width 9 height 9
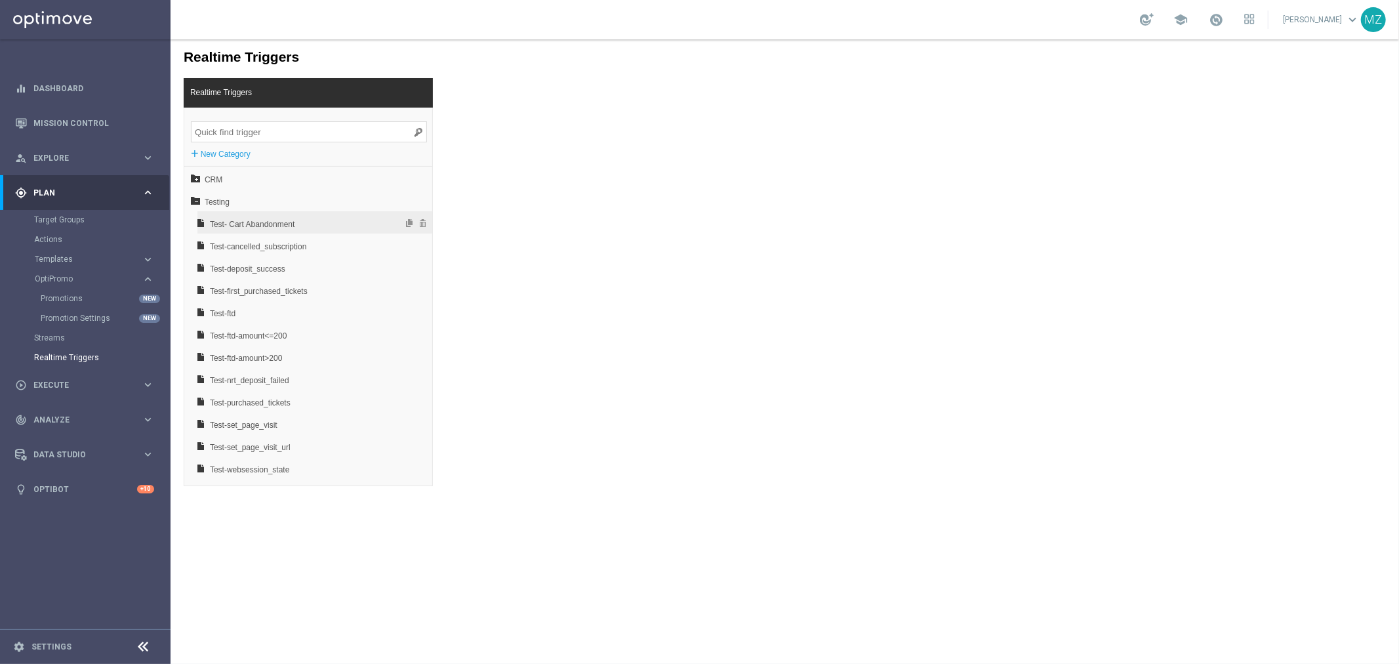
click at [259, 226] on span "Test- Cart Abandonment" at bounding box center [279, 223] width 141 height 22
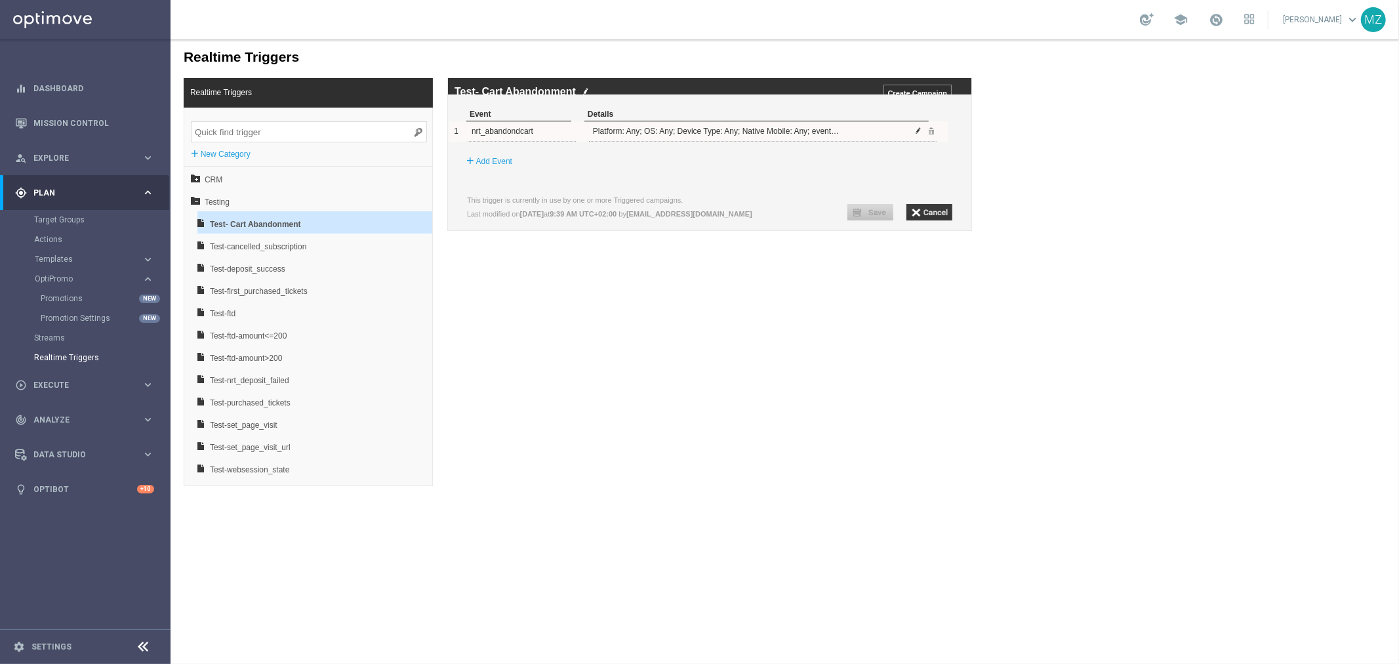
click at [917, 134] on span at bounding box center [918, 130] width 8 height 8
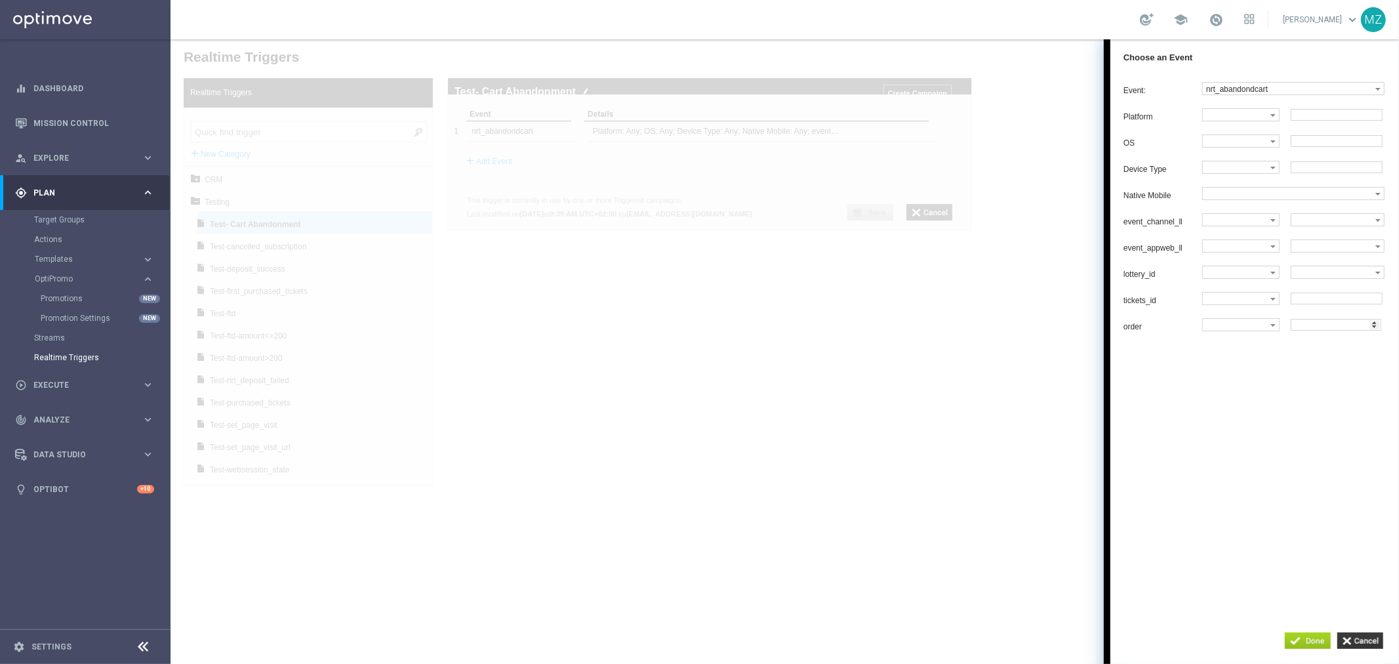
click at [1310, 640] on input "button" at bounding box center [1307, 640] width 46 height 16
